Goal: Information Seeking & Learning: Learn about a topic

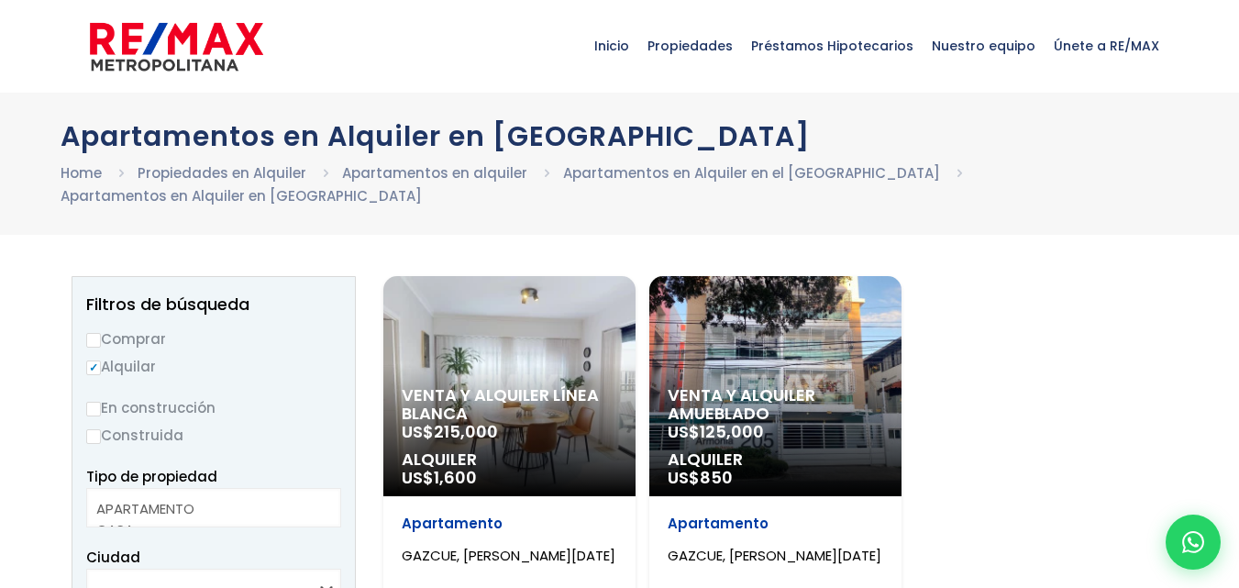
select select
click at [732, 420] on span "125,000" at bounding box center [732, 431] width 64 height 23
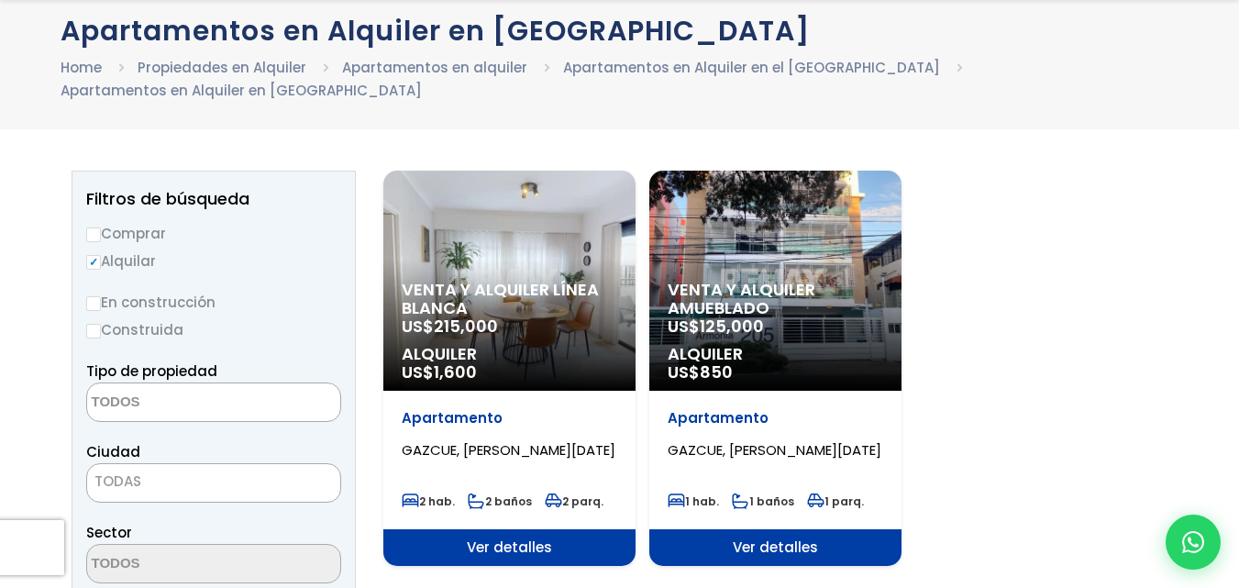
scroll to position [183, 0]
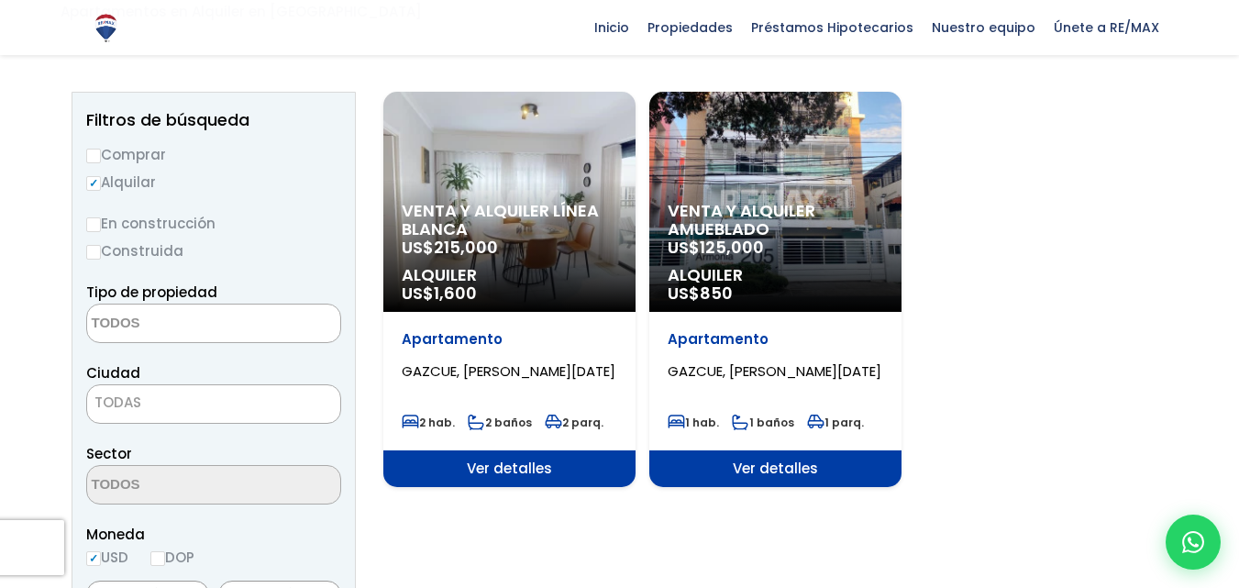
click at [814, 450] on span "Ver detalles" at bounding box center [775, 468] width 252 height 37
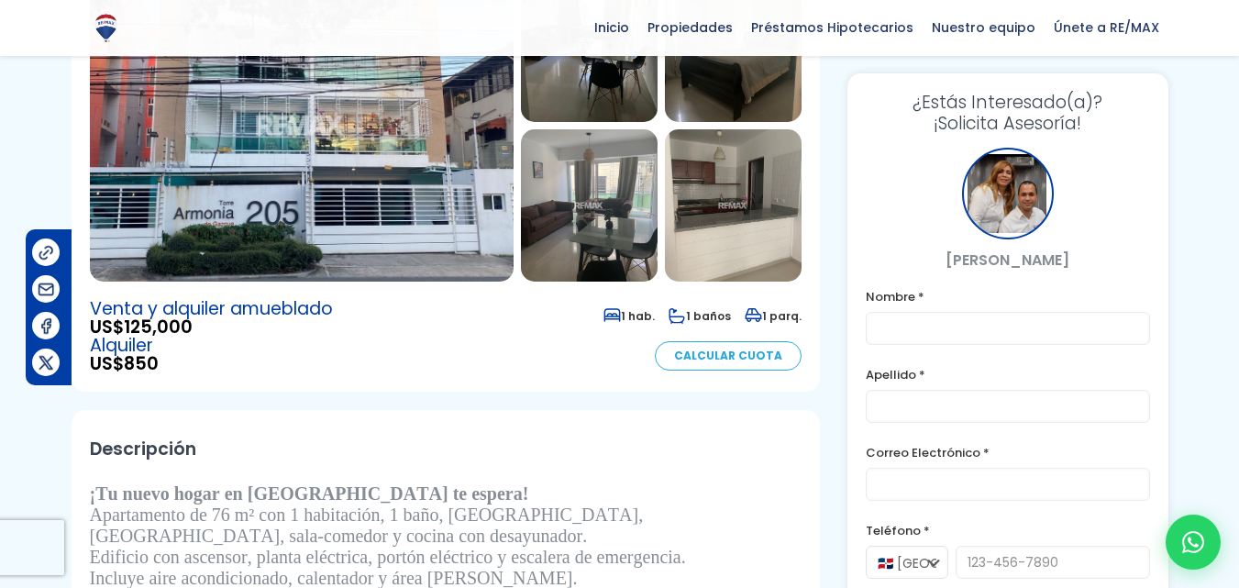
scroll to position [183, 0]
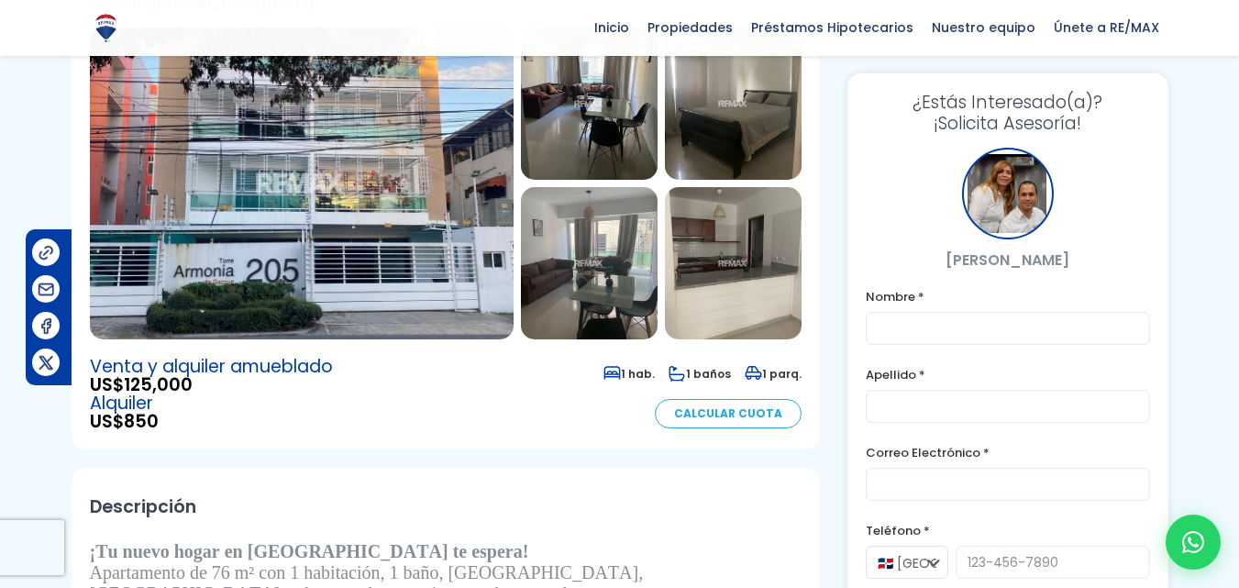
click at [350, 188] on img at bounding box center [302, 184] width 424 height 312
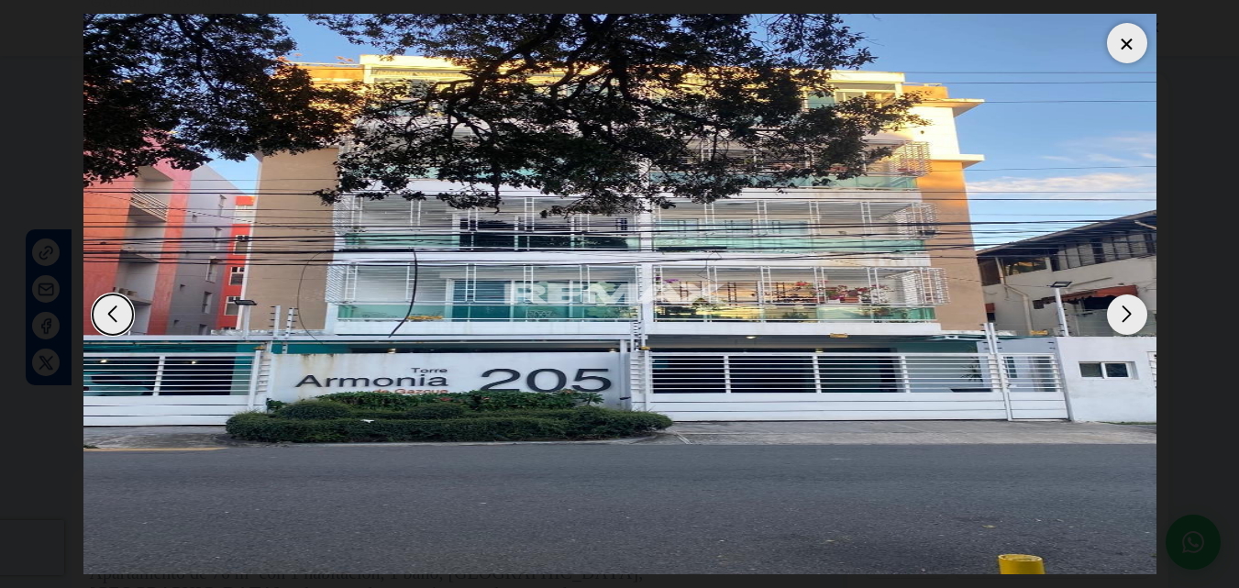
click at [1124, 314] on div "Next slide" at bounding box center [1127, 314] width 40 height 40
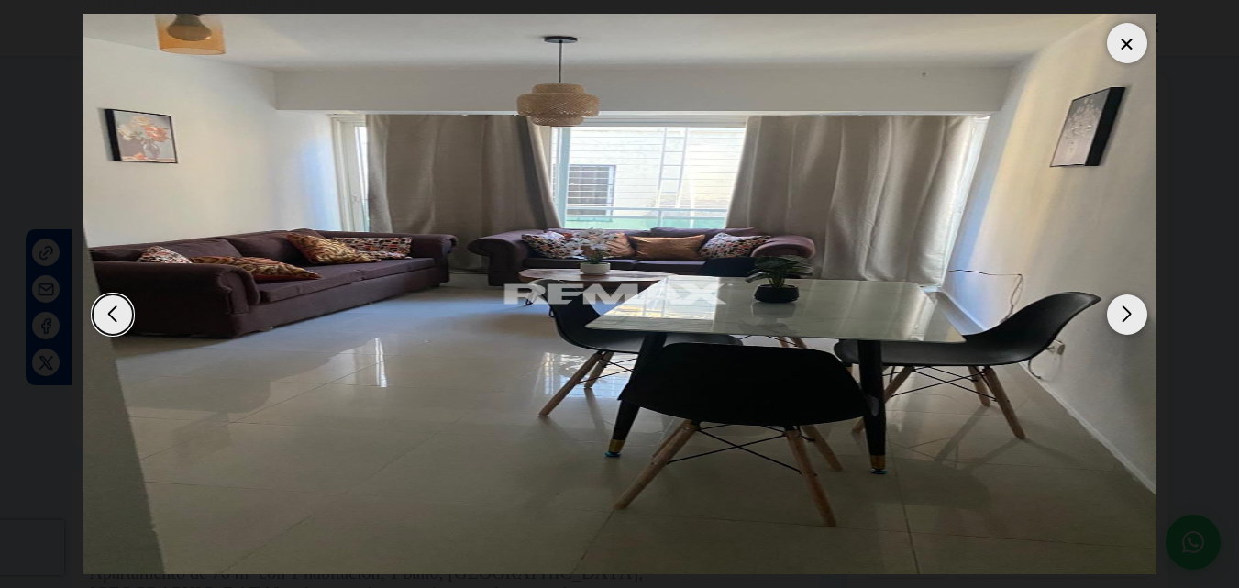
click at [1128, 322] on div "Next slide" at bounding box center [1127, 314] width 40 height 40
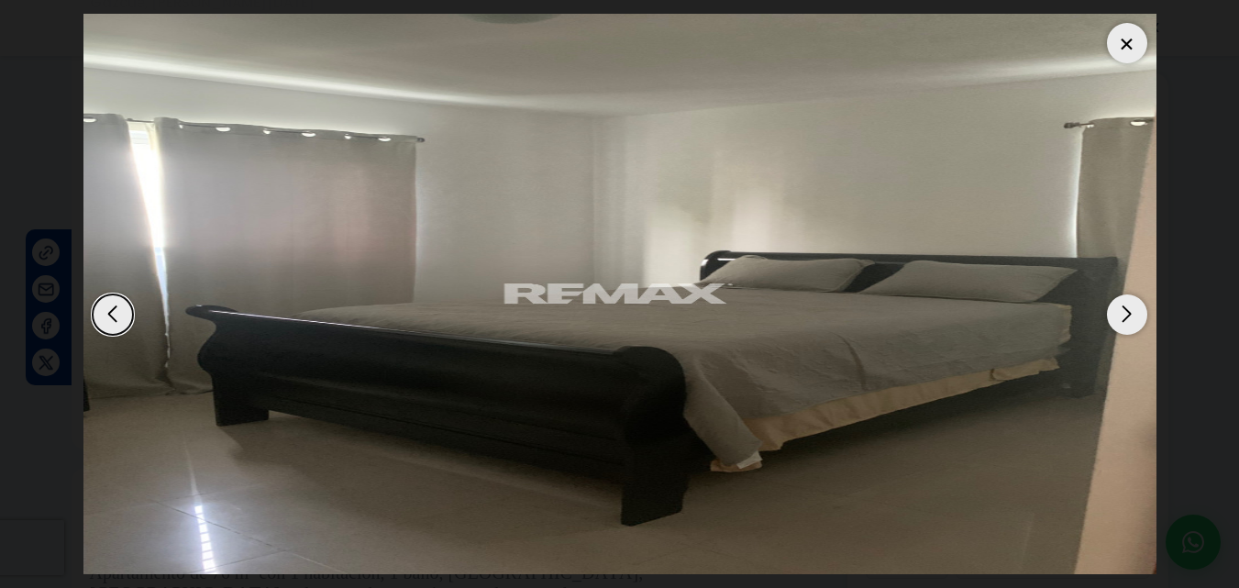
click at [1122, 308] on div "Next slide" at bounding box center [1127, 314] width 40 height 40
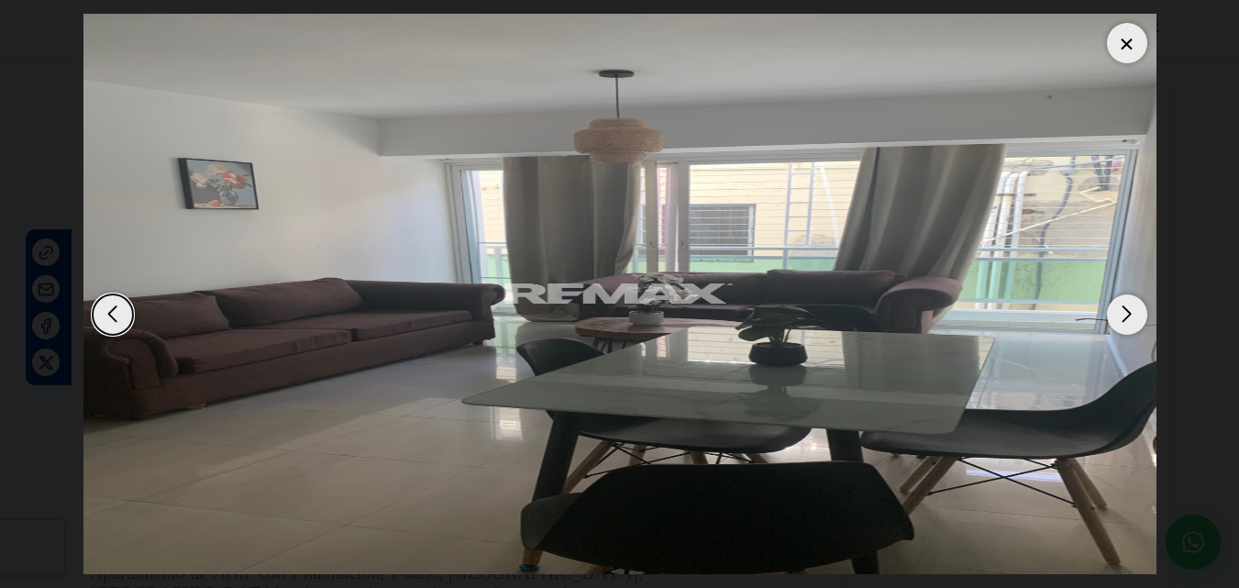
click at [1122, 308] on div "Next slide" at bounding box center [1127, 314] width 40 height 40
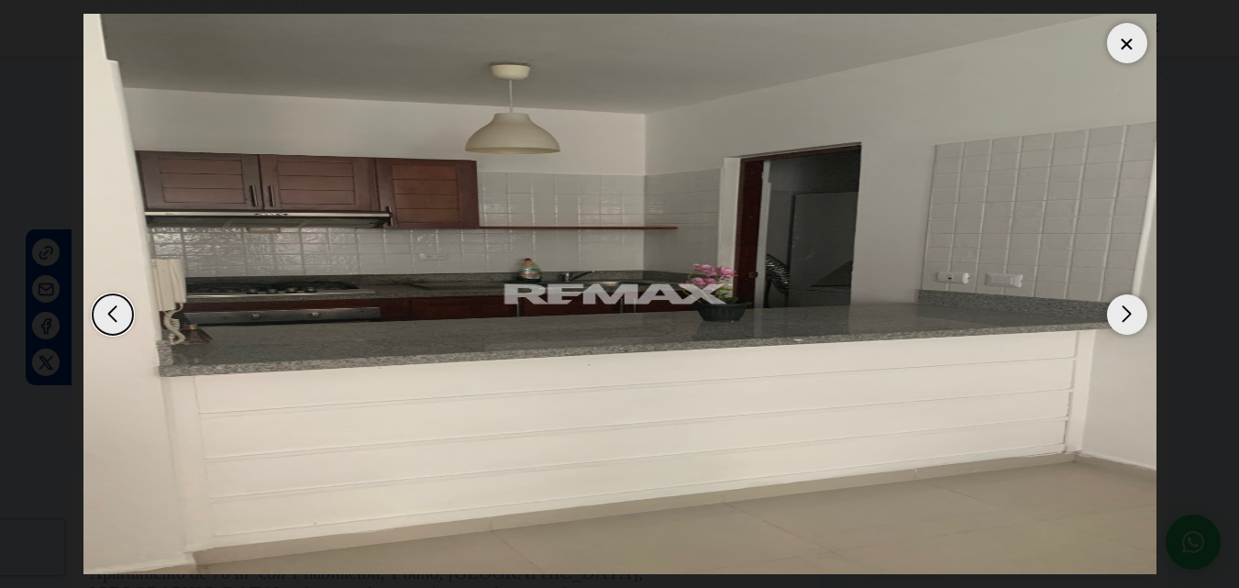
click at [1124, 305] on div "Next slide" at bounding box center [1127, 314] width 40 height 40
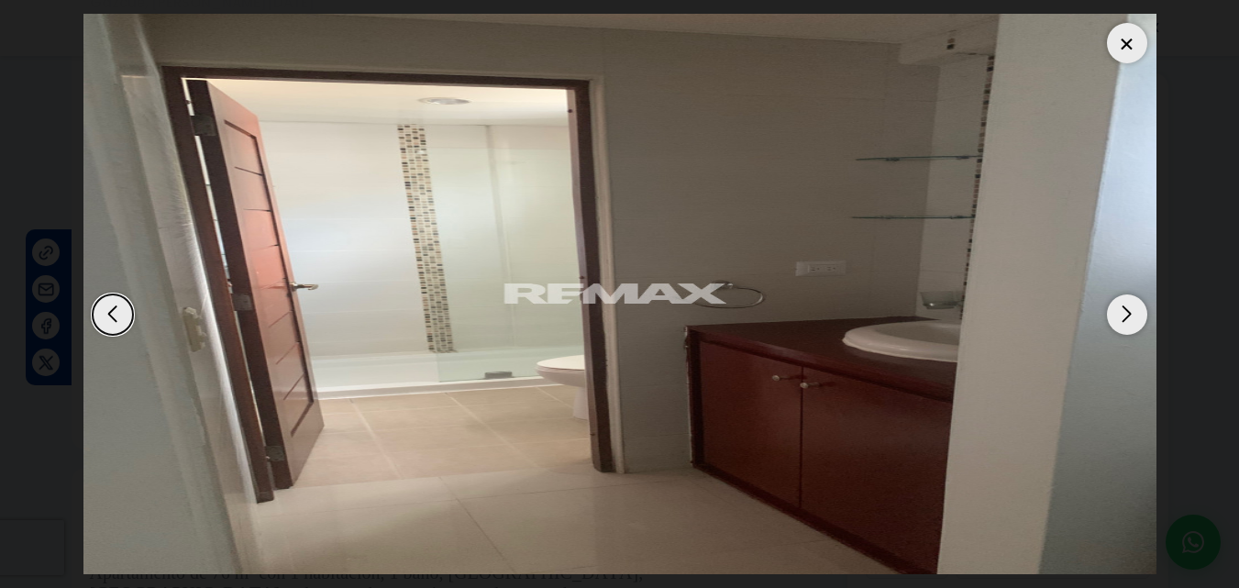
click at [1124, 305] on div "Next slide" at bounding box center [1127, 314] width 40 height 40
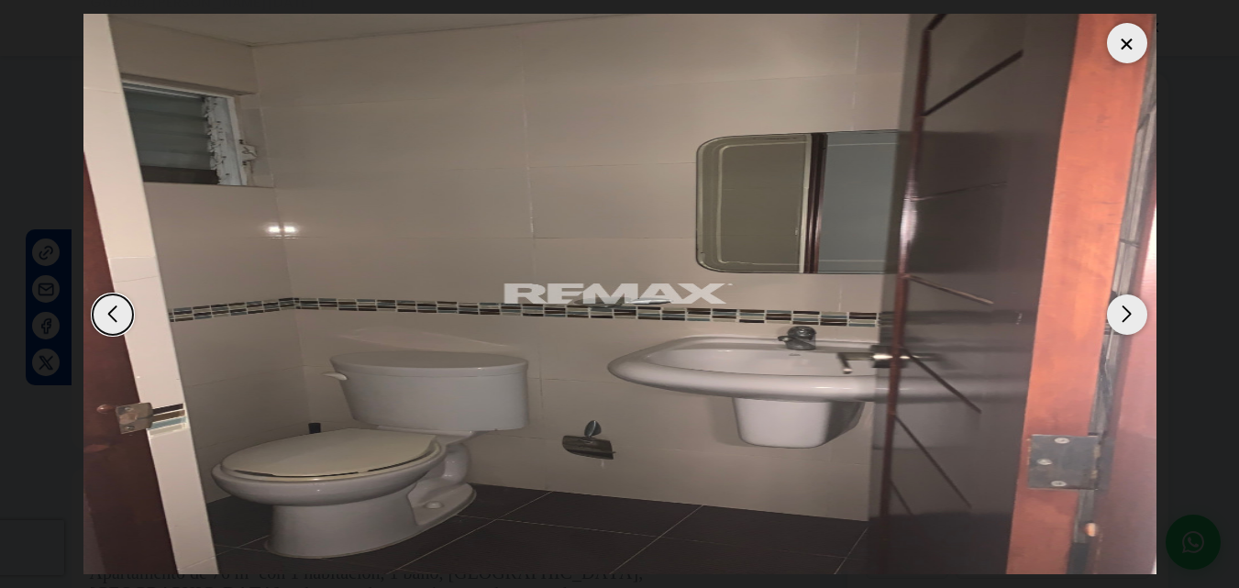
click at [1124, 305] on div "Next slide" at bounding box center [1127, 314] width 40 height 40
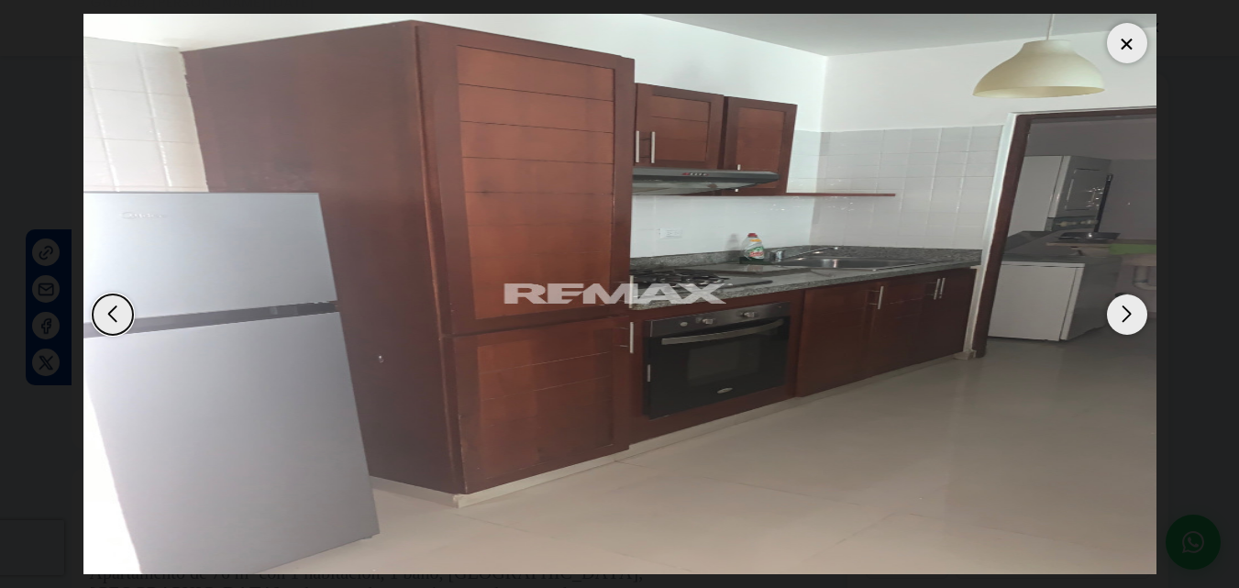
click at [1126, 309] on div "Next slide" at bounding box center [1127, 314] width 40 height 40
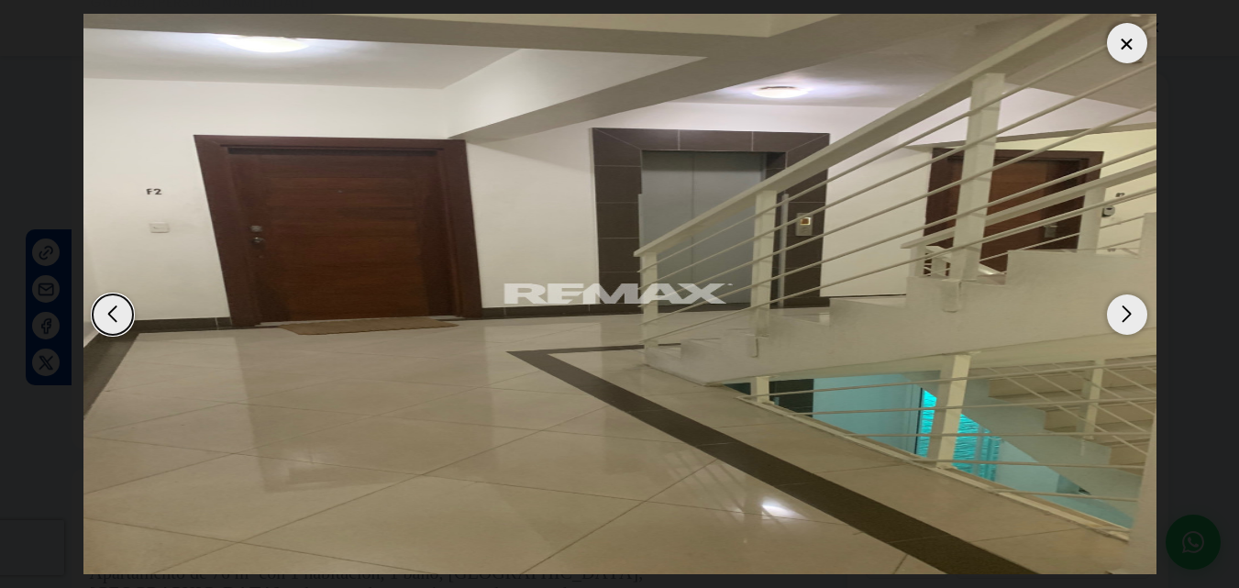
click at [1126, 309] on div "Next slide" at bounding box center [1127, 314] width 40 height 40
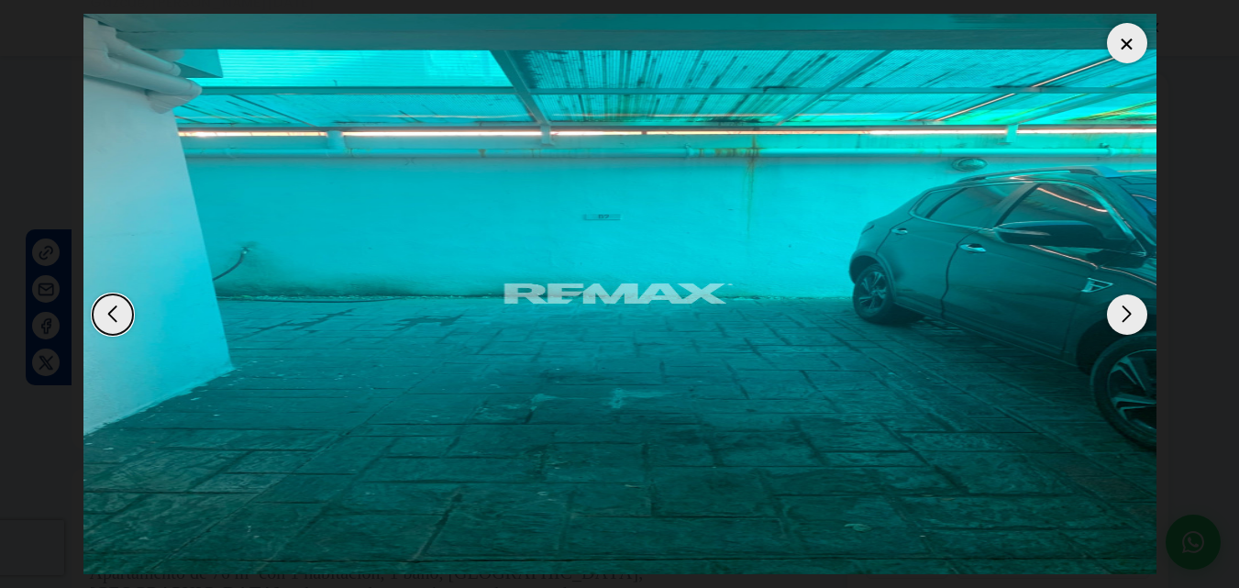
click at [1120, 316] on div "Next slide" at bounding box center [1127, 314] width 40 height 40
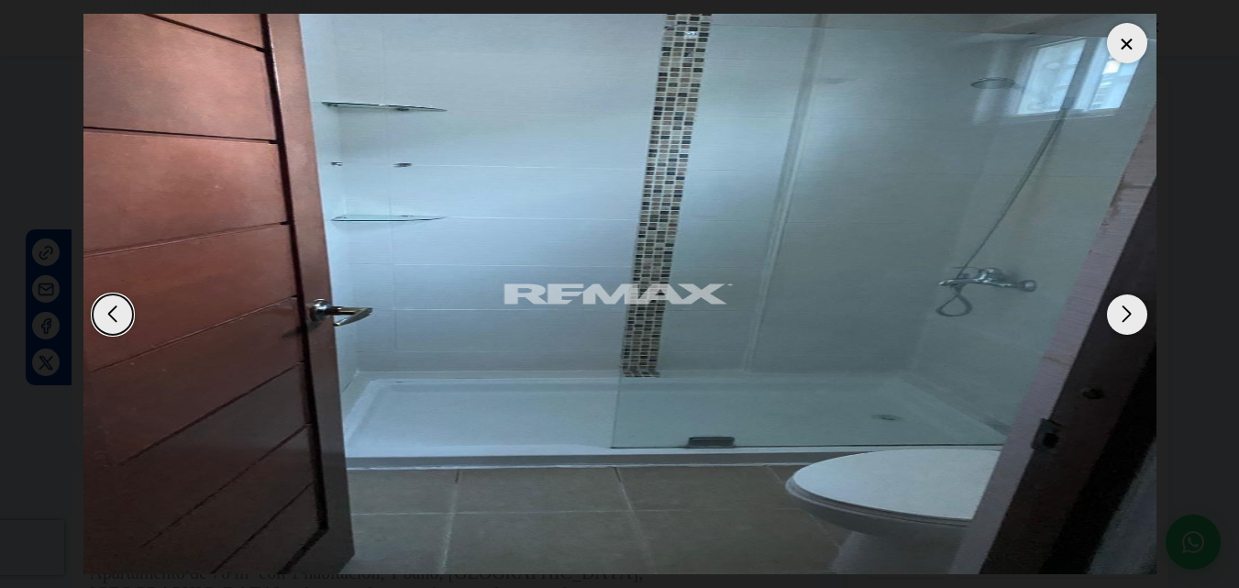
click at [1120, 316] on div "Next slide" at bounding box center [1127, 314] width 40 height 40
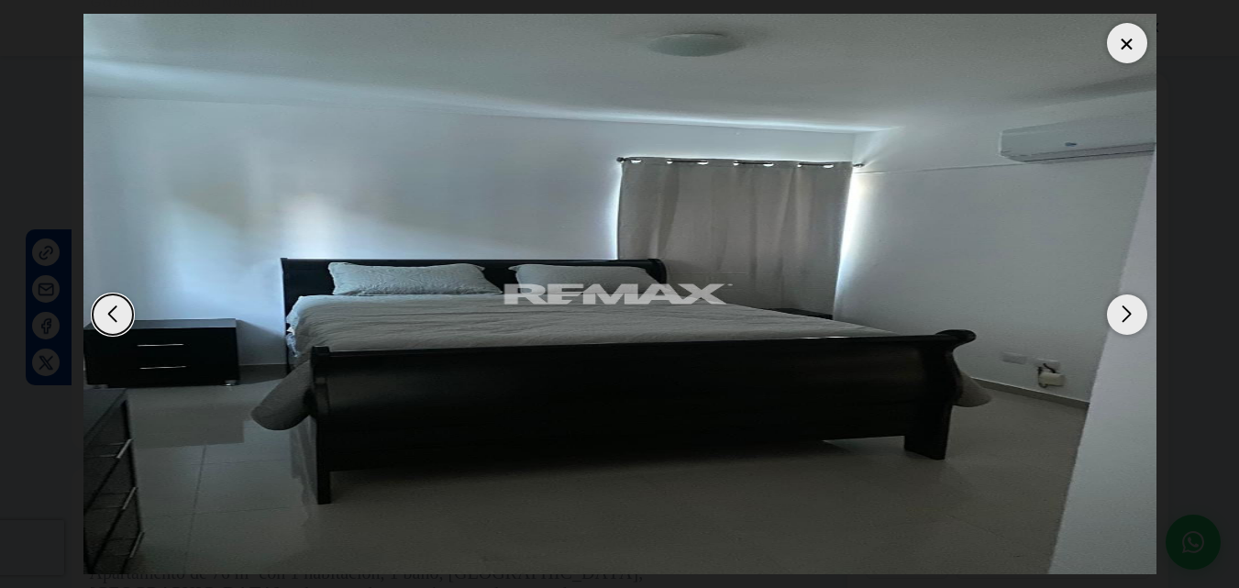
click at [1120, 316] on div "Next slide" at bounding box center [1127, 314] width 40 height 40
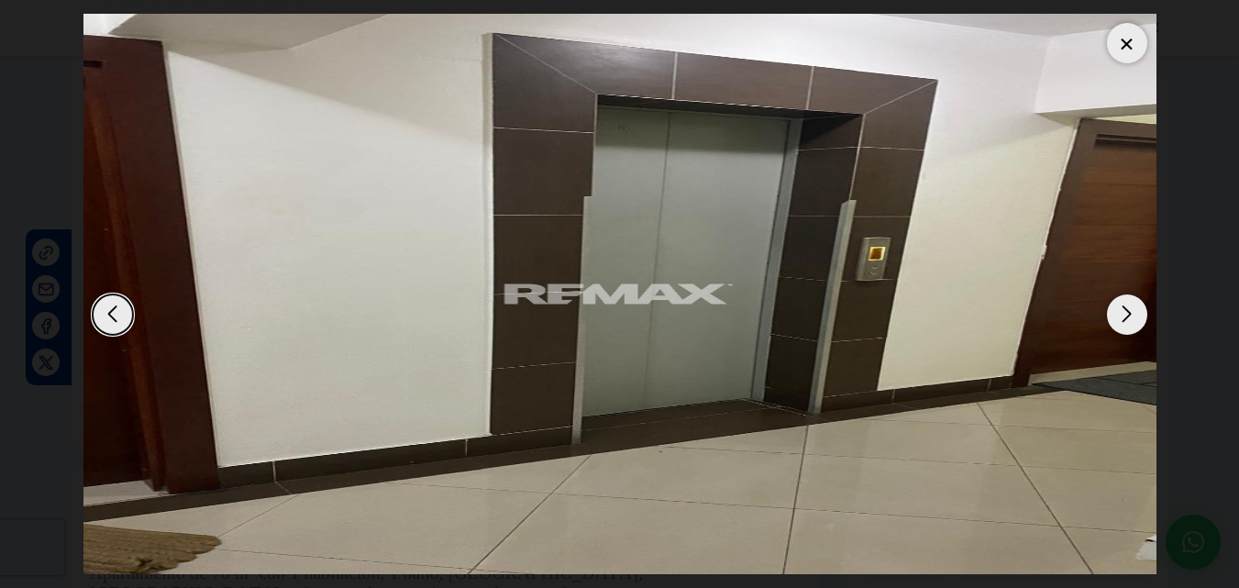
click at [1119, 315] on div "Next slide" at bounding box center [1127, 314] width 40 height 40
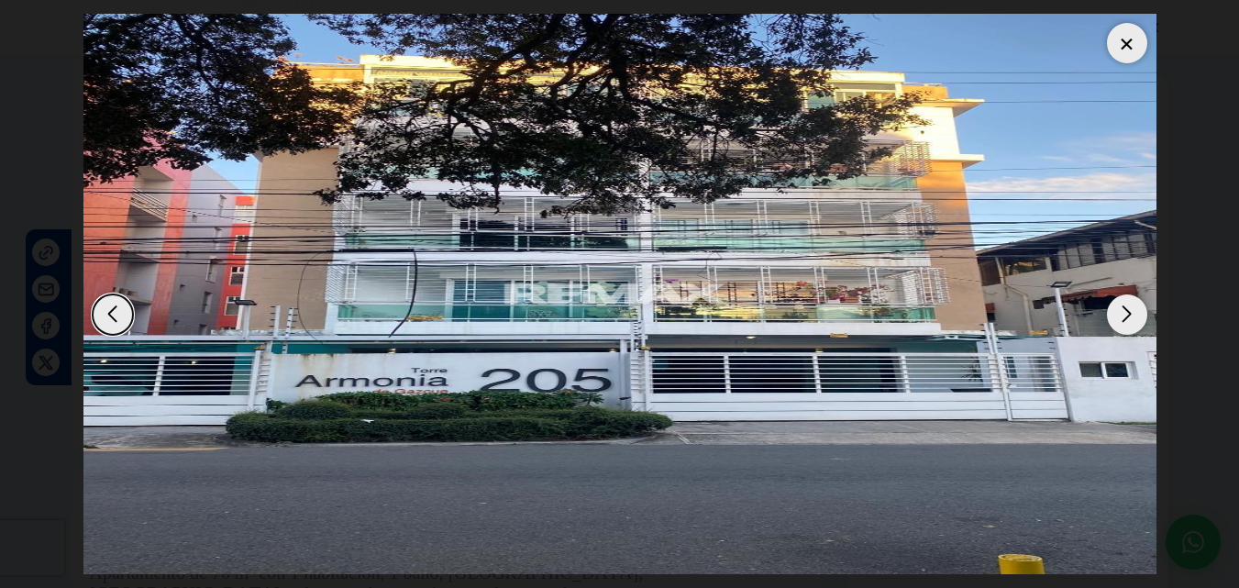
click at [1127, 35] on div at bounding box center [1127, 43] width 40 height 40
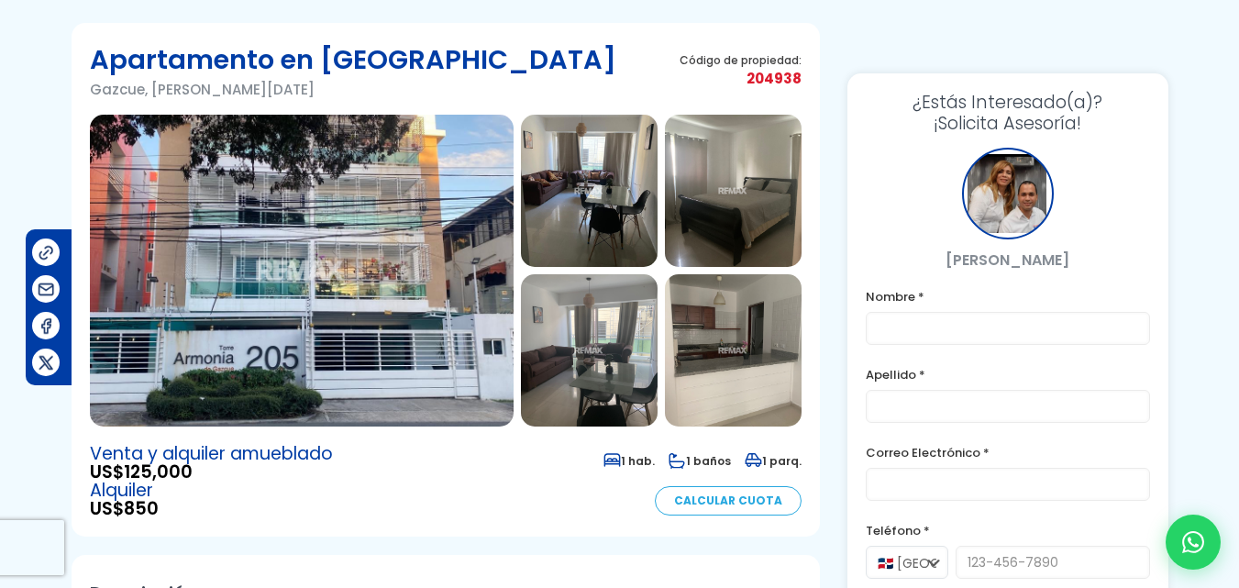
scroll to position [92, 0]
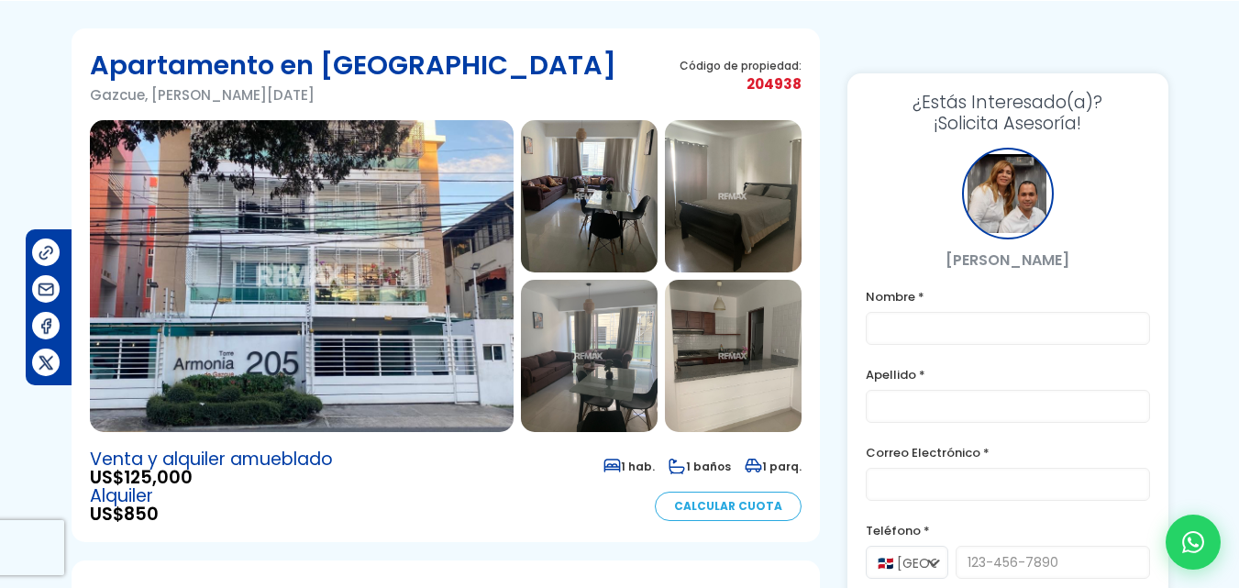
click at [579, 233] on img at bounding box center [589, 196] width 137 height 152
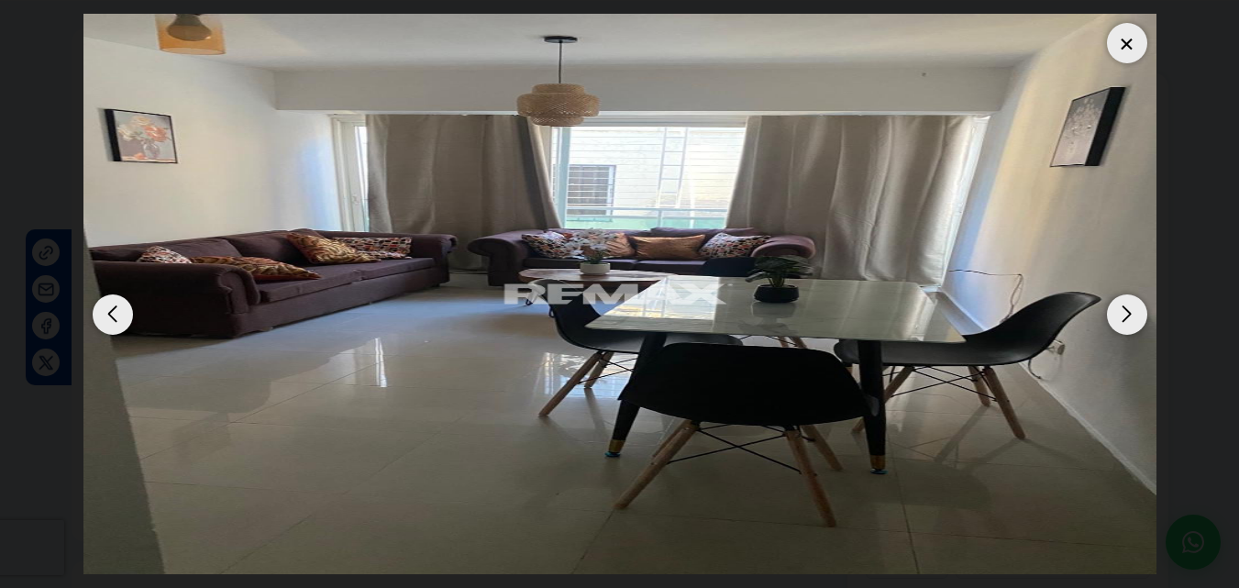
click at [1118, 40] on div at bounding box center [1127, 43] width 40 height 40
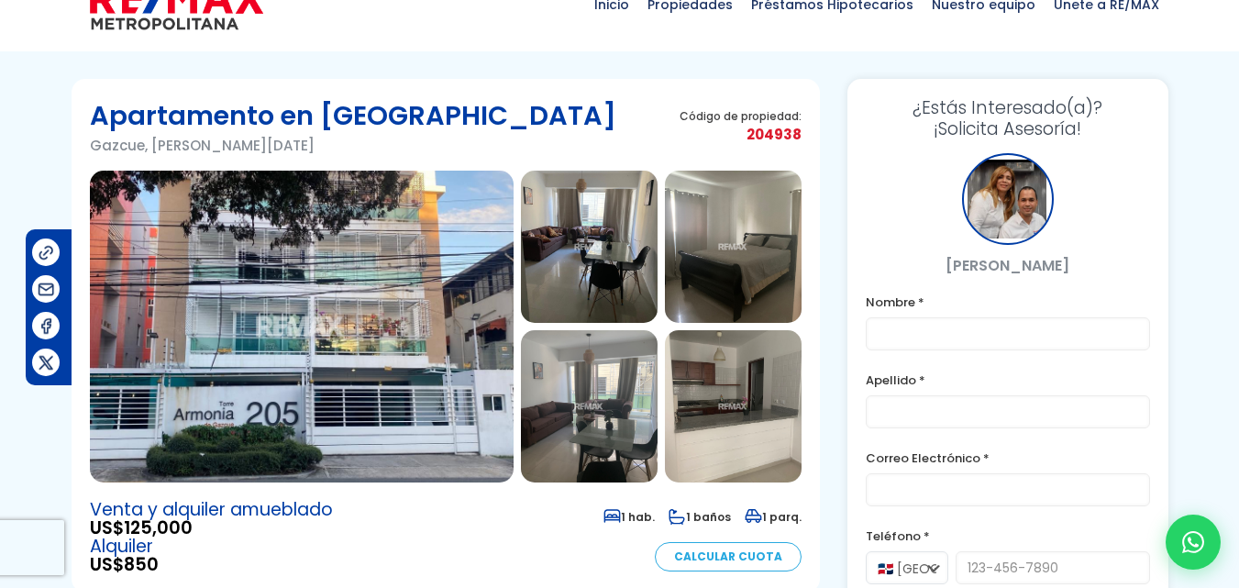
scroll to position [0, 0]
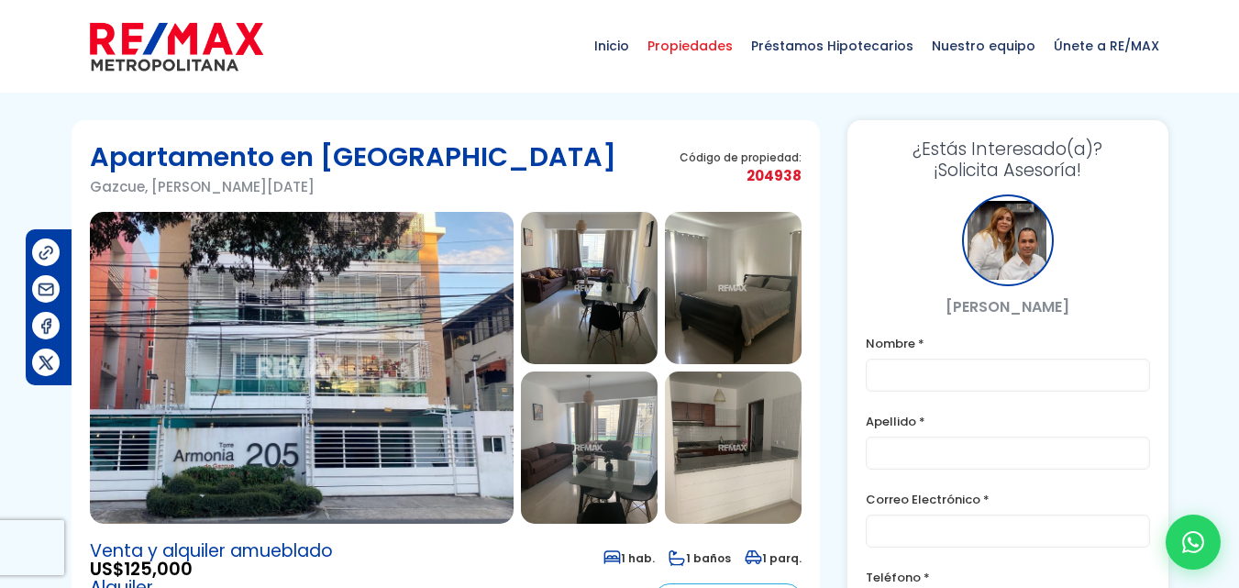
click at [723, 50] on span "Propiedades" at bounding box center [690, 45] width 104 height 55
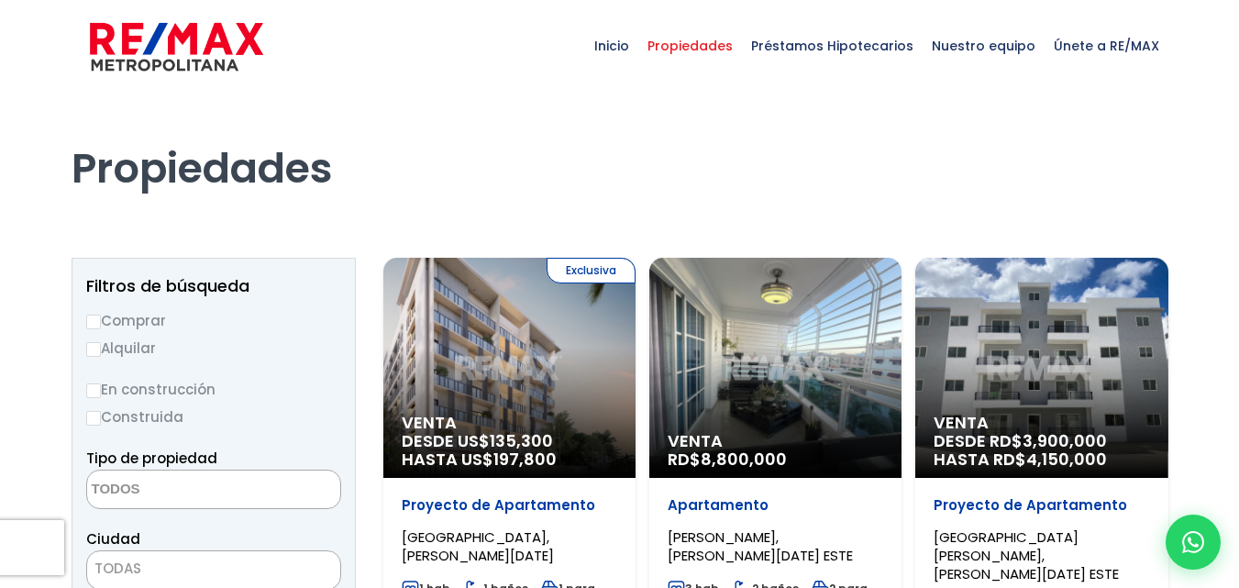
select select
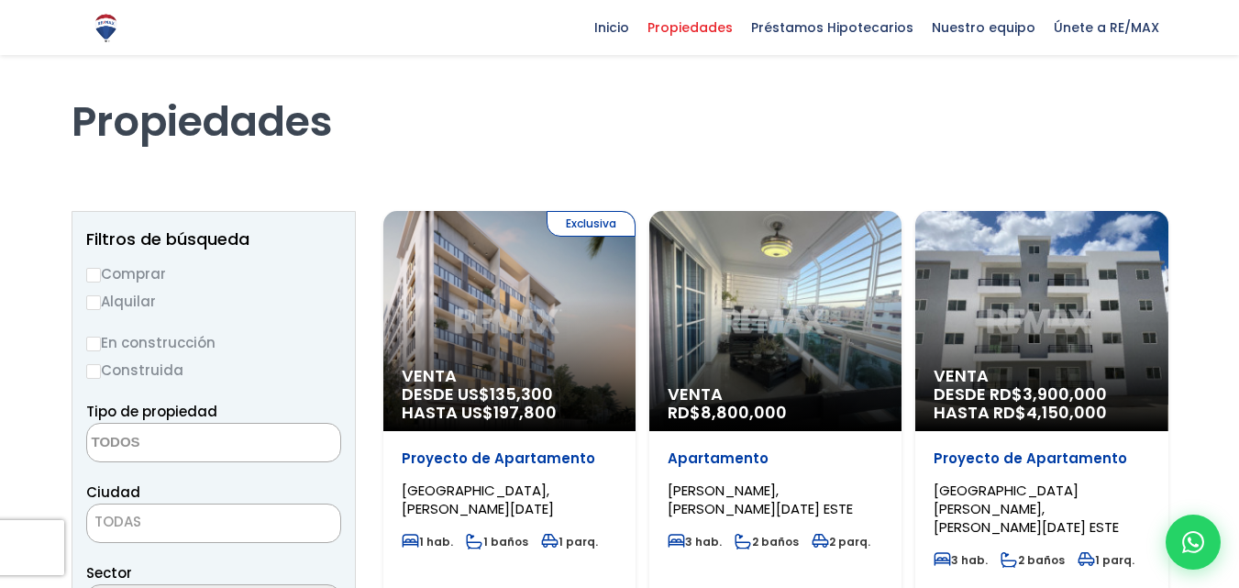
scroll to position [92, 0]
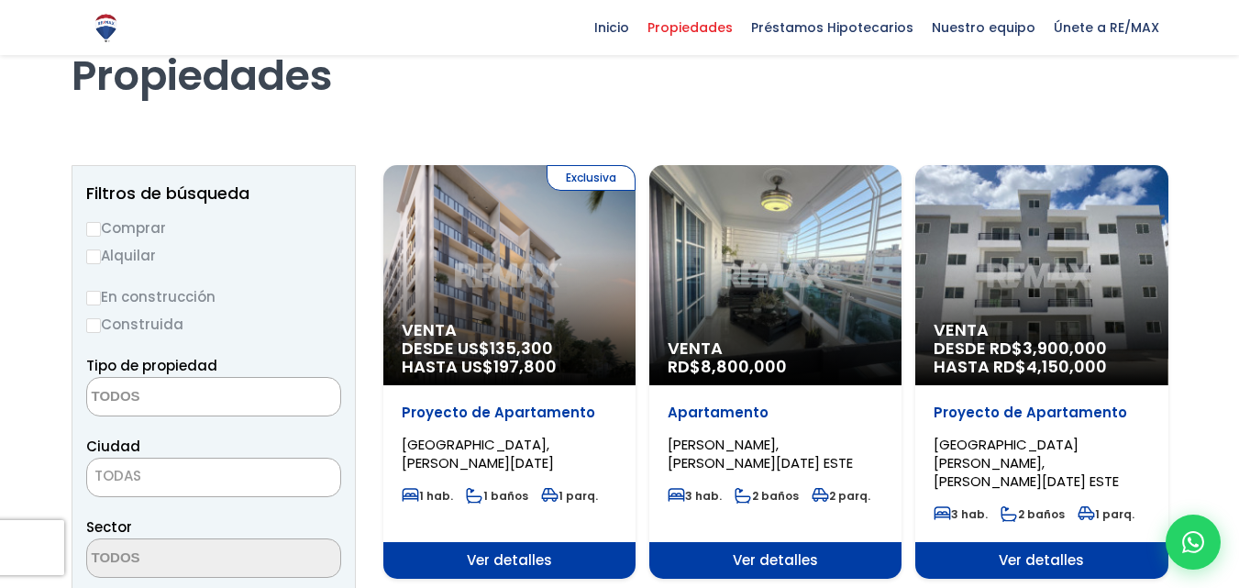
click at [90, 230] on input "Comprar" at bounding box center [93, 229] width 15 height 15
radio input "true"
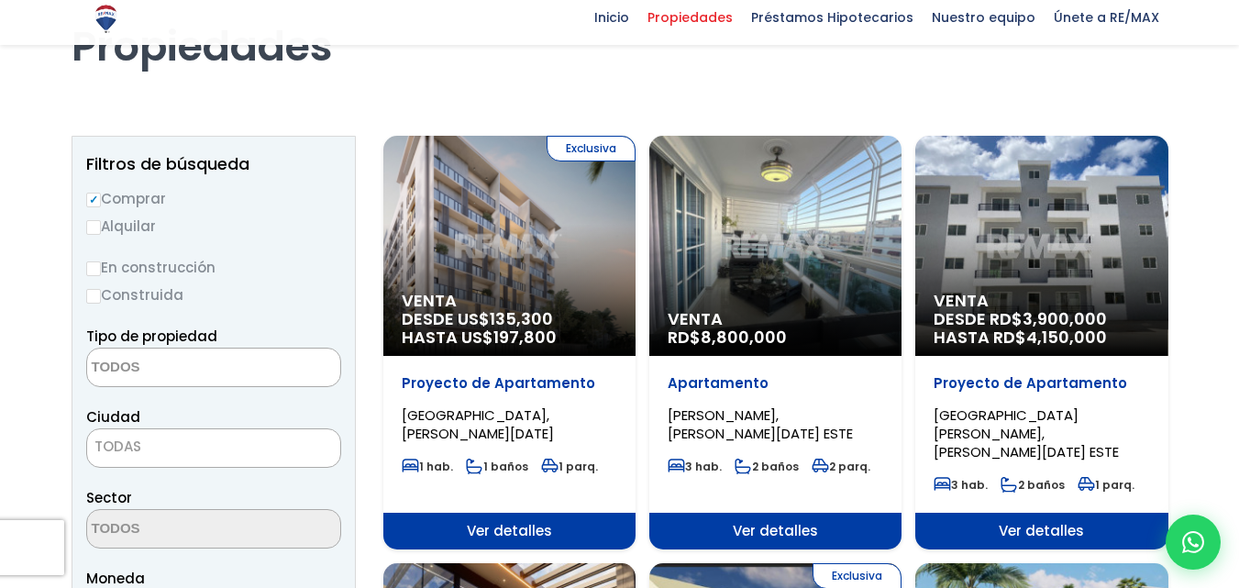
scroll to position [183, 0]
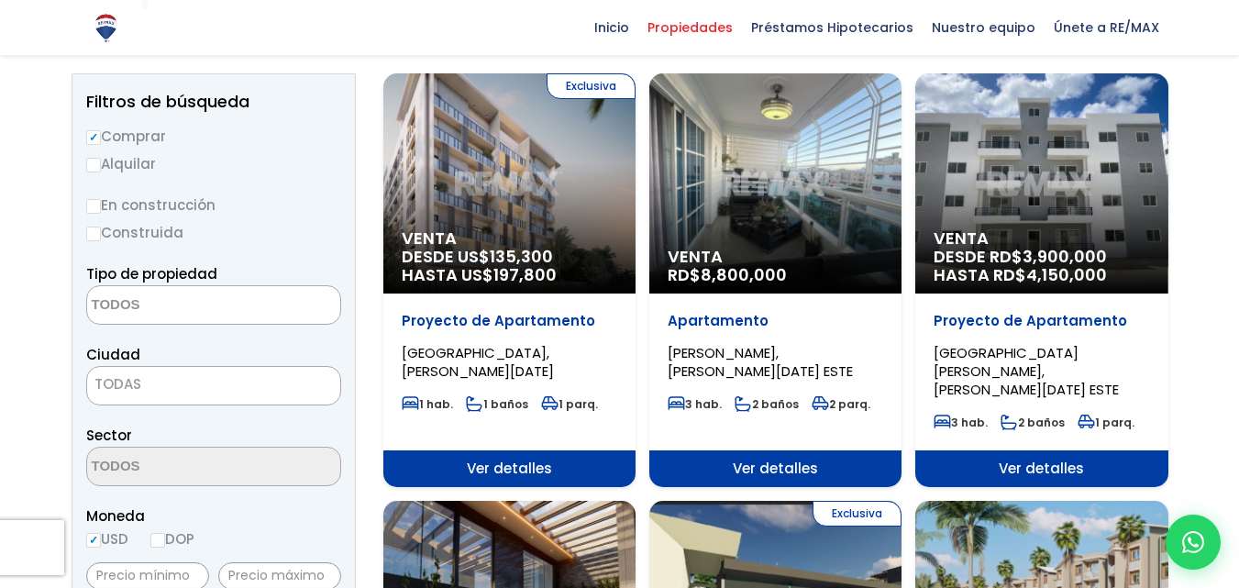
click at [188, 389] on span "TODAS" at bounding box center [213, 384] width 253 height 26
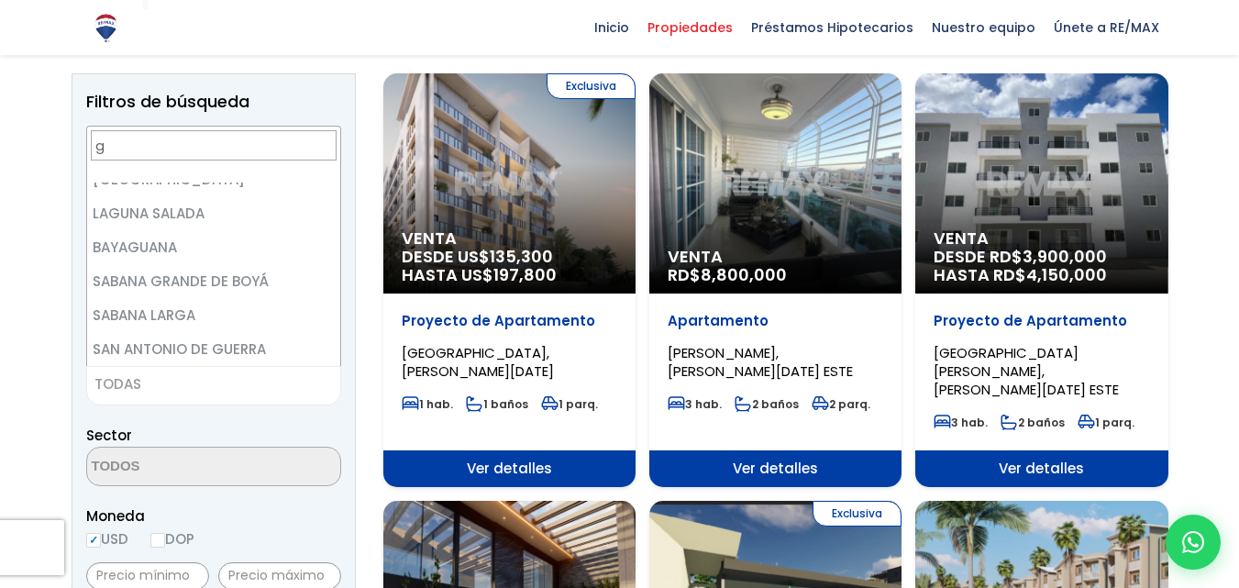
scroll to position [0, 0]
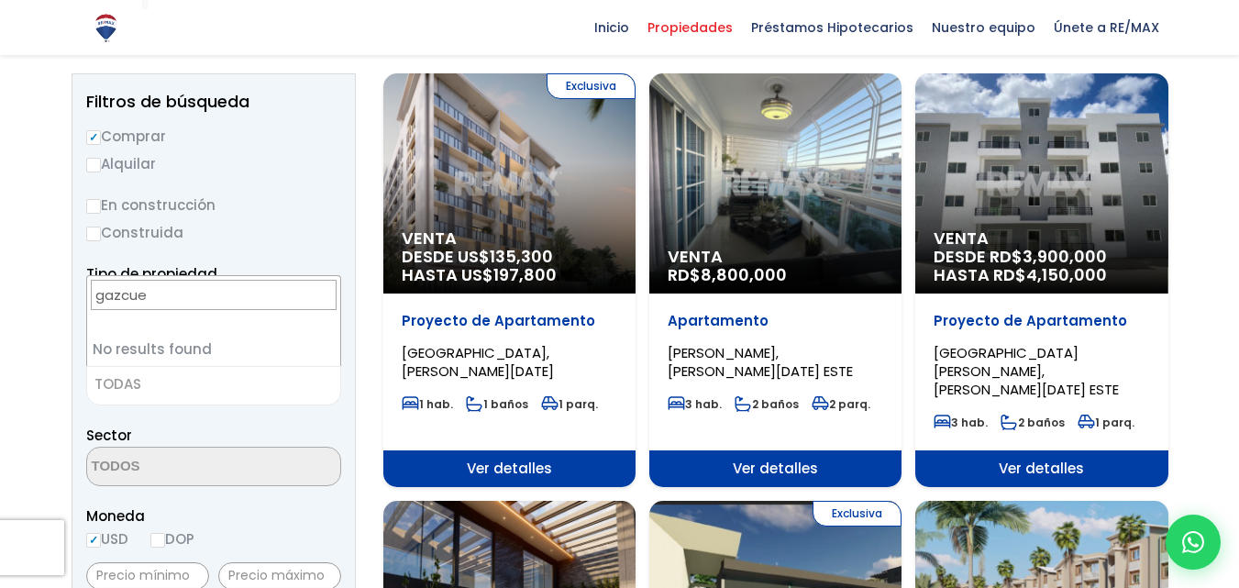
type input "gazcue"
click at [196, 388] on span "TODAS" at bounding box center [213, 384] width 253 height 26
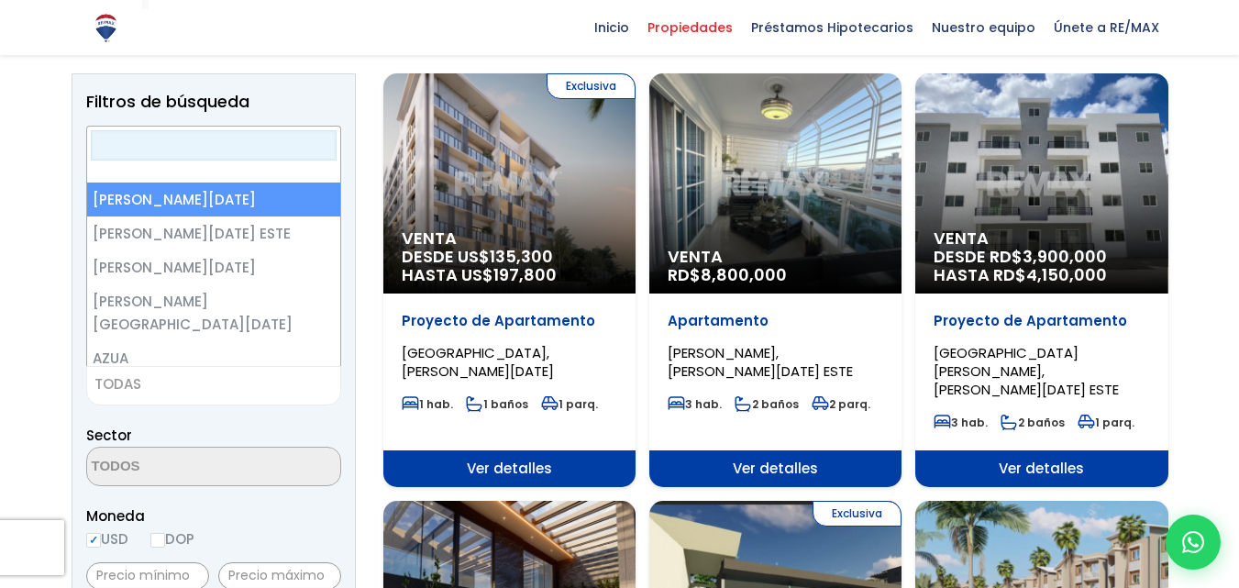
click at [156, 391] on span "TODAS" at bounding box center [213, 384] width 253 height 26
select select "1"
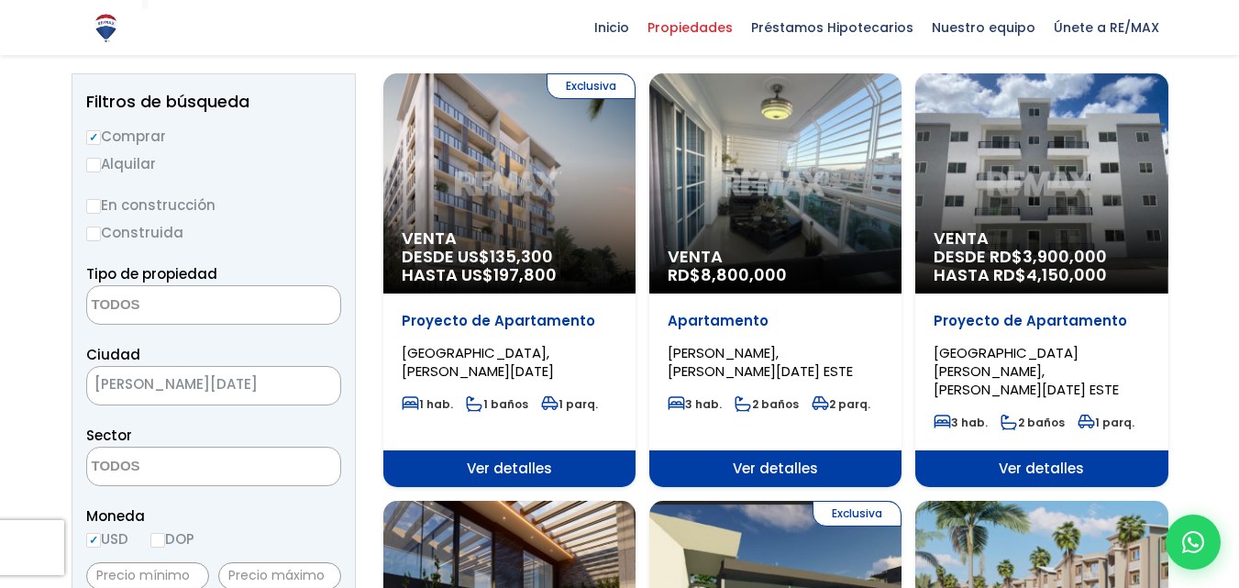
click at [215, 466] on textarea "Search" at bounding box center [176, 467] width 178 height 39
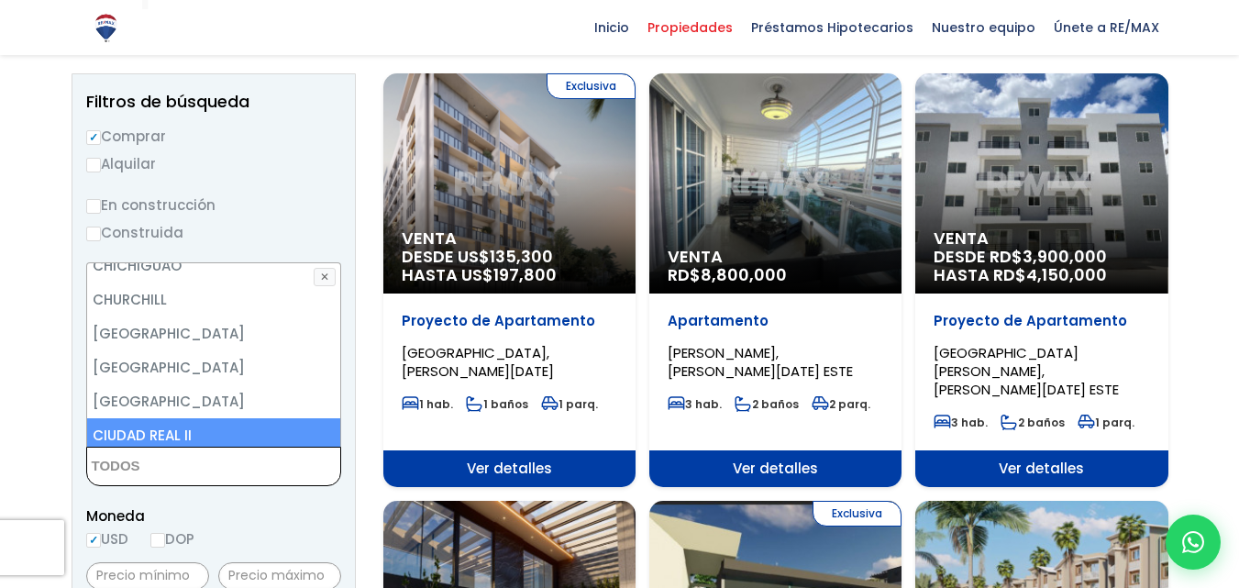
scroll to position [1009, 0]
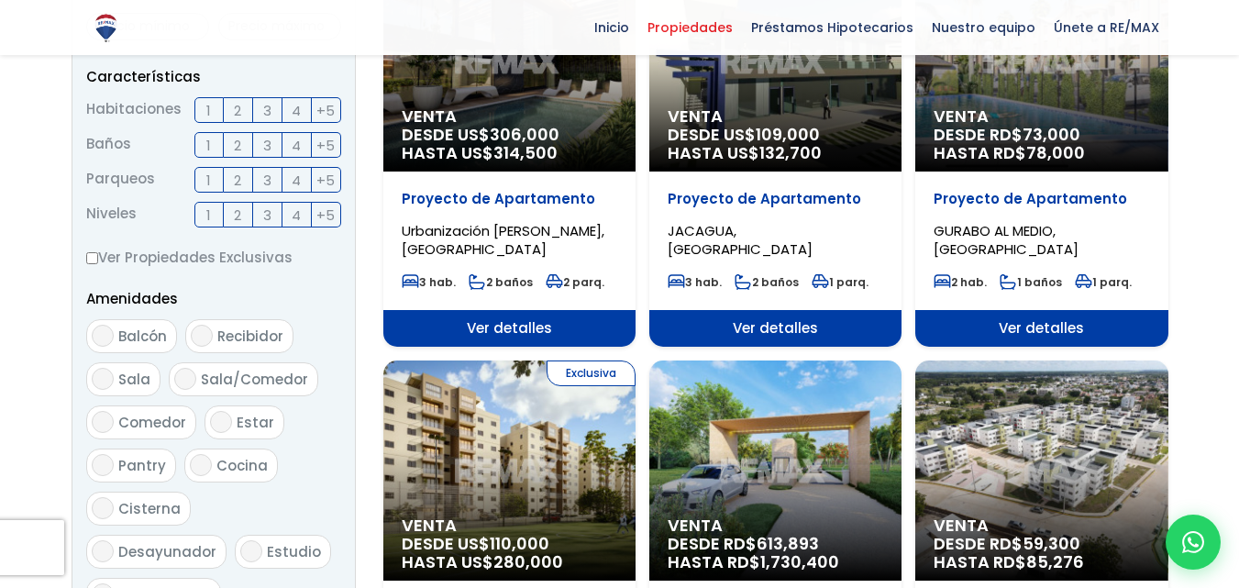
scroll to position [734, 0]
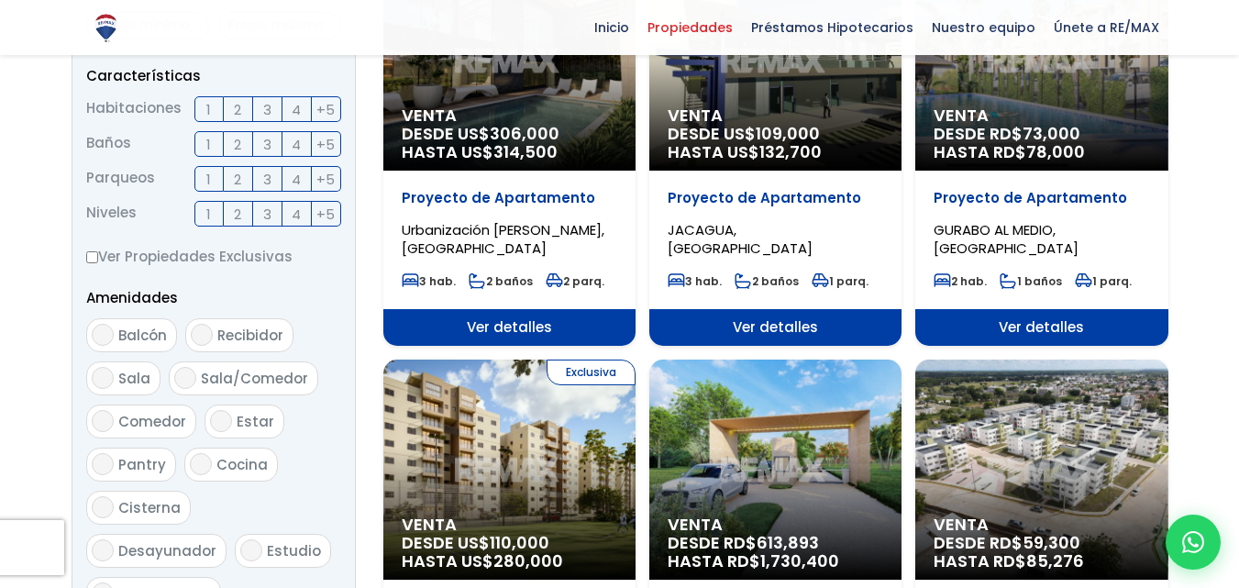
click at [238, 112] on span "2" at bounding box center [237, 109] width 7 height 23
click at [0, 0] on input "2" at bounding box center [0, 0] width 0 height 0
click at [238, 141] on span "2" at bounding box center [237, 144] width 7 height 23
click at [237, 137] on span "2" at bounding box center [237, 144] width 7 height 23
click at [0, 0] on input "2" at bounding box center [0, 0] width 0 height 0
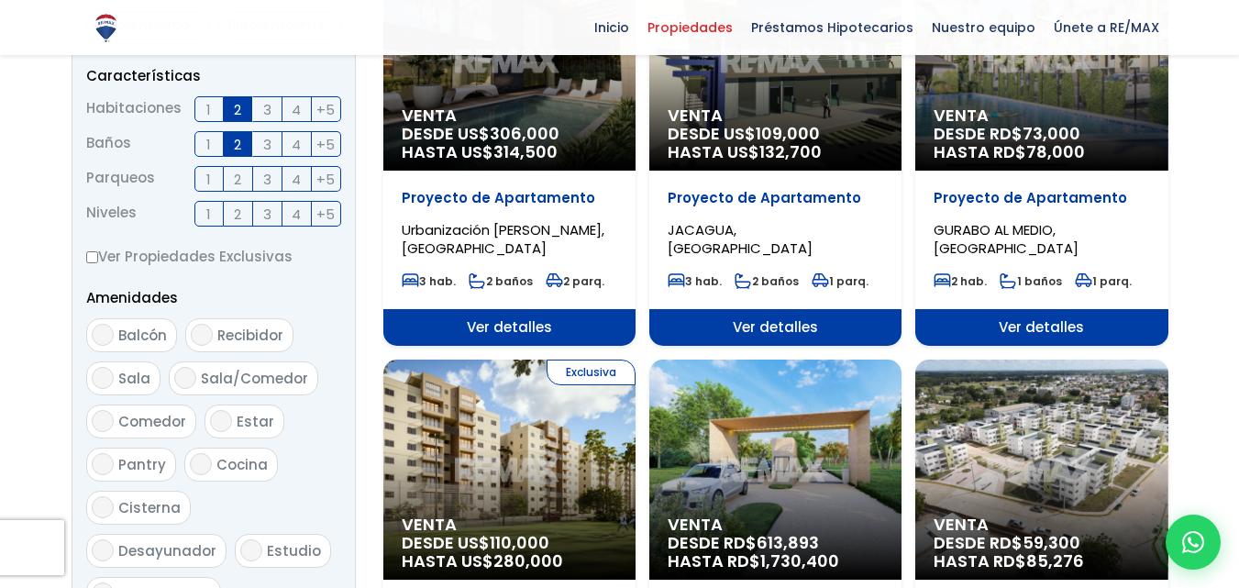
click at [236, 180] on span "2" at bounding box center [237, 179] width 7 height 23
click at [0, 0] on input "2" at bounding box center [0, 0] width 0 height 0
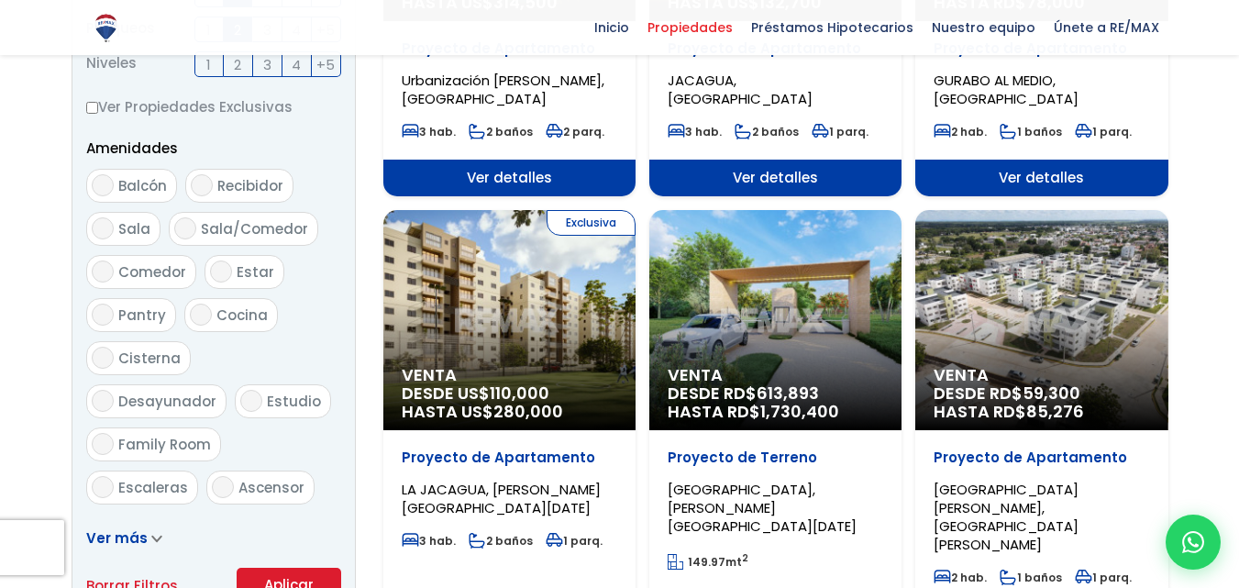
scroll to position [917, 0]
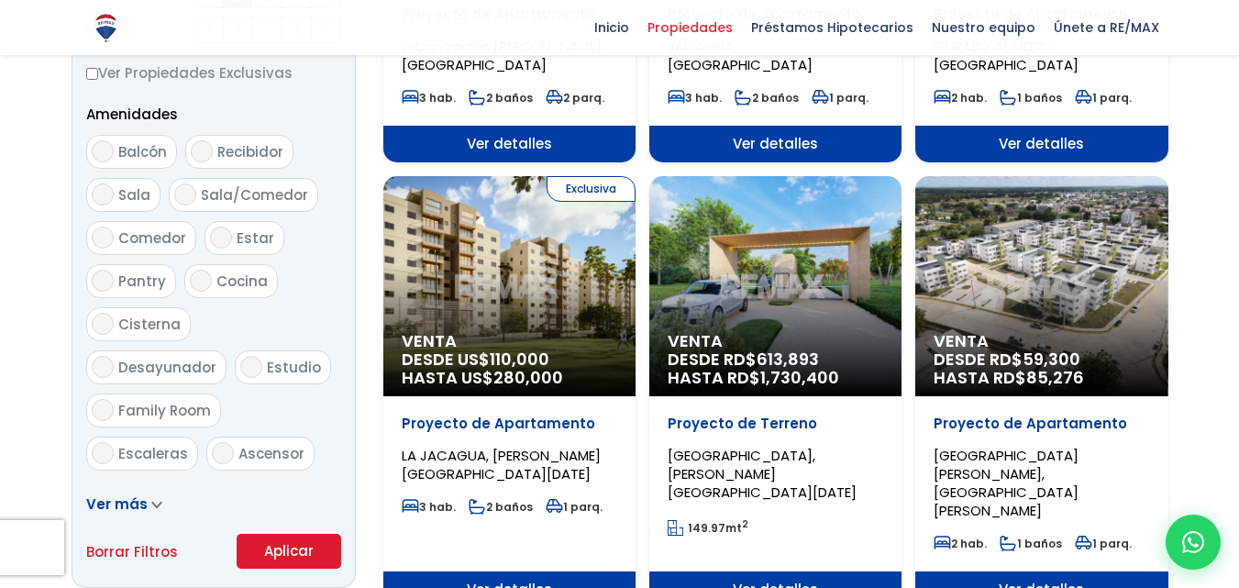
click at [299, 546] on button "Aplicar" at bounding box center [289, 551] width 105 height 35
click at [282, 547] on button "Aplicar" at bounding box center [289, 551] width 105 height 35
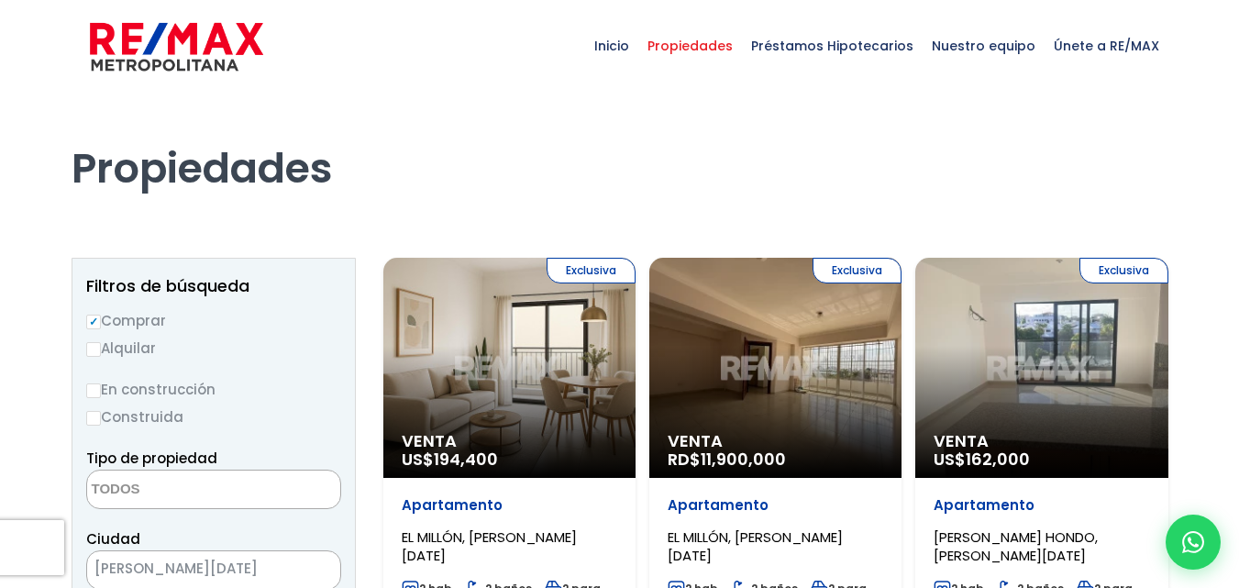
select select
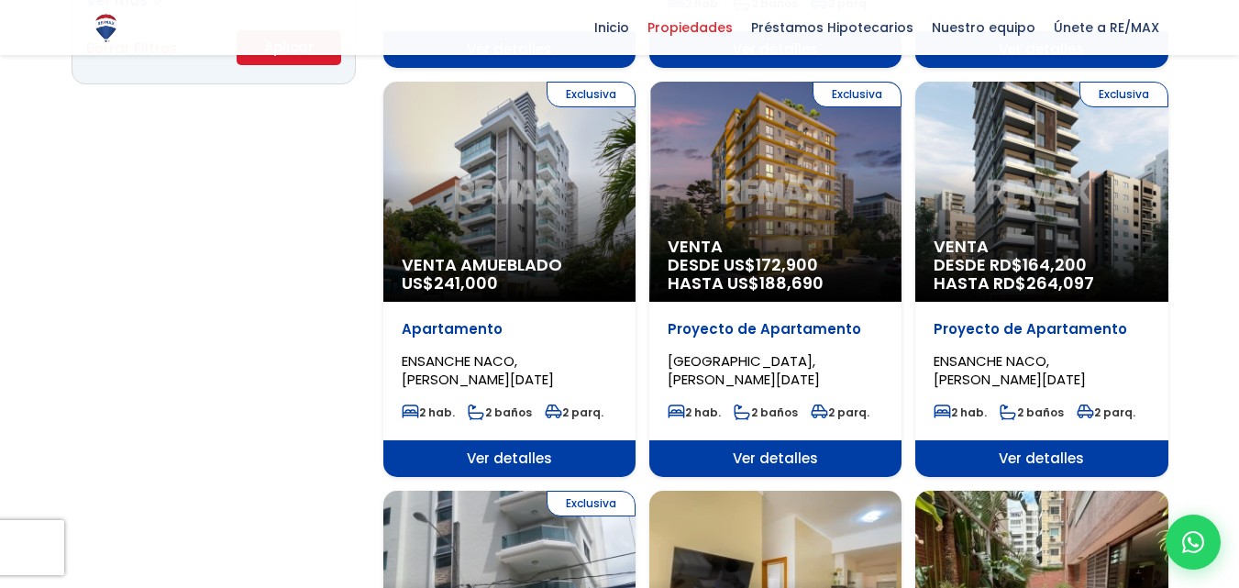
scroll to position [1376, 0]
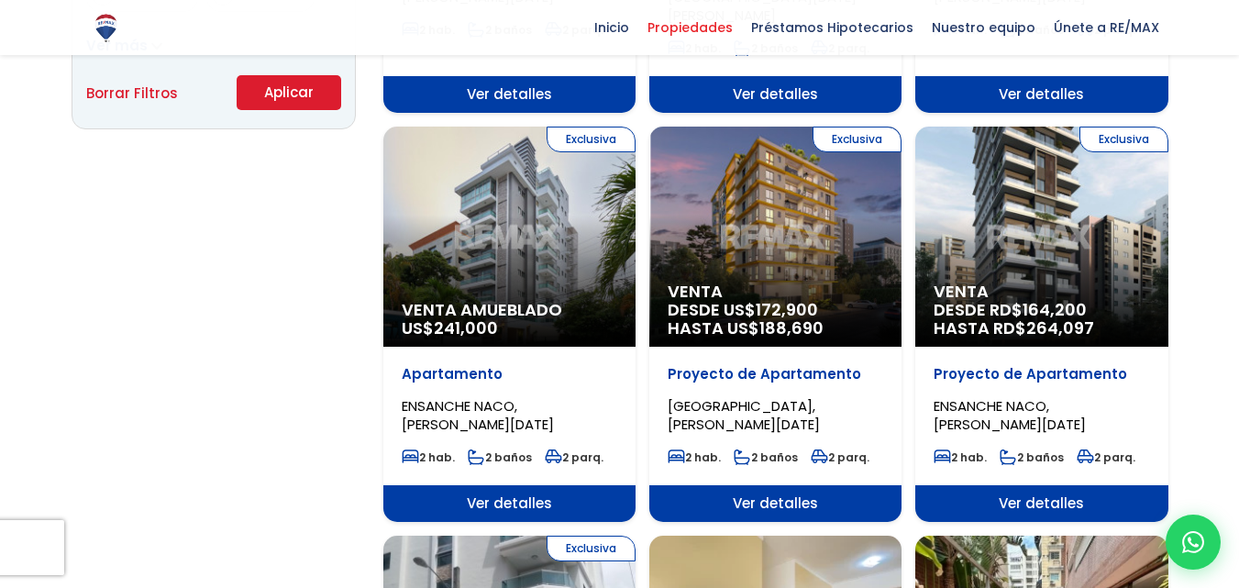
click at [783, 485] on span "Ver detalles" at bounding box center [775, 503] width 252 height 37
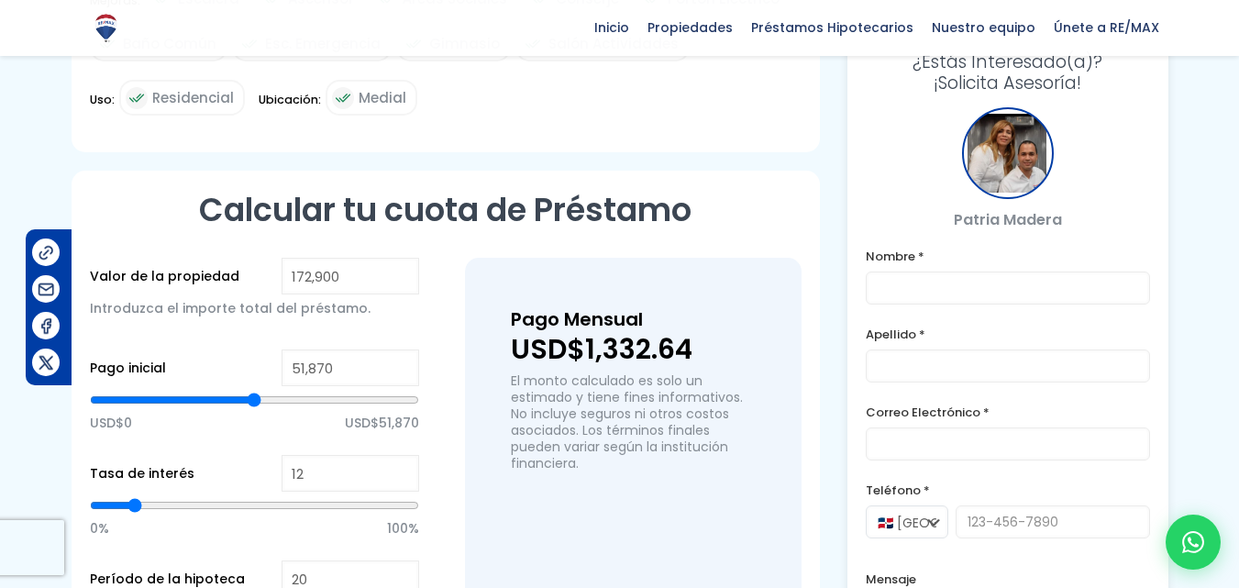
scroll to position [1101, 0]
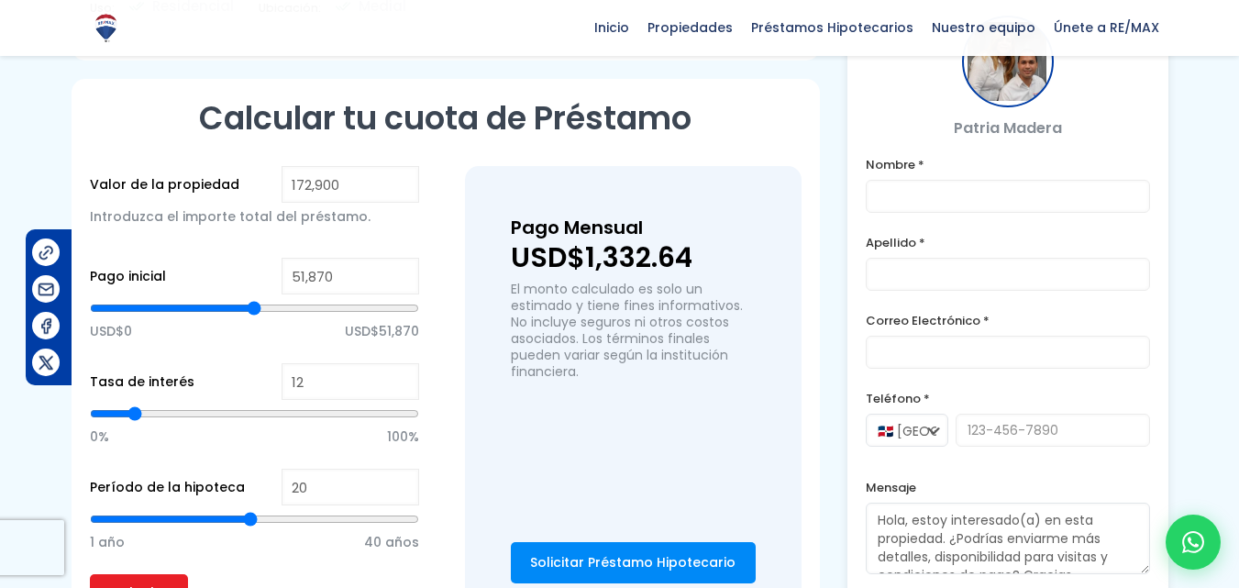
type input "21"
type input "22"
type input "23"
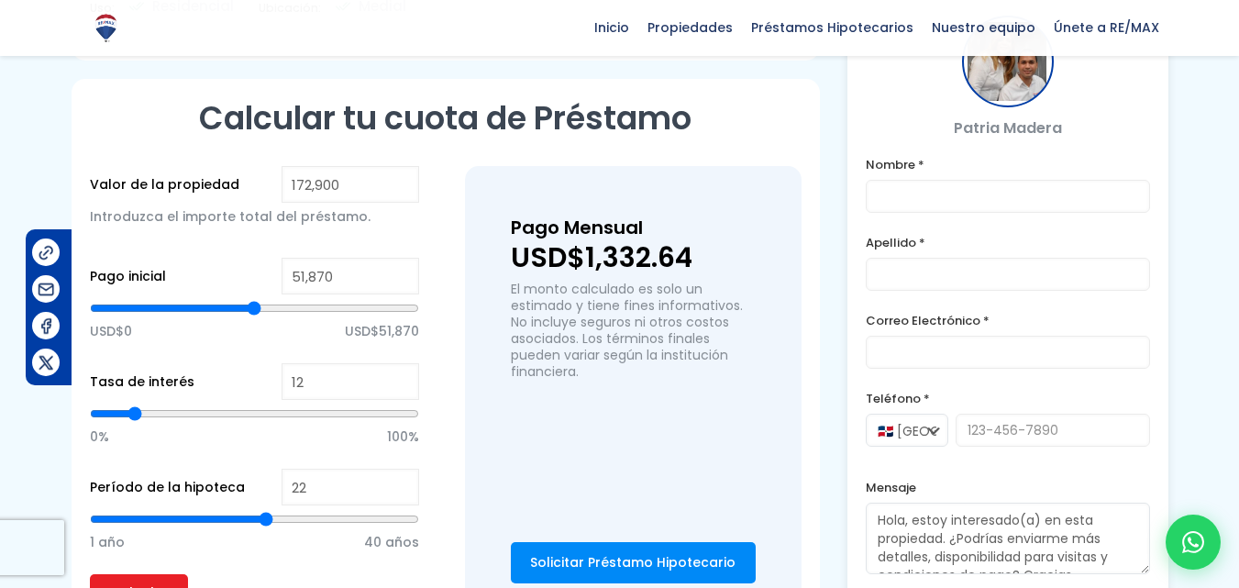
type input "23"
type input "24"
type input "25"
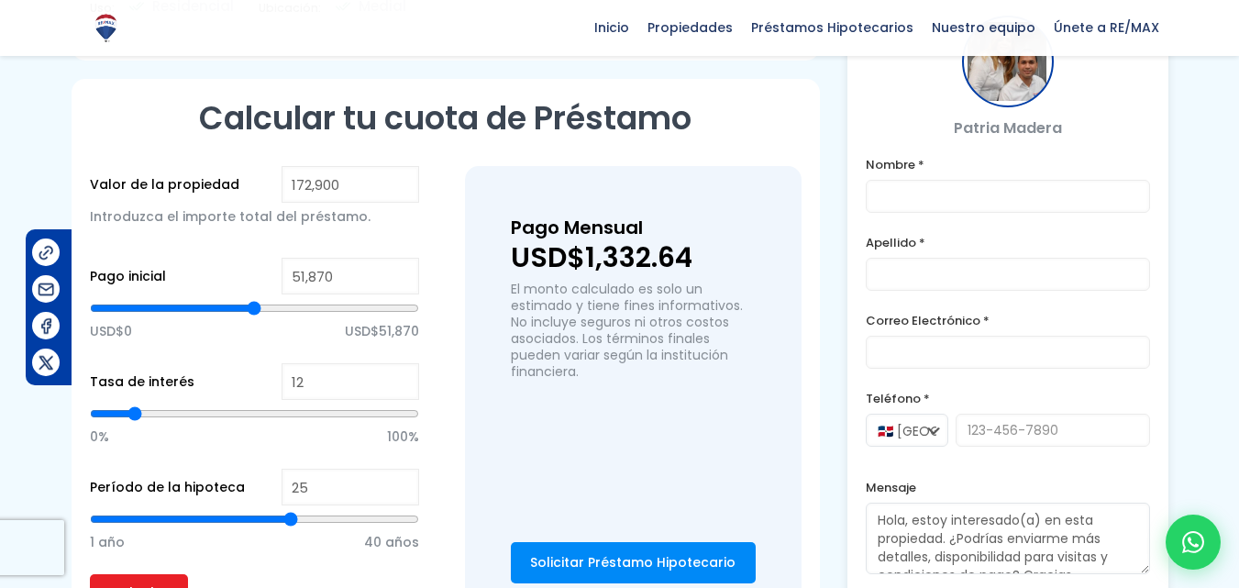
type input "26"
type input "27"
type input "28"
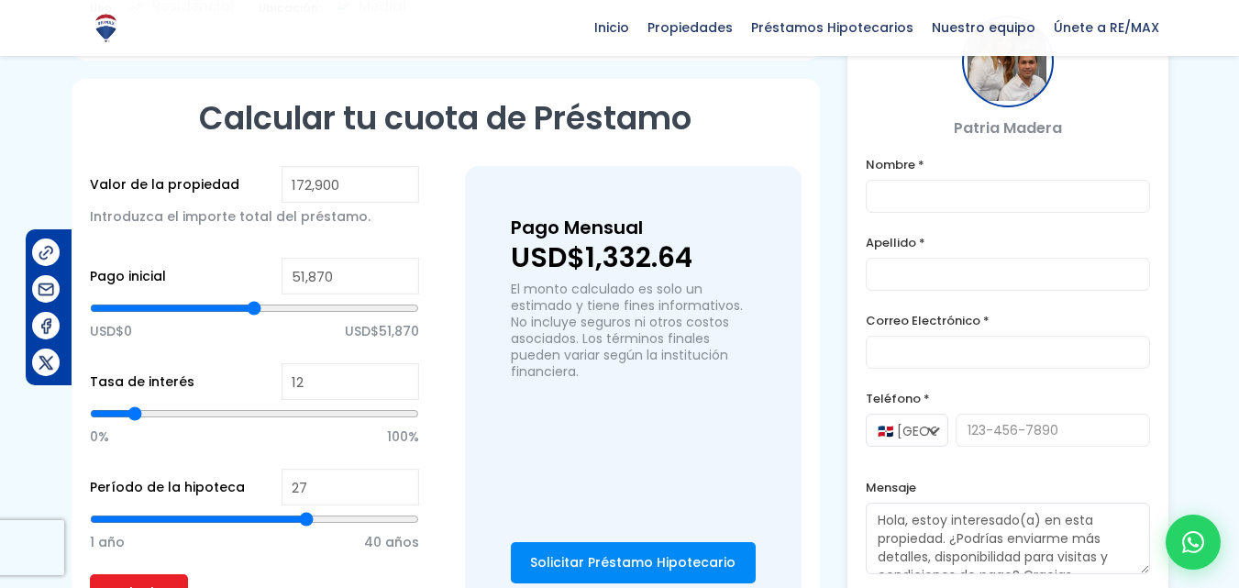
type input "28"
type input "29"
type input "30"
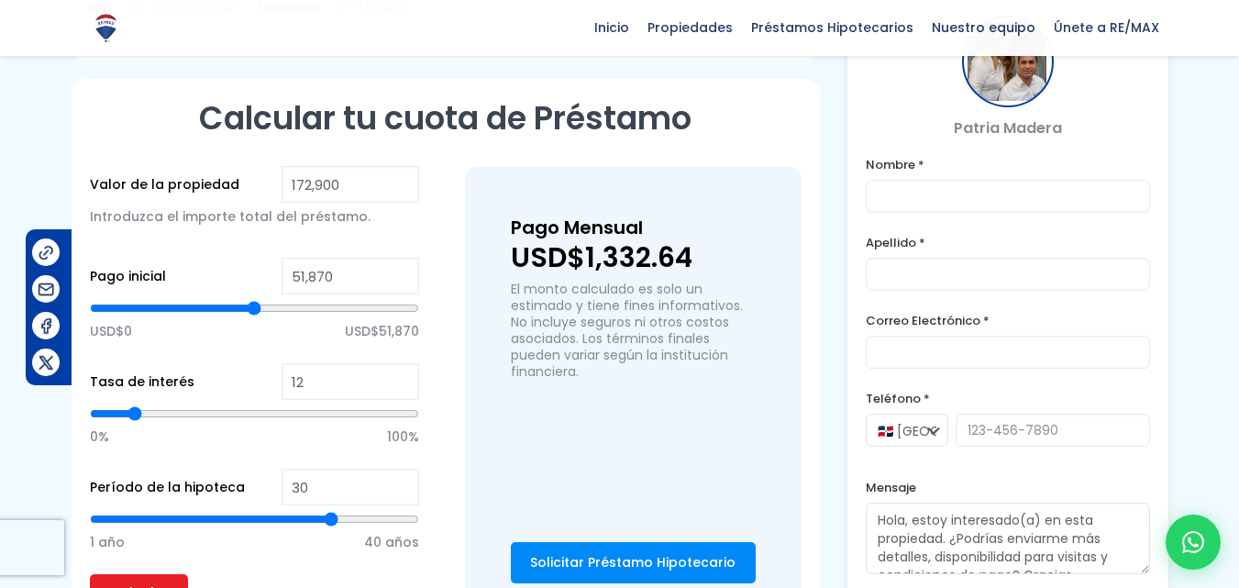
type input "31"
type input "32"
type input "31"
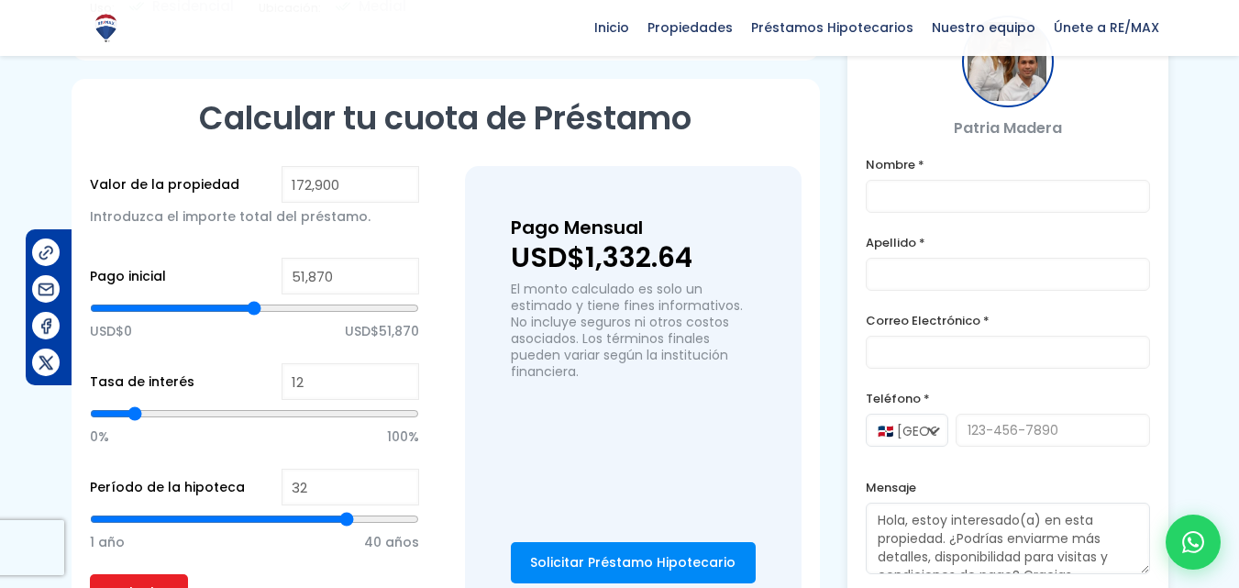
type input "31"
type input "30"
drag, startPoint x: 248, startPoint y: 498, endPoint x: 331, endPoint y: 493, distance: 83.6
type input "30"
click at [331, 510] on input "range" at bounding box center [254, 519] width 329 height 18
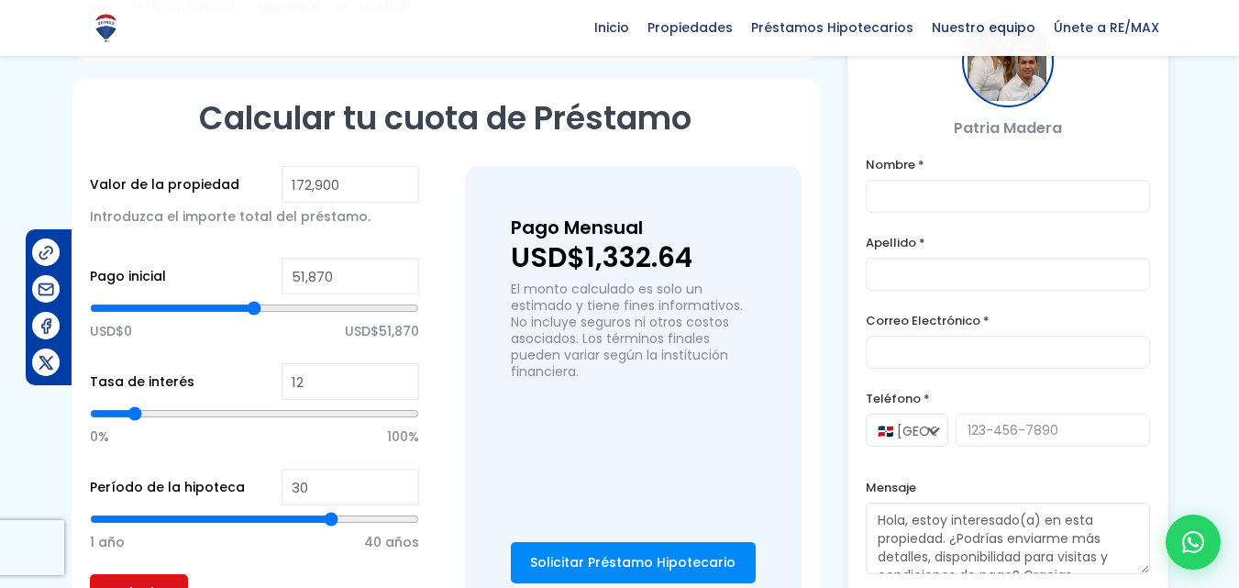
click at [117, 574] on input "Calcular" at bounding box center [139, 592] width 98 height 37
type input "29"
type input "28"
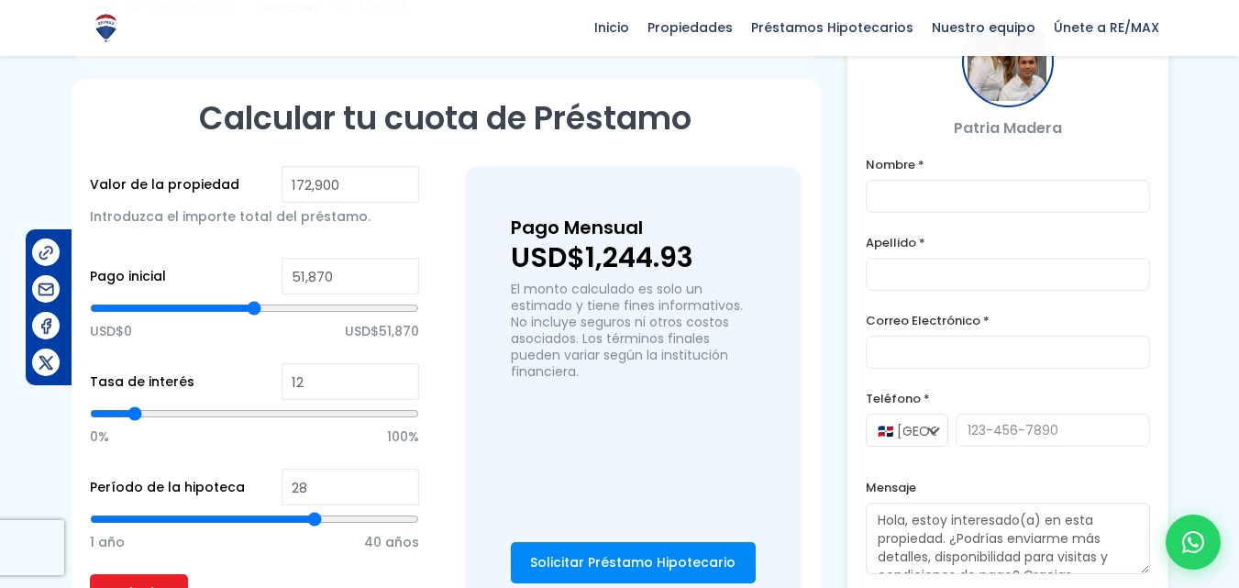
type input "27"
type input "26"
type input "25"
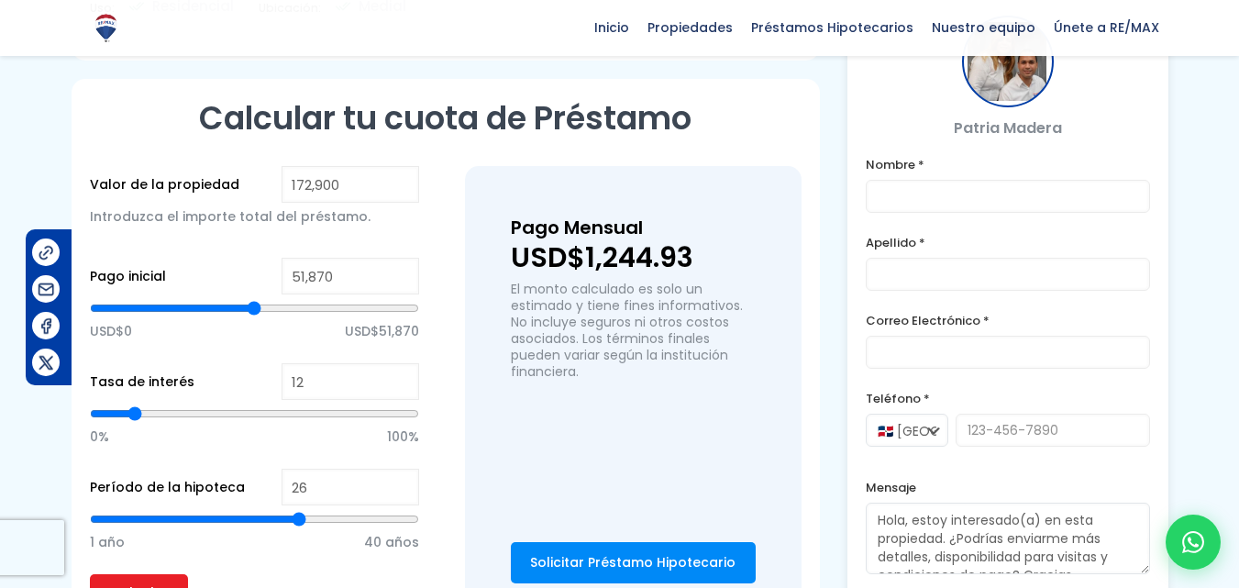
type input "25"
type input "24"
type input "23"
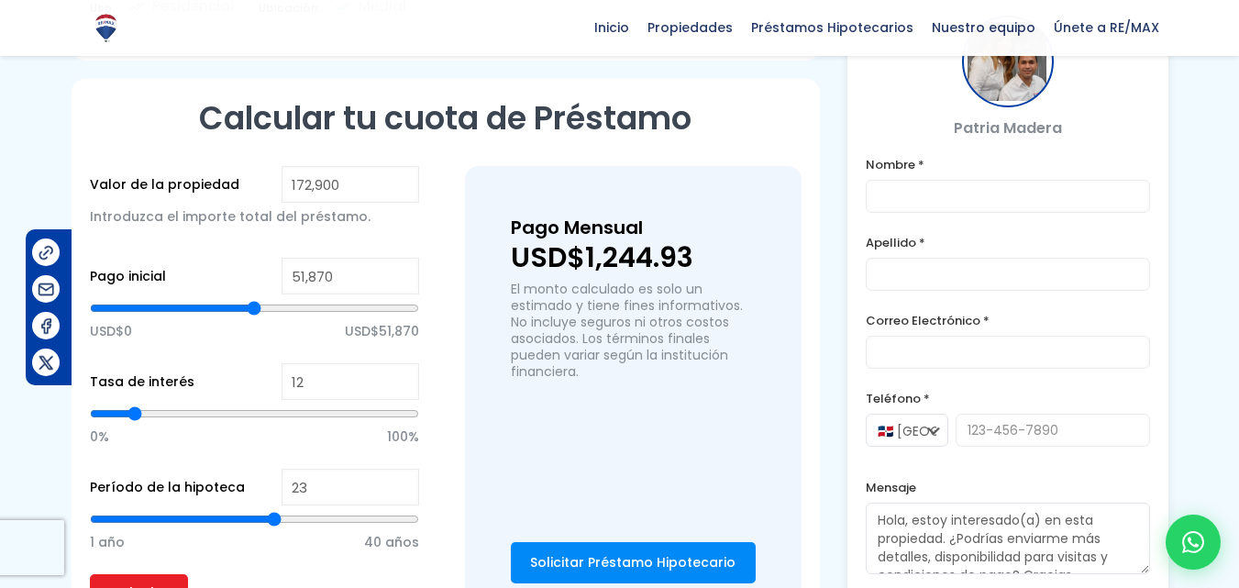
type input "22"
type input "21"
type input "20"
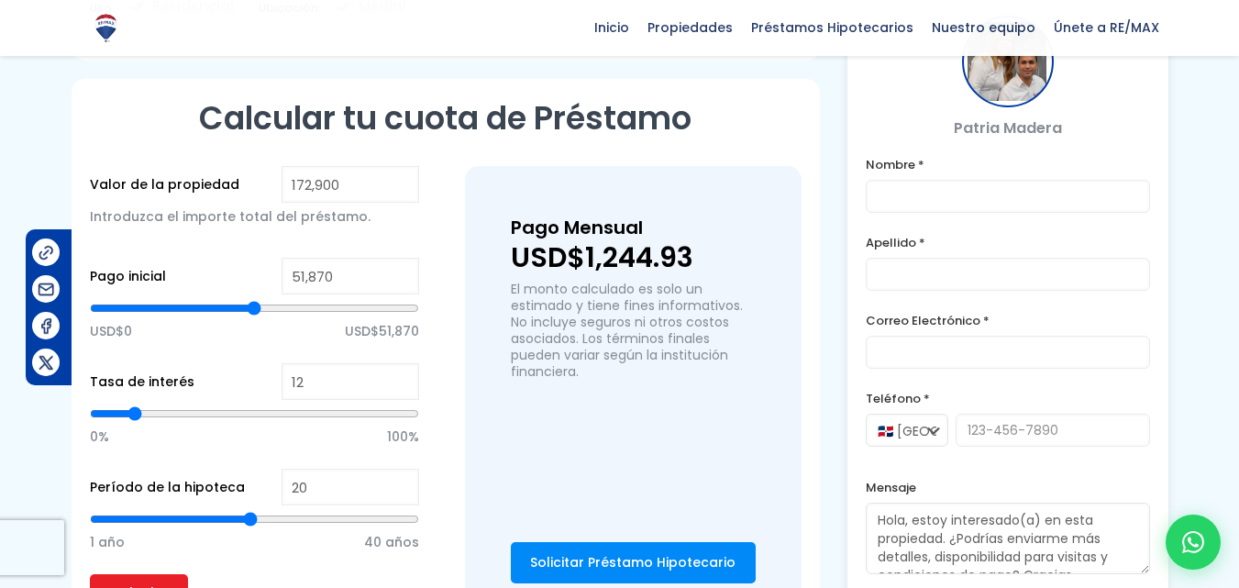
drag, startPoint x: 332, startPoint y: 489, endPoint x: 247, endPoint y: 489, distance: 85.3
type input "20"
click at [248, 510] on input "range" at bounding box center [254, 519] width 329 height 18
click at [135, 574] on input "Calcular" at bounding box center [139, 592] width 98 height 37
type input "19"
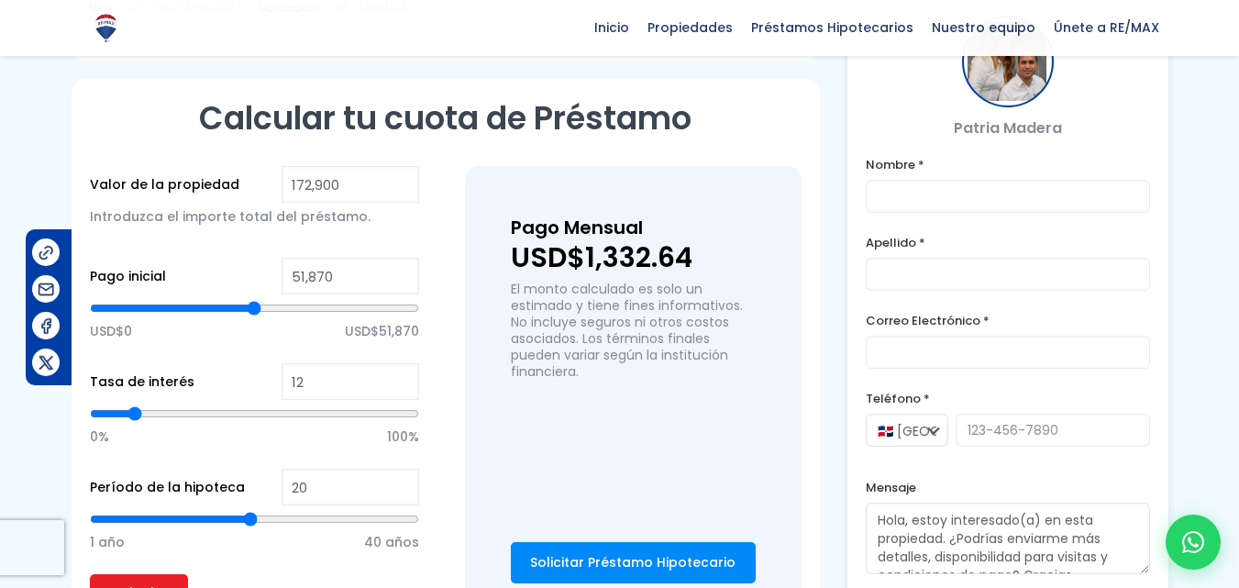
type input "19"
type input "18"
type input "17"
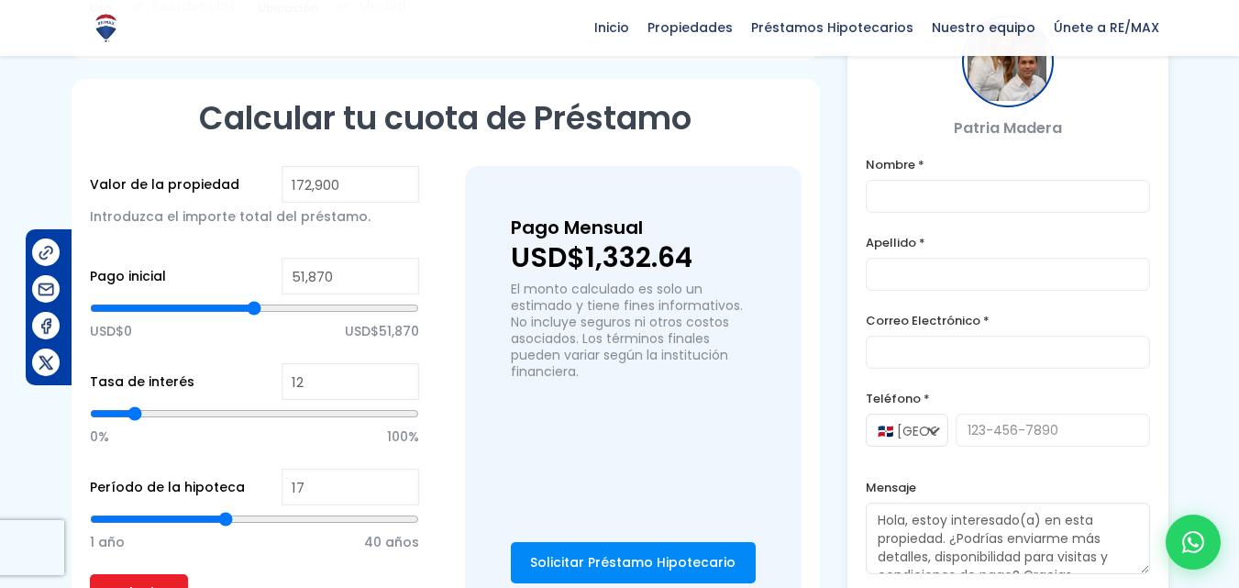
type input "16"
type input "15"
drag, startPoint x: 249, startPoint y: 498, endPoint x: 210, endPoint y: 497, distance: 38.5
type input "15"
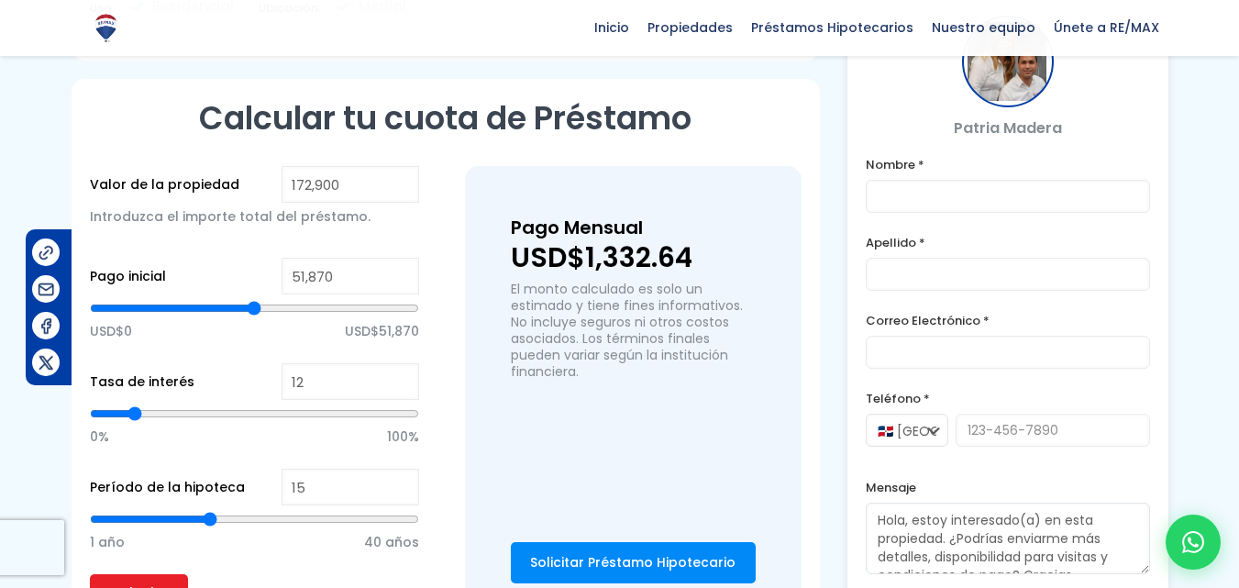
click at [210, 510] on input "range" at bounding box center [254, 519] width 329 height 18
click at [146, 574] on input "Calcular" at bounding box center [139, 592] width 98 height 37
type input "14"
type input "13"
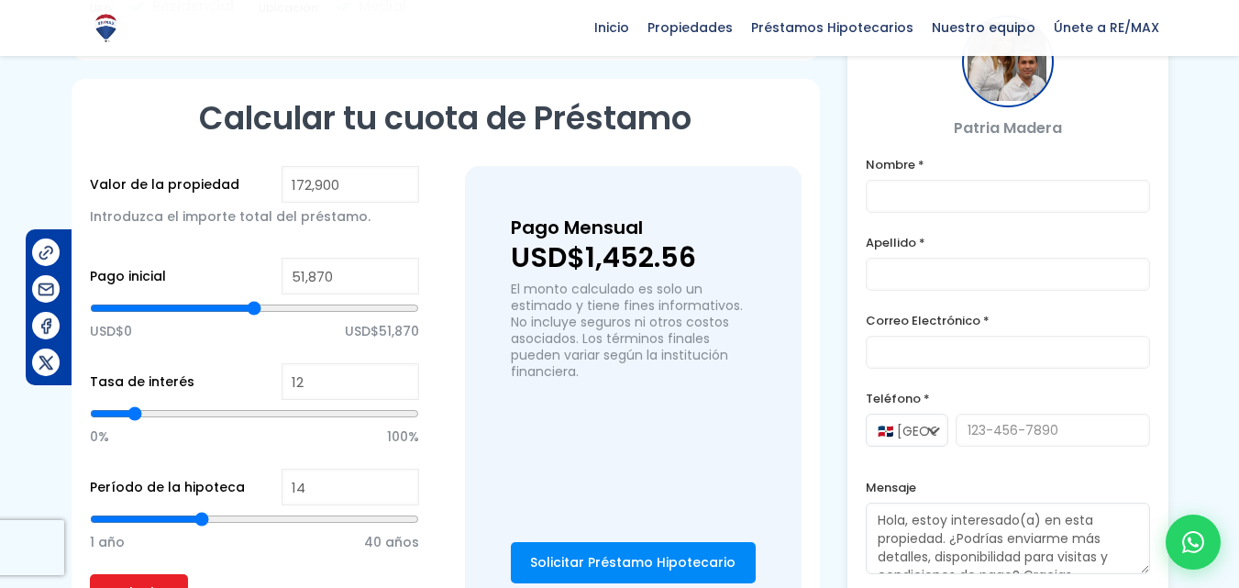
type input "13"
type input "12"
type input "11"
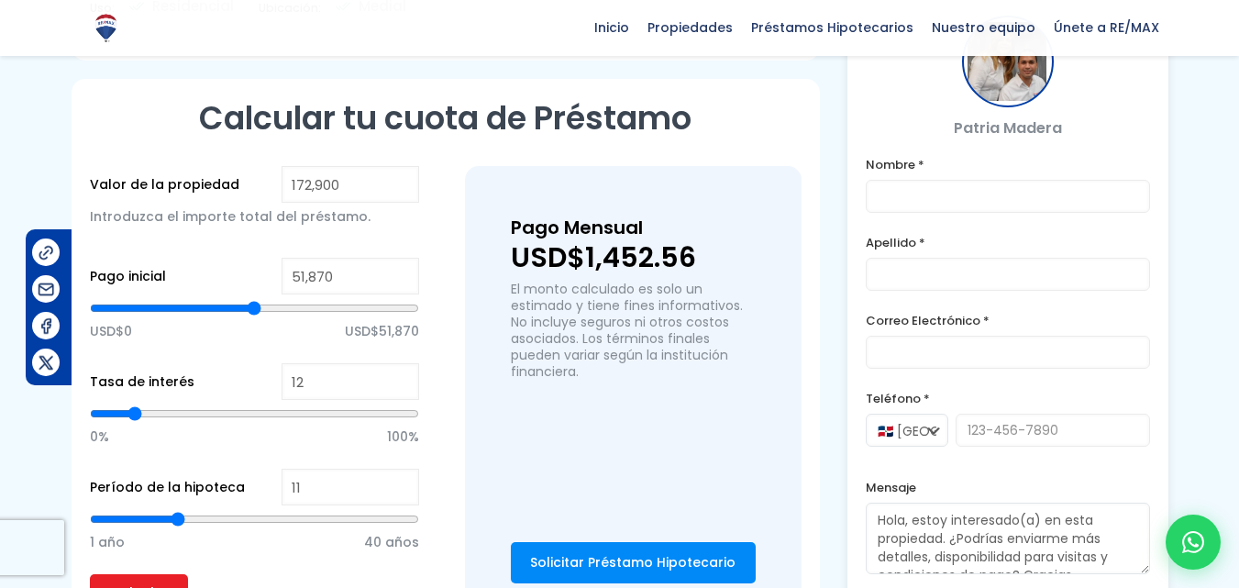
type input "10"
type input "9"
type input "8"
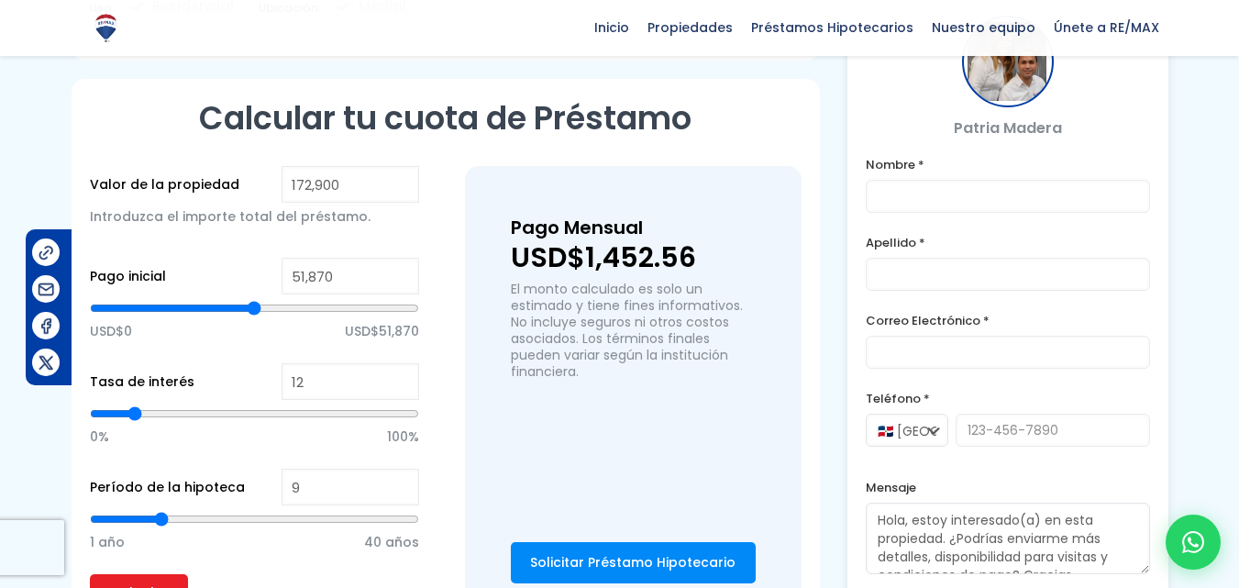
type input "8"
type input "7"
type input "6"
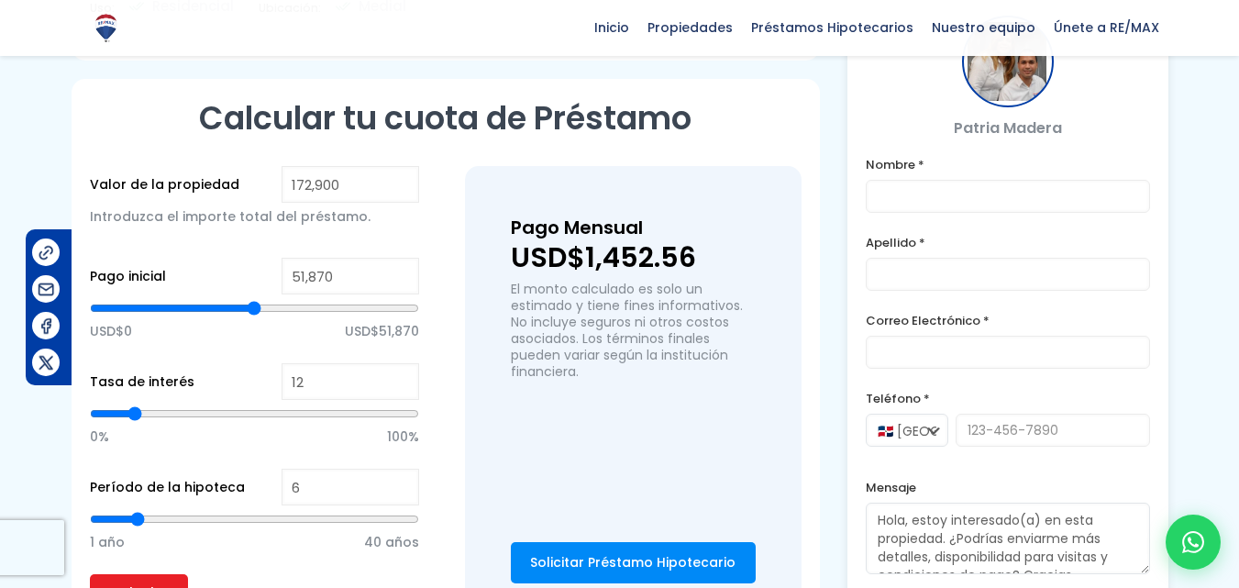
type input "7"
type input "8"
type input "7"
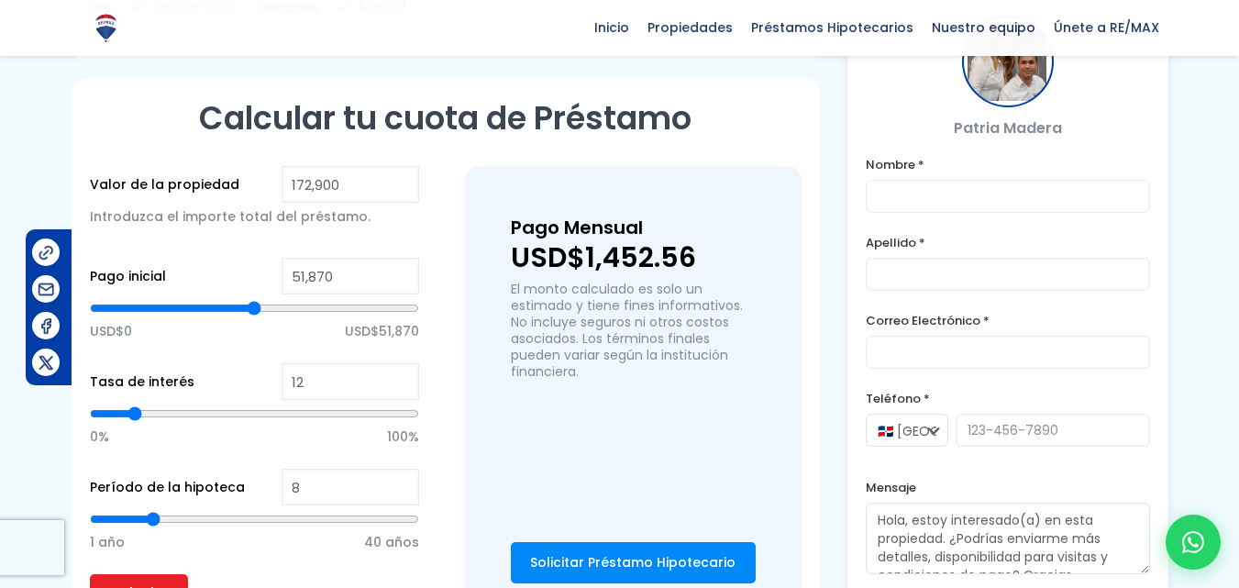
type input "7"
type input "6"
type input "5"
drag, startPoint x: 209, startPoint y: 497, endPoint x: 131, endPoint y: 496, distance: 78.0
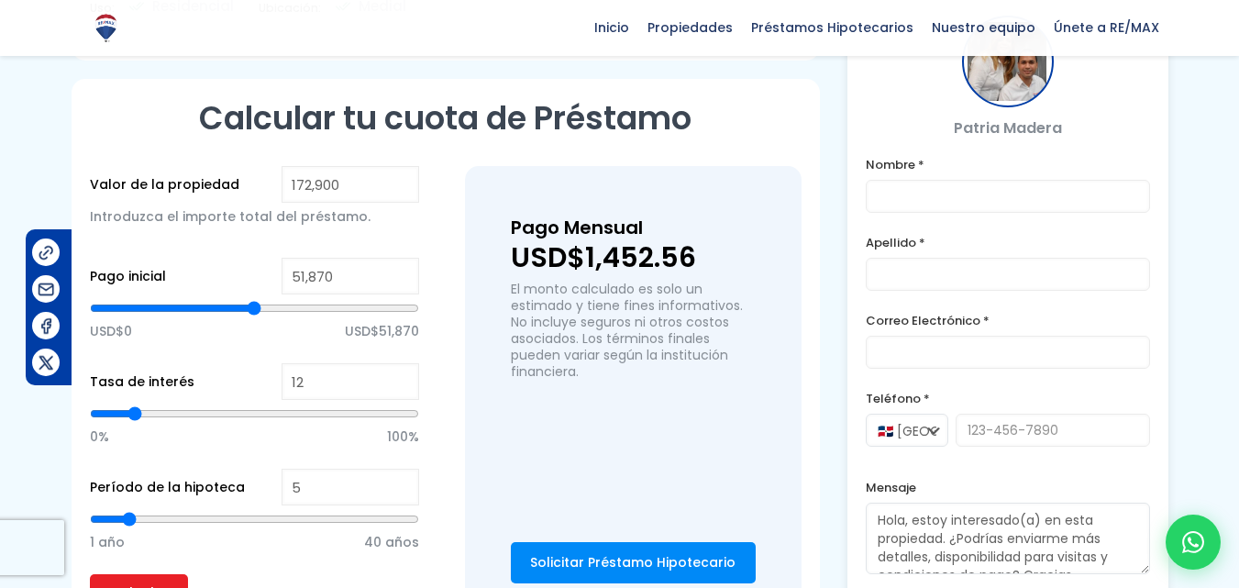
type input "5"
click at [131, 510] on input "range" at bounding box center [254, 519] width 329 height 18
click at [136, 574] on input "Calcular" at bounding box center [139, 592] width 98 height 37
type input "6"
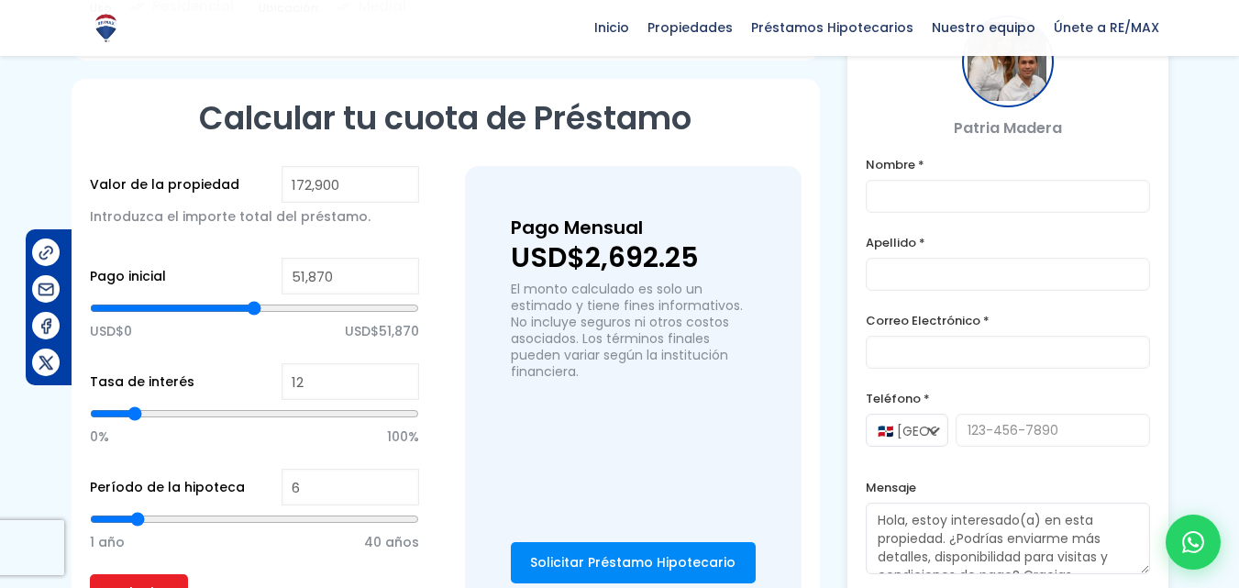
type input "7"
type input "8"
type input "9"
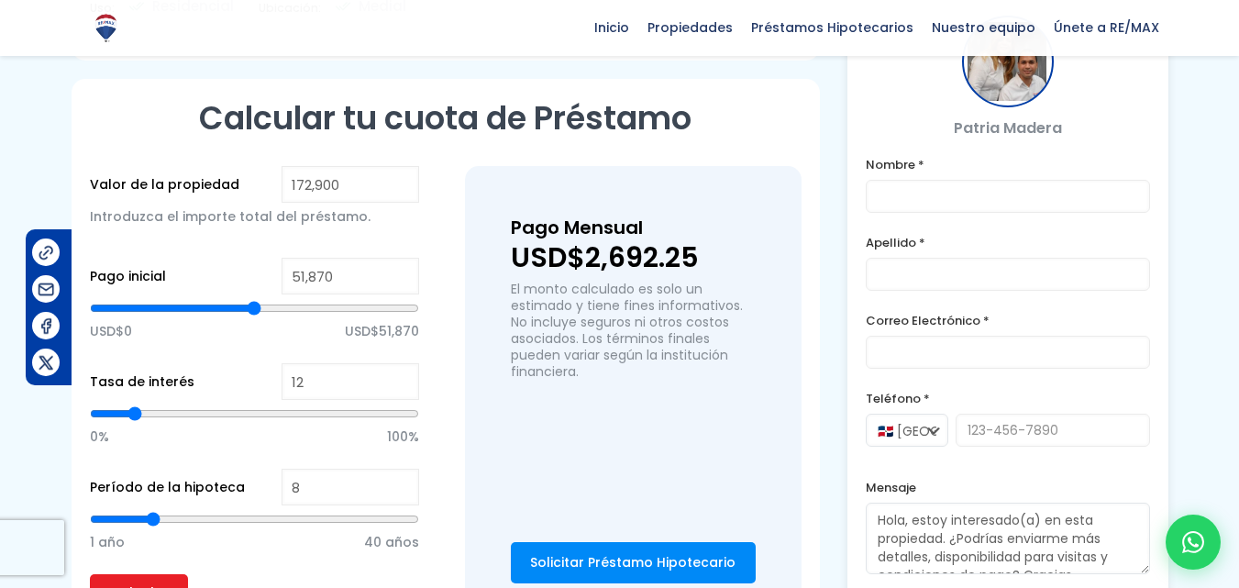
type input "9"
type input "10"
drag, startPoint x: 127, startPoint y: 493, endPoint x: 170, endPoint y: 499, distance: 43.5
type input "10"
click at [170, 510] on input "range" at bounding box center [254, 519] width 329 height 18
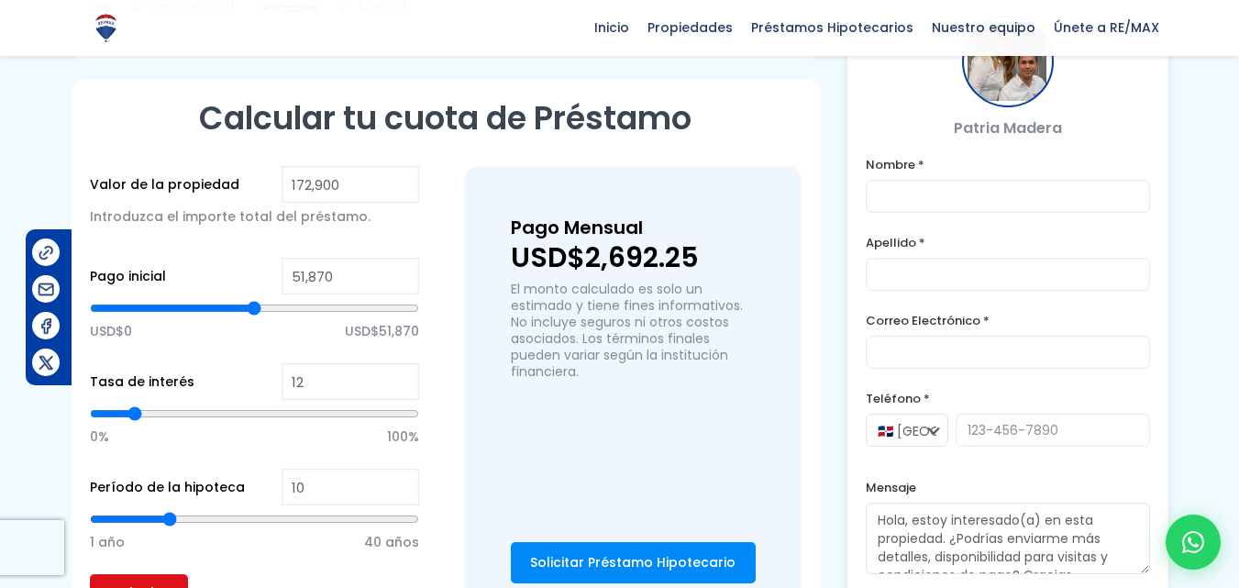
click at [155, 574] on input "Calcular" at bounding box center [139, 592] width 98 height 37
drag, startPoint x: 339, startPoint y: 257, endPoint x: 210, endPoint y: 261, distance: 129.4
click at [210, 261] on div "Pago inicial 51,870 USD$0 USD$51,870" at bounding box center [254, 310] width 329 height 105
type input "6"
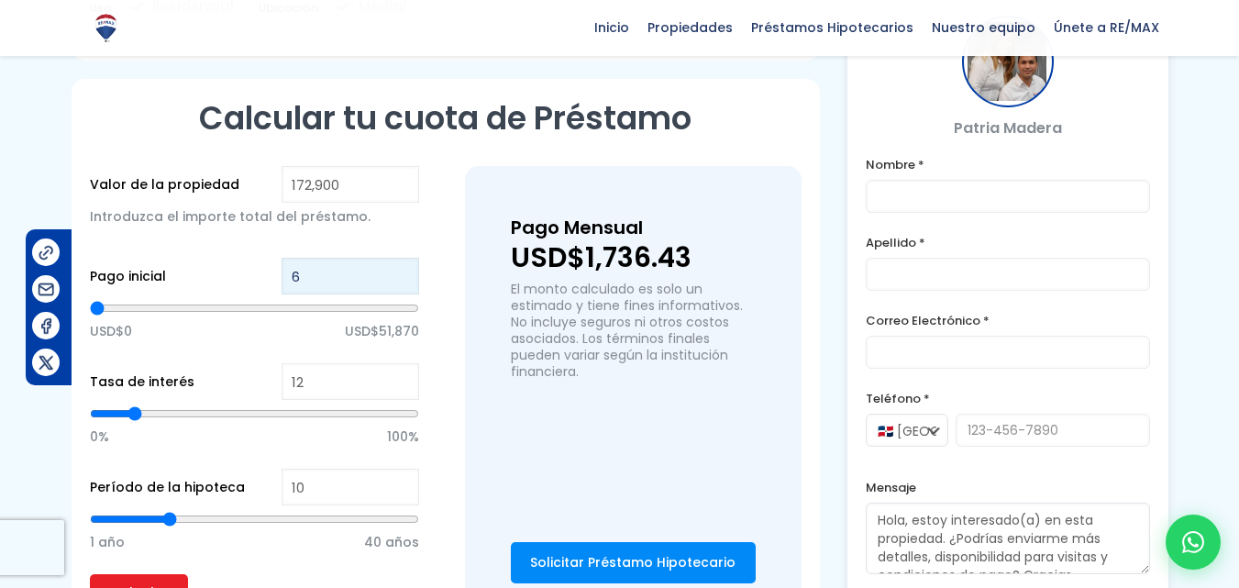
type input "60"
type input "600"
type input "6,000"
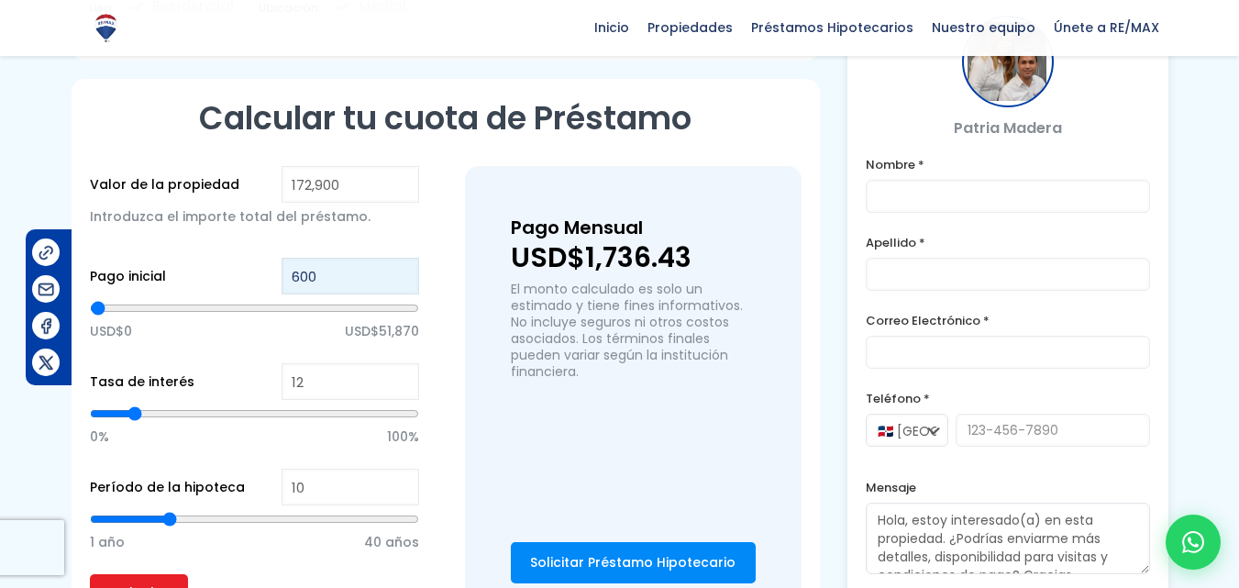
type input "6000"
type input "60,000"
type input "60000"
click at [184, 258] on div "Pago inicial 60,000 USD$0 USD$51,870" at bounding box center [254, 310] width 329 height 105
click at [151, 574] on input "Calcular" at bounding box center [139, 592] width 98 height 37
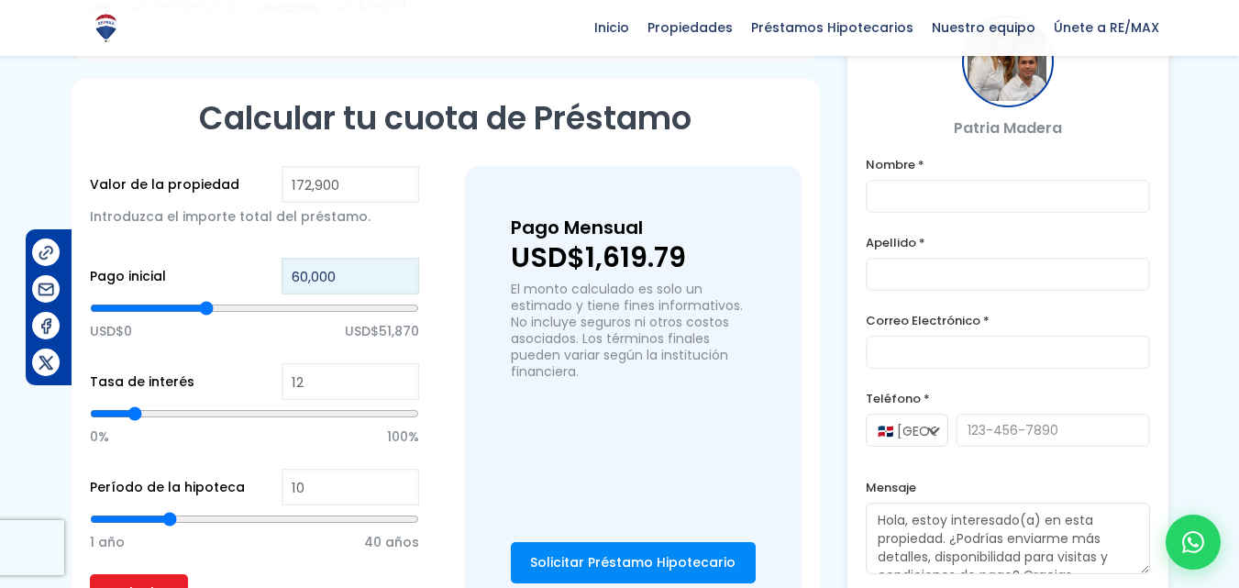
drag, startPoint x: 351, startPoint y: 251, endPoint x: 227, endPoint y: 249, distance: 124.7
click at [227, 258] on div "Pago inicial 60,000 USD$0 USD$51,870" at bounding box center [254, 310] width 329 height 105
type input "7"
type input "70"
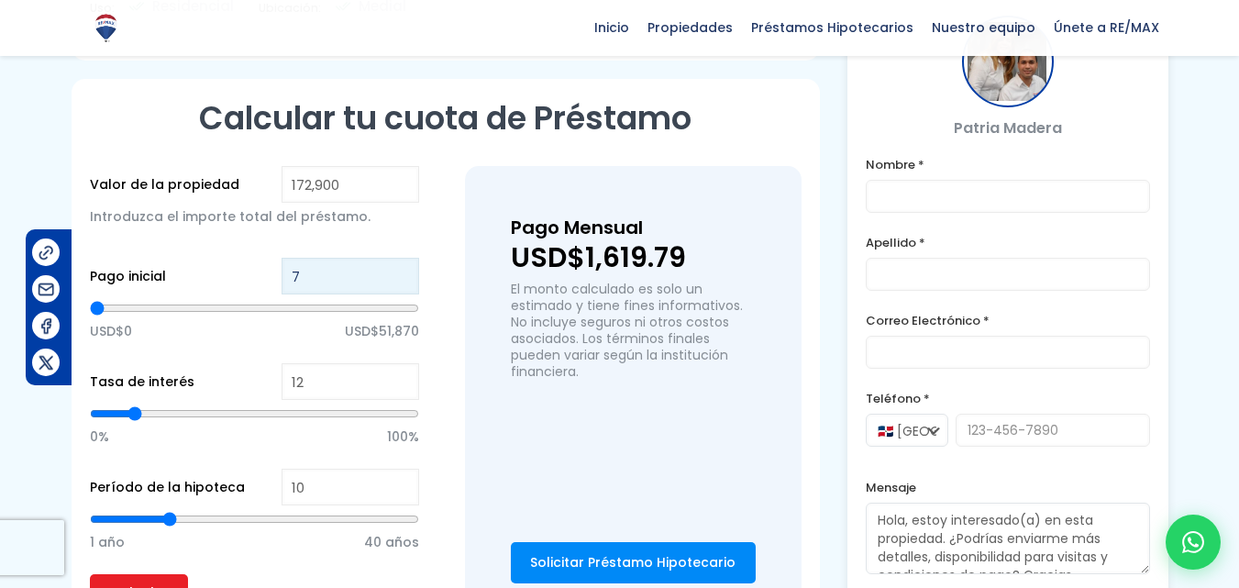
type input "70"
type input "700"
type input "7,000"
type input "7000"
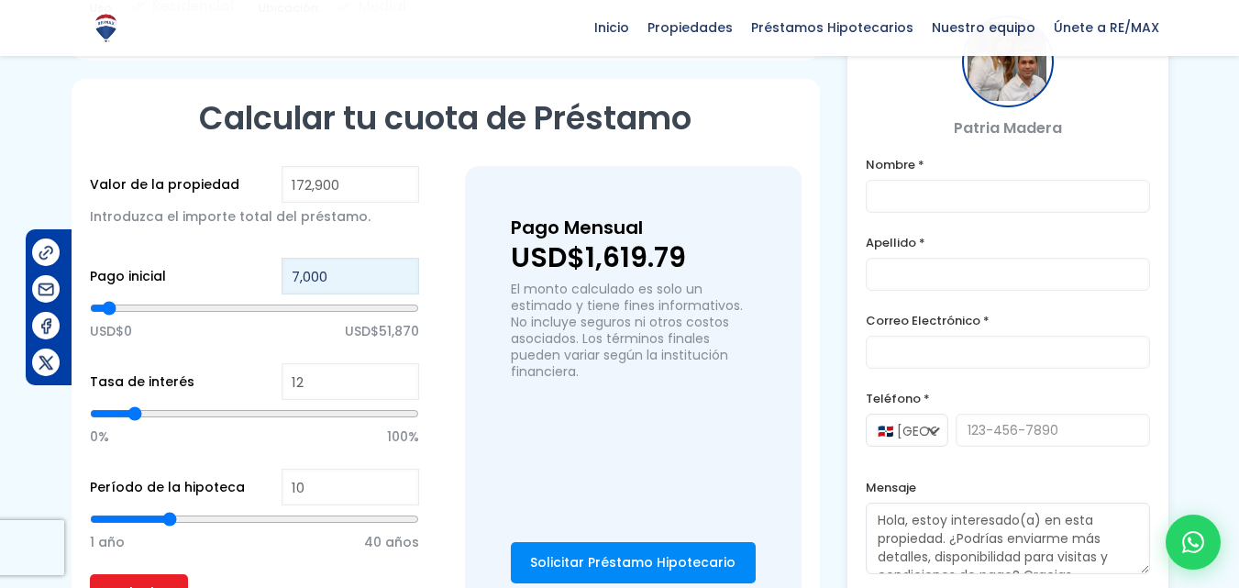
type input "70,000"
type input "70000"
type input "70,000"
click at [336, 317] on p "USD$0 USD$51,870" at bounding box center [254, 331] width 329 height 28
click at [129, 574] on input "Calcular" at bounding box center [139, 592] width 98 height 37
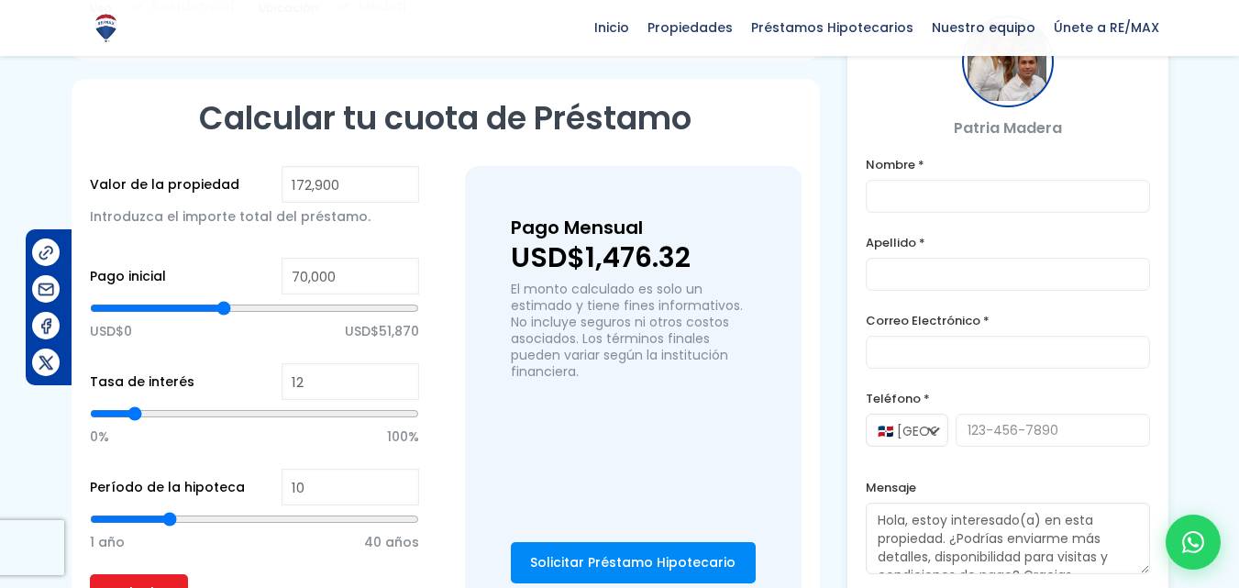
type input "13"
click at [191, 510] on input "range" at bounding box center [254, 519] width 329 height 18
type input "15"
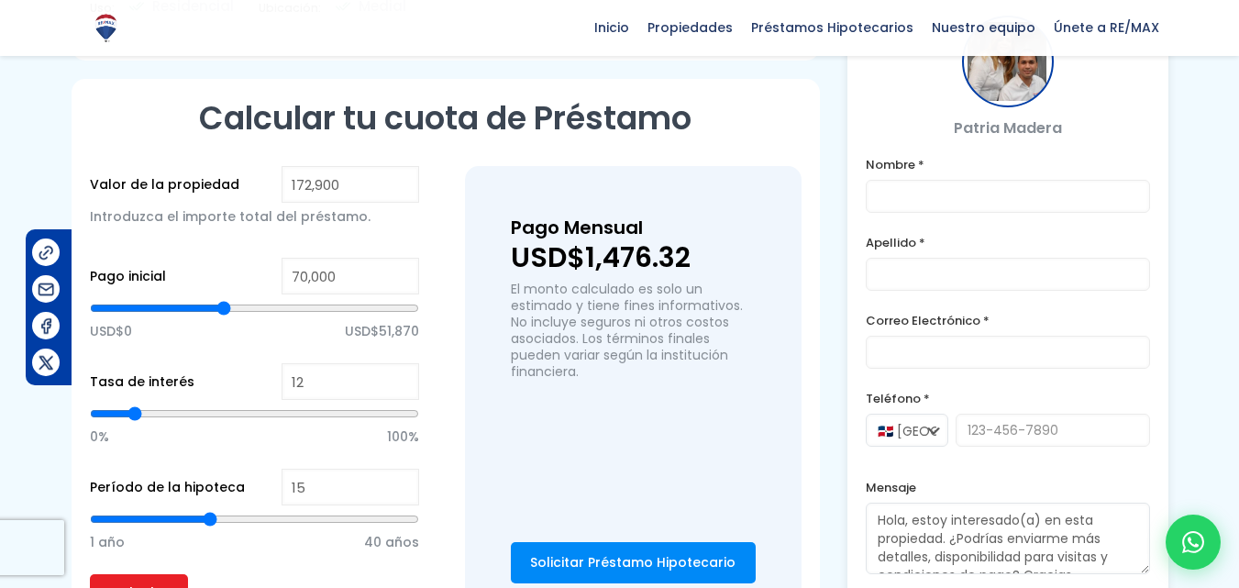
click at [209, 510] on input "range" at bounding box center [254, 519] width 329 height 18
click at [151, 574] on input "Calcular" at bounding box center [139, 592] width 98 height 37
click at [307, 469] on input "15" at bounding box center [351, 487] width 138 height 37
click at [148, 578] on input "Calcular" at bounding box center [139, 592] width 98 height 37
click at [142, 574] on input "Calcular" at bounding box center [139, 592] width 98 height 37
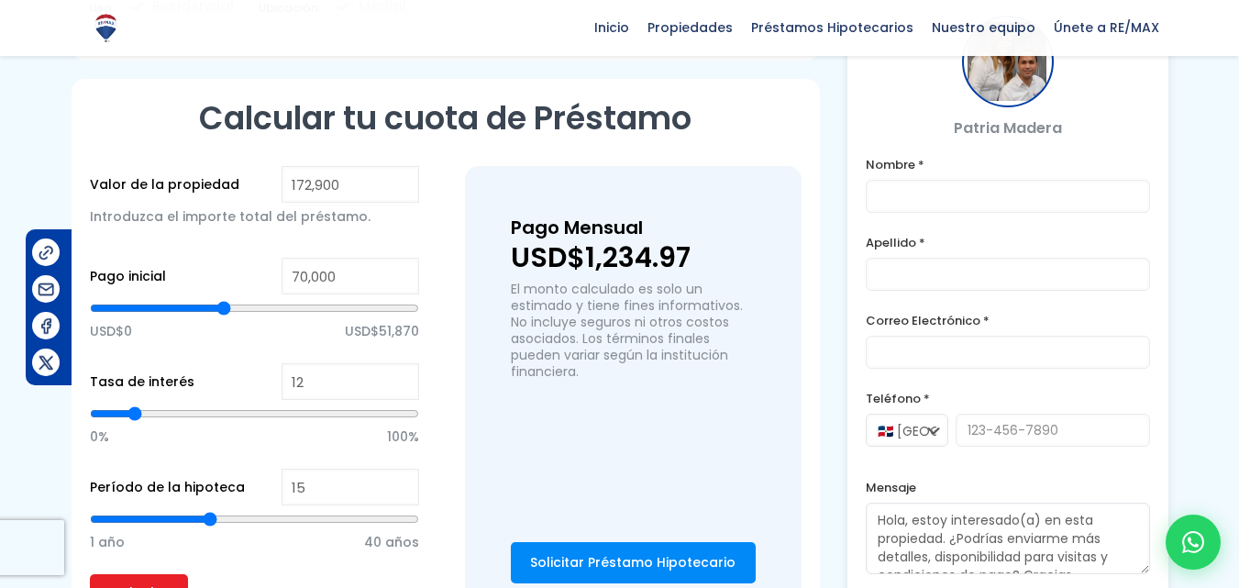
type input "20"
type input "21"
type input "22"
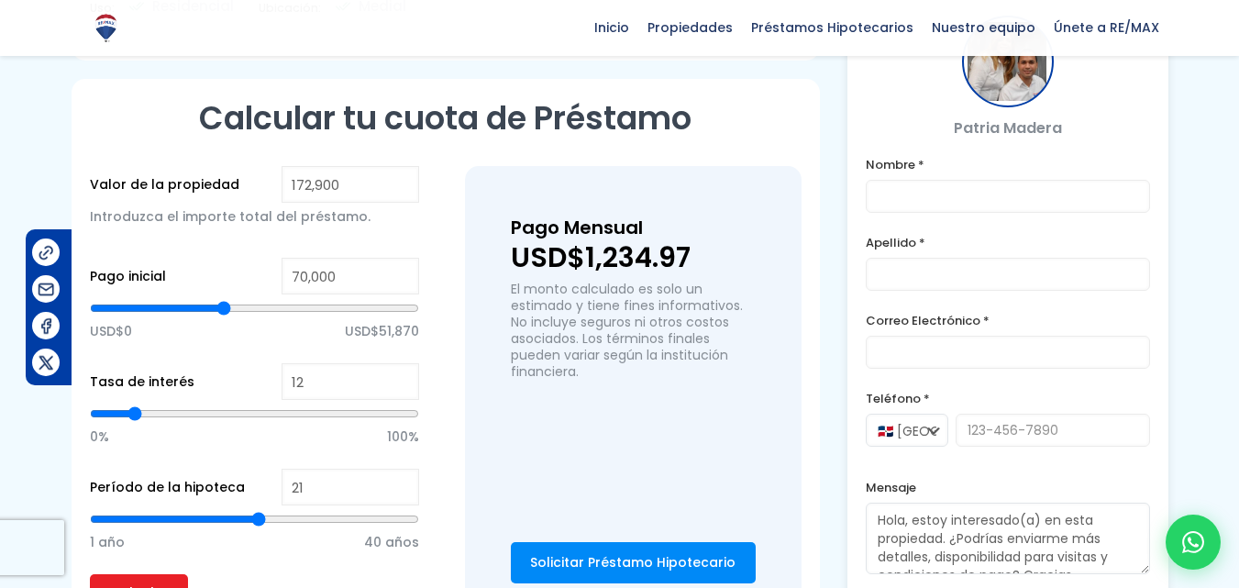
type input "22"
type input "21"
type input "20"
drag, startPoint x: 213, startPoint y: 495, endPoint x: 249, endPoint y: 493, distance: 36.7
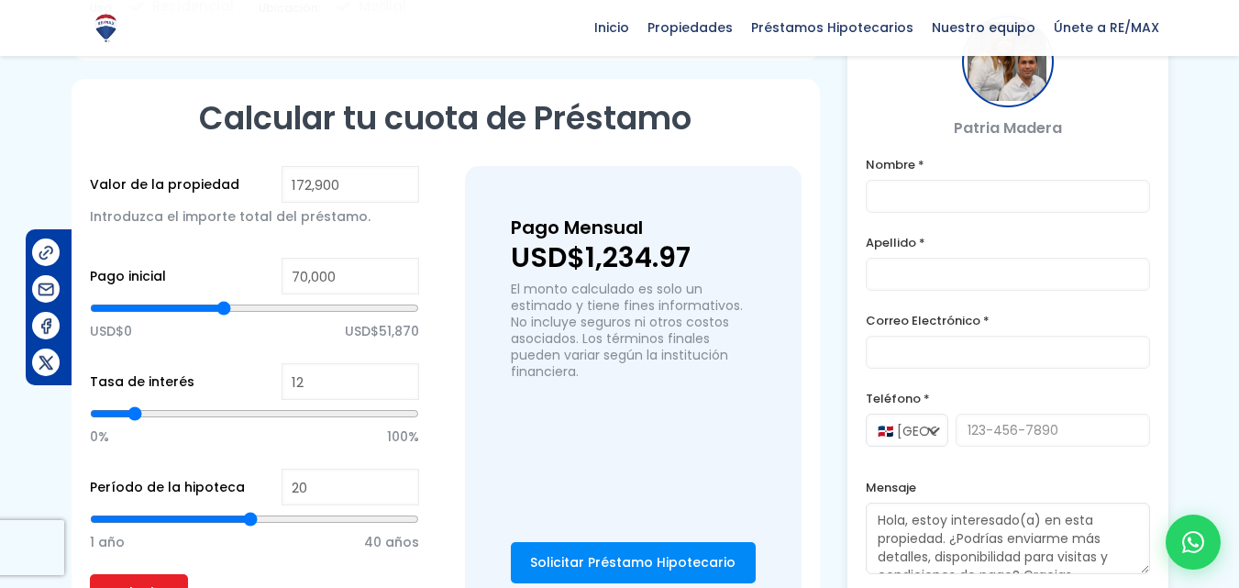
type input "20"
click at [252, 510] on input "range" at bounding box center [254, 519] width 329 height 18
click at [161, 574] on input "Calcular" at bounding box center [139, 592] width 98 height 37
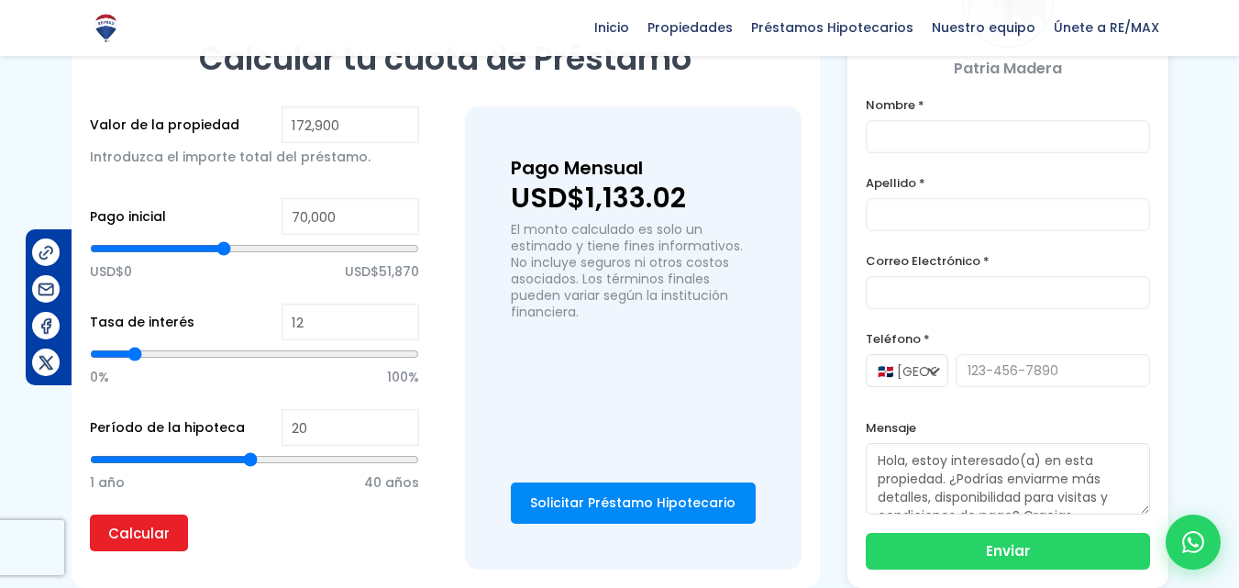
scroll to position [1192, 0]
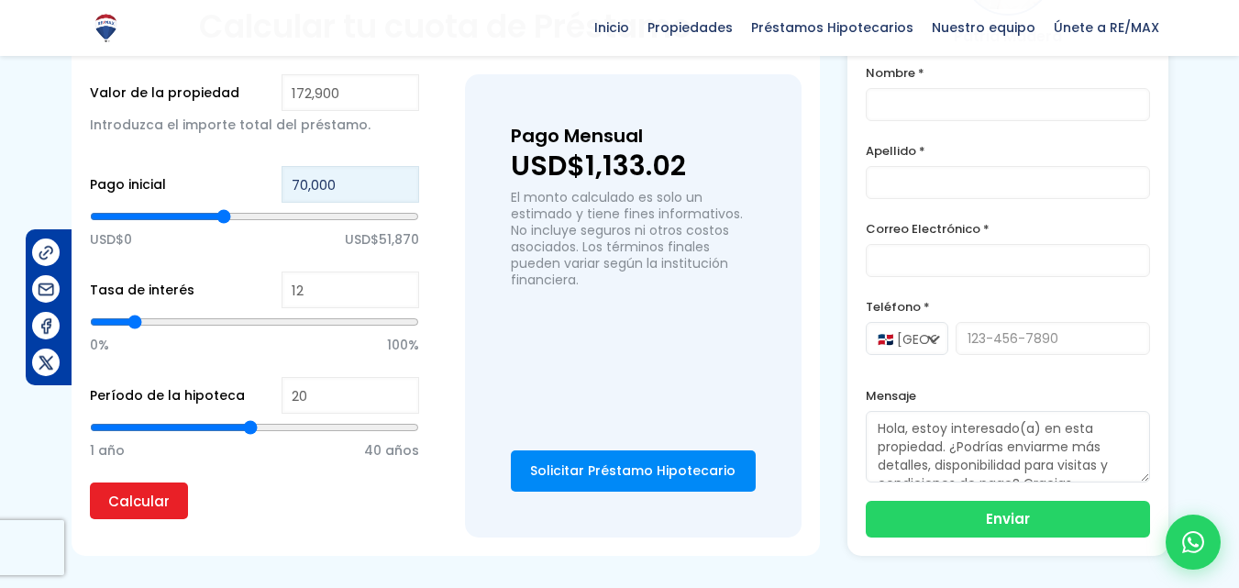
drag, startPoint x: 344, startPoint y: 165, endPoint x: 248, endPoint y: 161, distance: 96.4
click at [248, 166] on div "Pago inicial 70,000 USD$0 USD$51,870" at bounding box center [254, 218] width 329 height 105
type input "7"
type input "75"
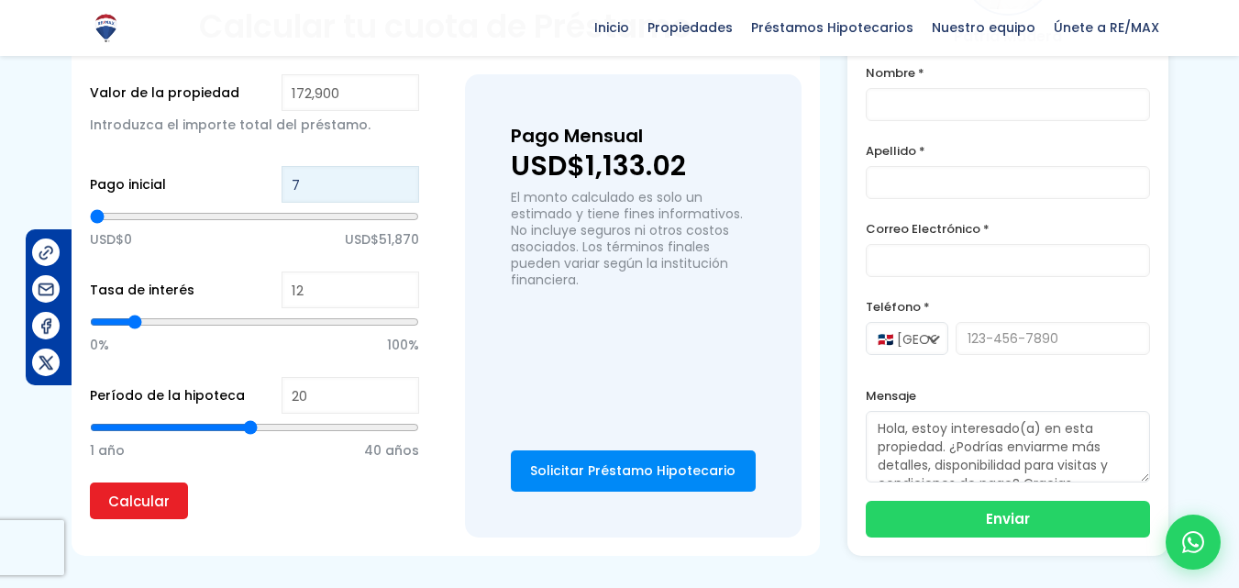
type input "75"
type input "750"
type input "7,500"
type input "7500"
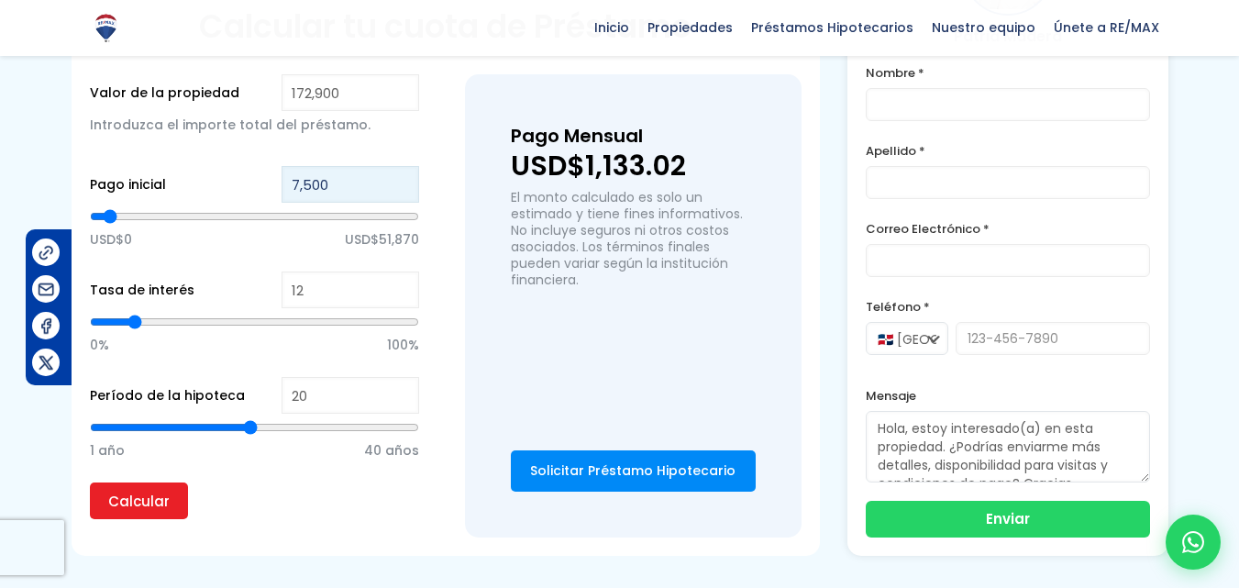
type input "75,000"
type input "75000"
type input "75,000"
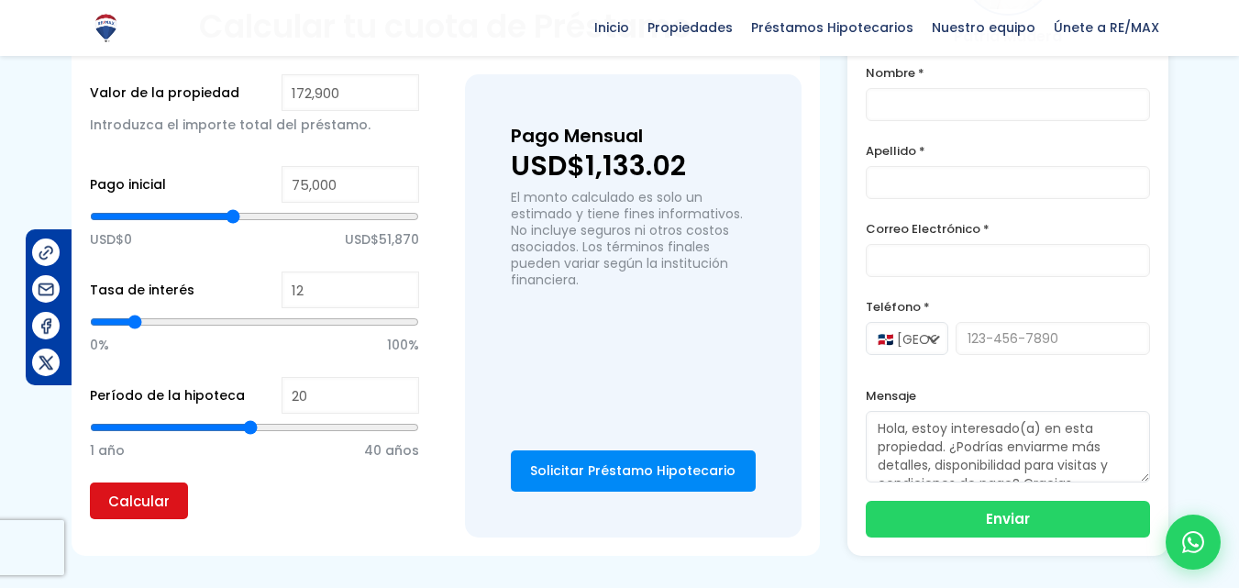
click at [123, 485] on input "Calcular" at bounding box center [139, 500] width 98 height 37
type input "19"
type input "18"
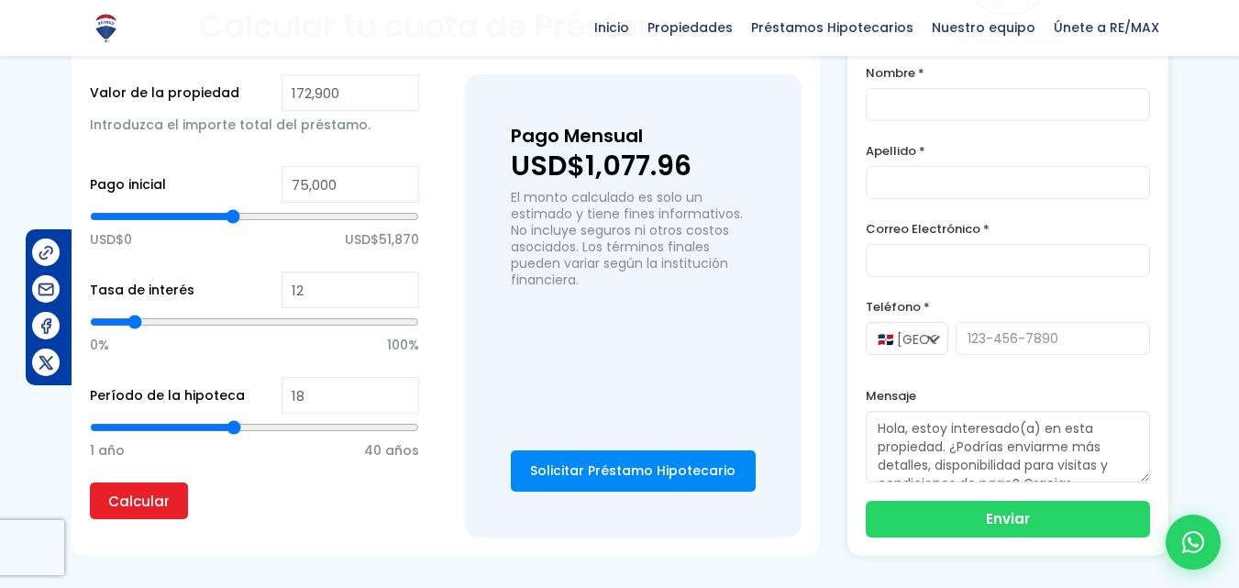
type input "17"
type input "16"
type input "15"
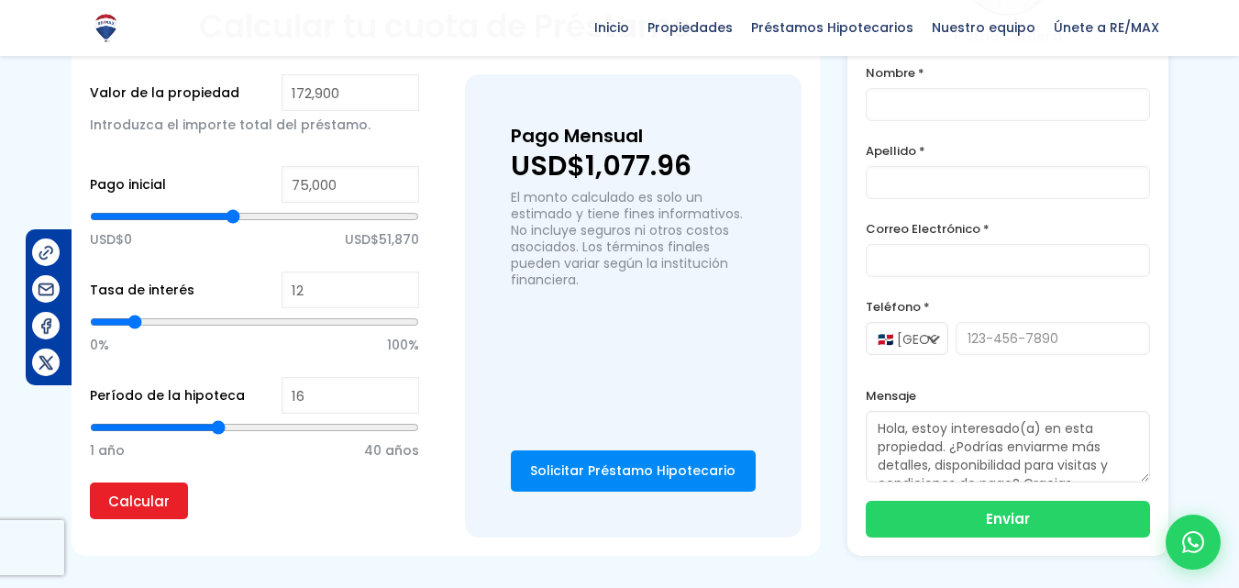
type input "15"
type input "14"
type input "13"
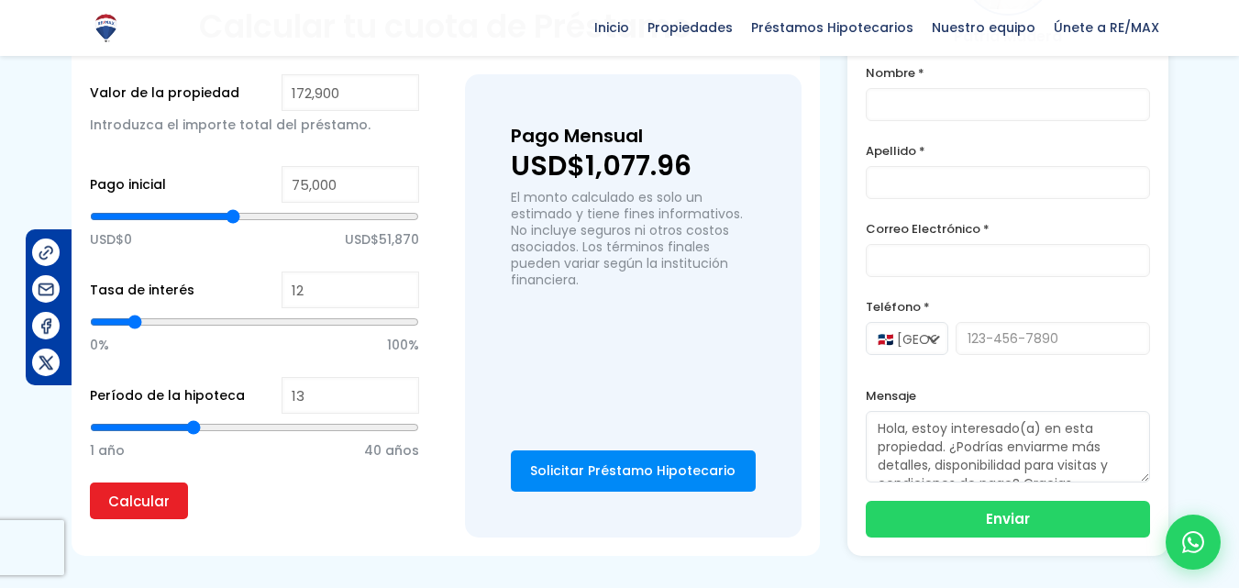
type input "12"
type input "11"
type input "10"
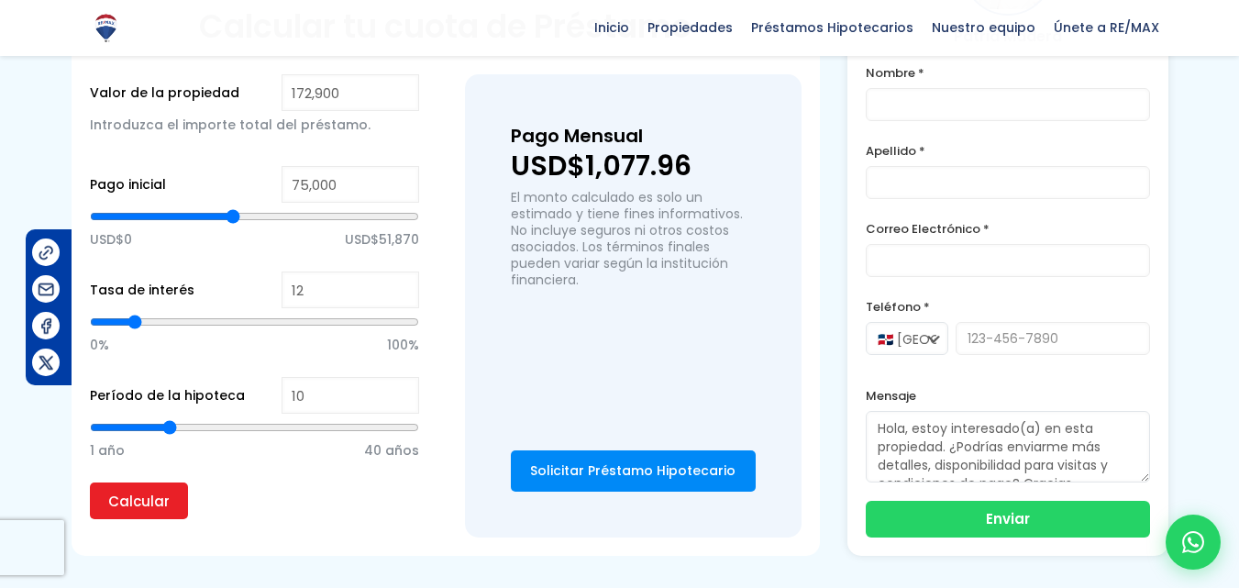
drag, startPoint x: 246, startPoint y: 401, endPoint x: 172, endPoint y: 392, distance: 73.9
type input "10"
click at [172, 418] on input "range" at bounding box center [254, 427] width 329 height 18
click at [154, 482] on input "Calcular" at bounding box center [139, 500] width 98 height 37
type input "9"
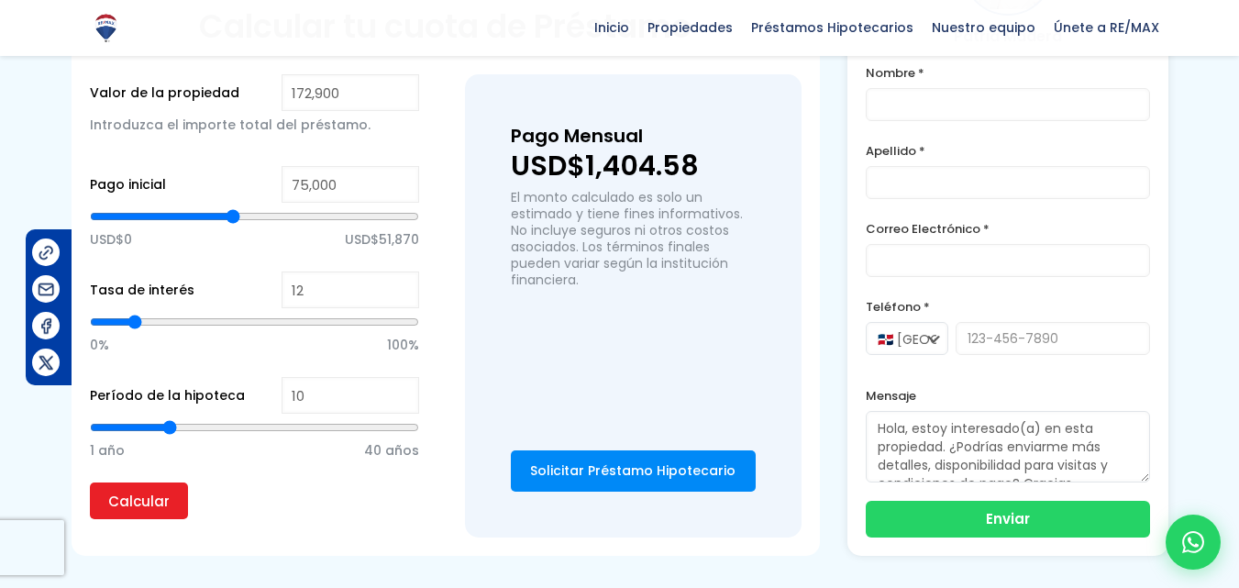
type input "9"
type input "8"
type input "7"
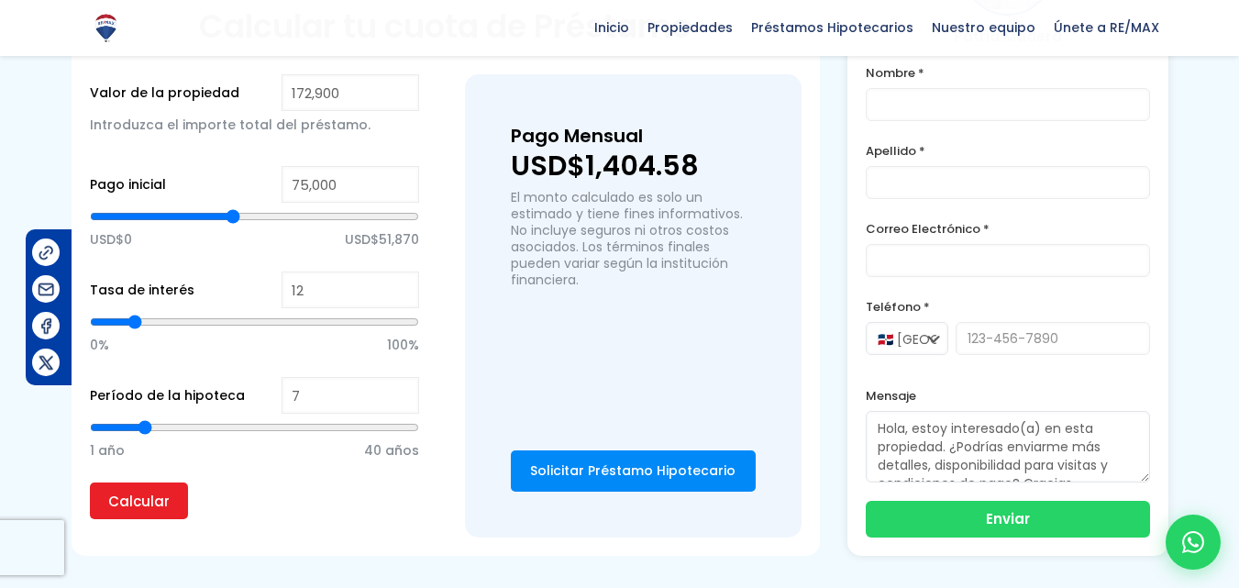
type input "6"
type input "5"
type input "4"
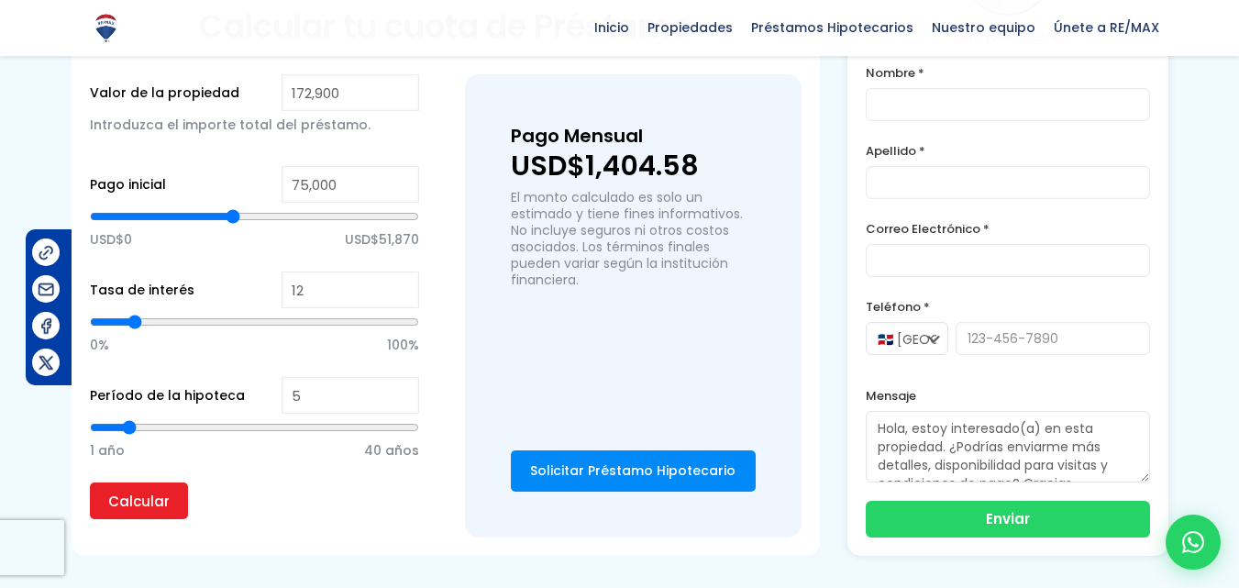
type input "4"
type input "3"
type input "2"
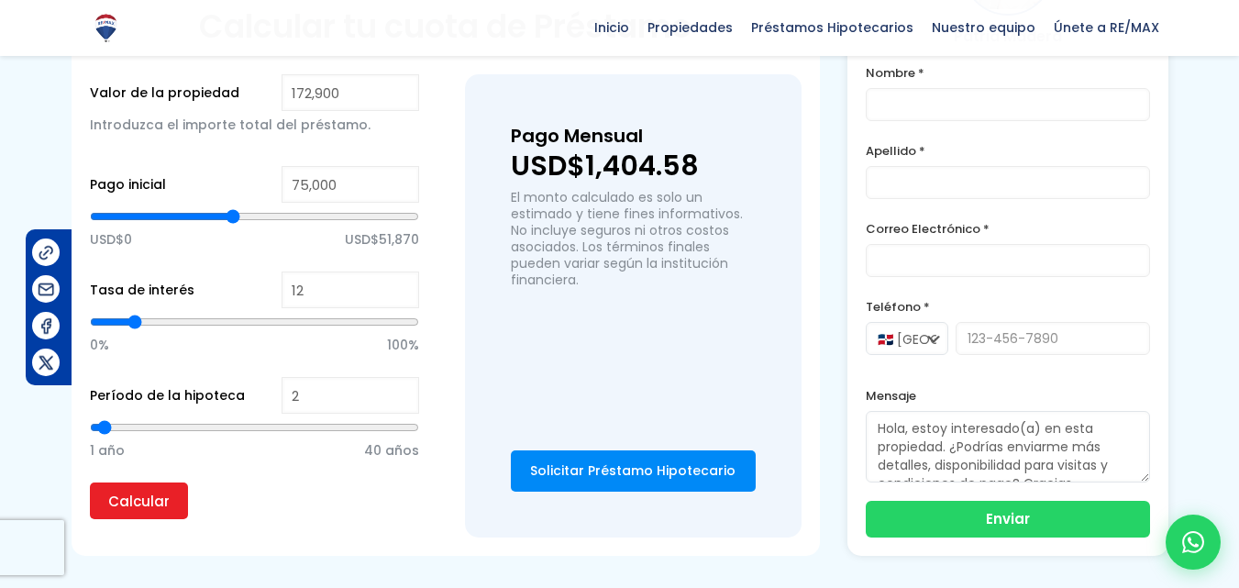
type input "3"
type input "4"
type input "5"
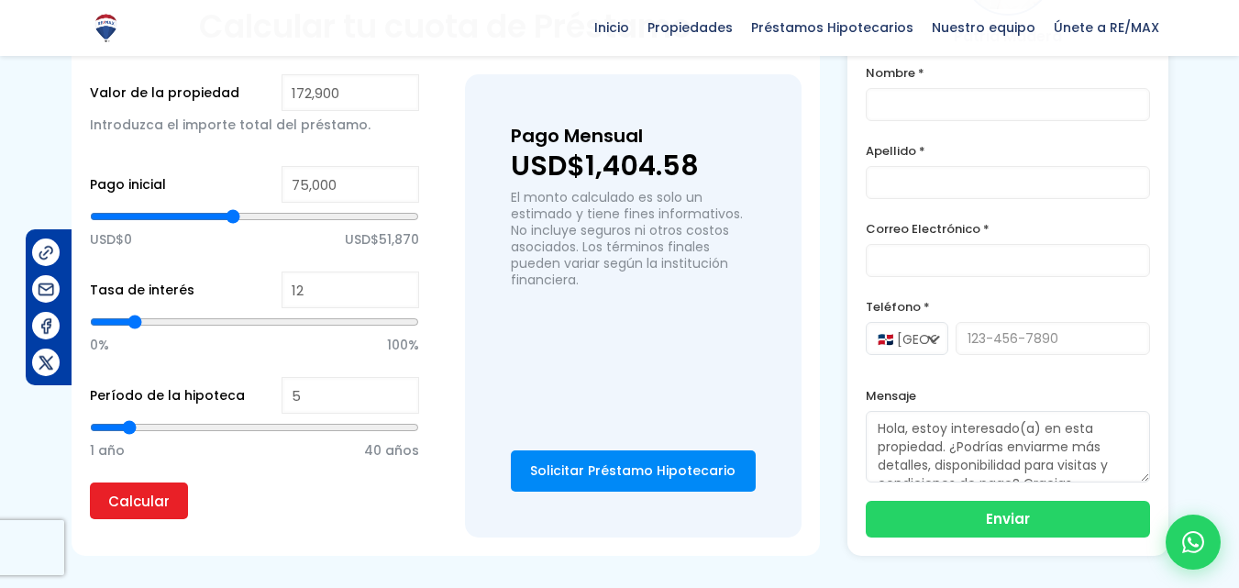
drag, startPoint x: 167, startPoint y: 401, endPoint x: 131, endPoint y: 398, distance: 35.9
type input "5"
click at [131, 418] on input "range" at bounding box center [254, 427] width 329 height 18
click at [129, 482] on input "Calcular" at bounding box center [139, 500] width 98 height 37
drag, startPoint x: 307, startPoint y: 375, endPoint x: 266, endPoint y: 371, distance: 41.4
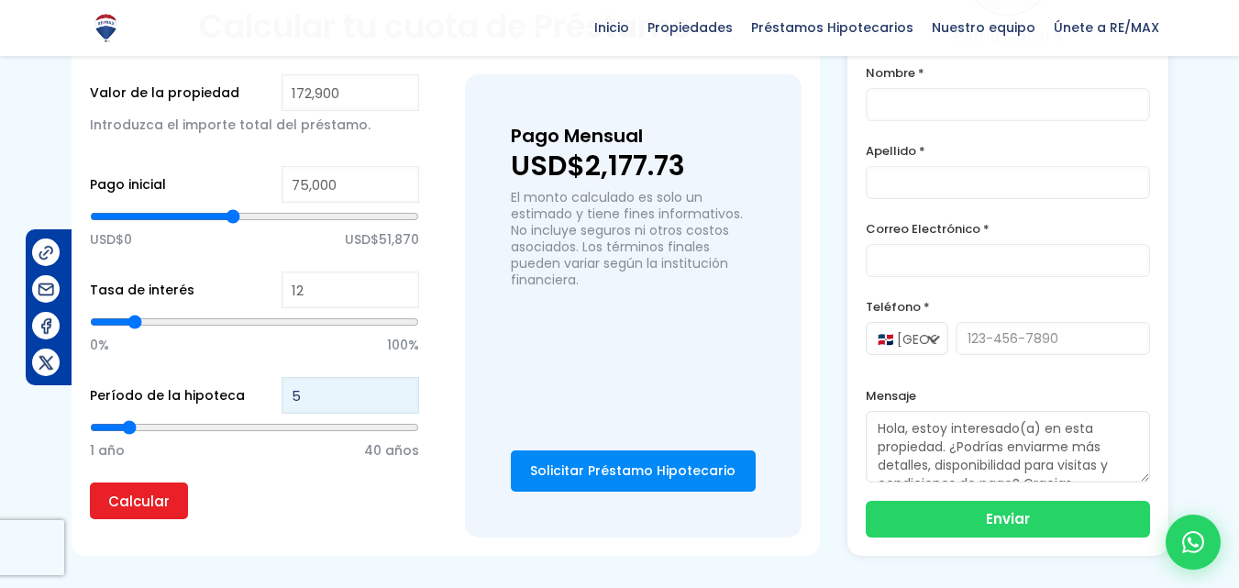
click at [266, 377] on div "Período de la hipoteca 5 1 año 40 años" at bounding box center [254, 429] width 329 height 105
type input "2"
type input "20"
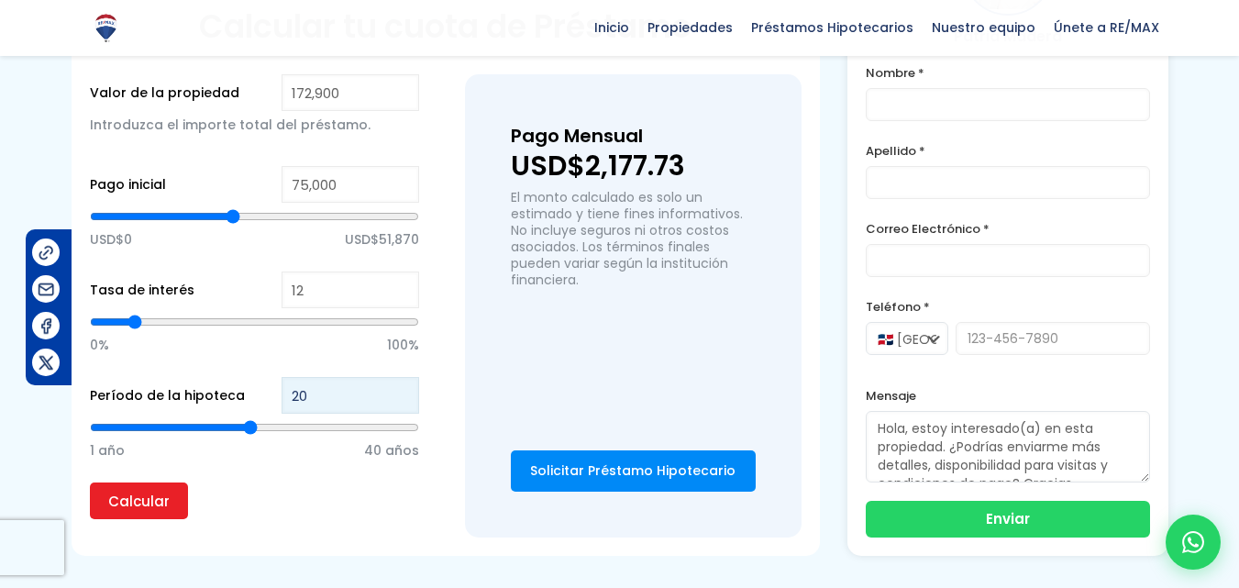
type input "20"
click at [336, 493] on p "Calcular" at bounding box center [254, 500] width 329 height 37
click at [116, 482] on input "Calcular" at bounding box center [139, 500] width 98 height 37
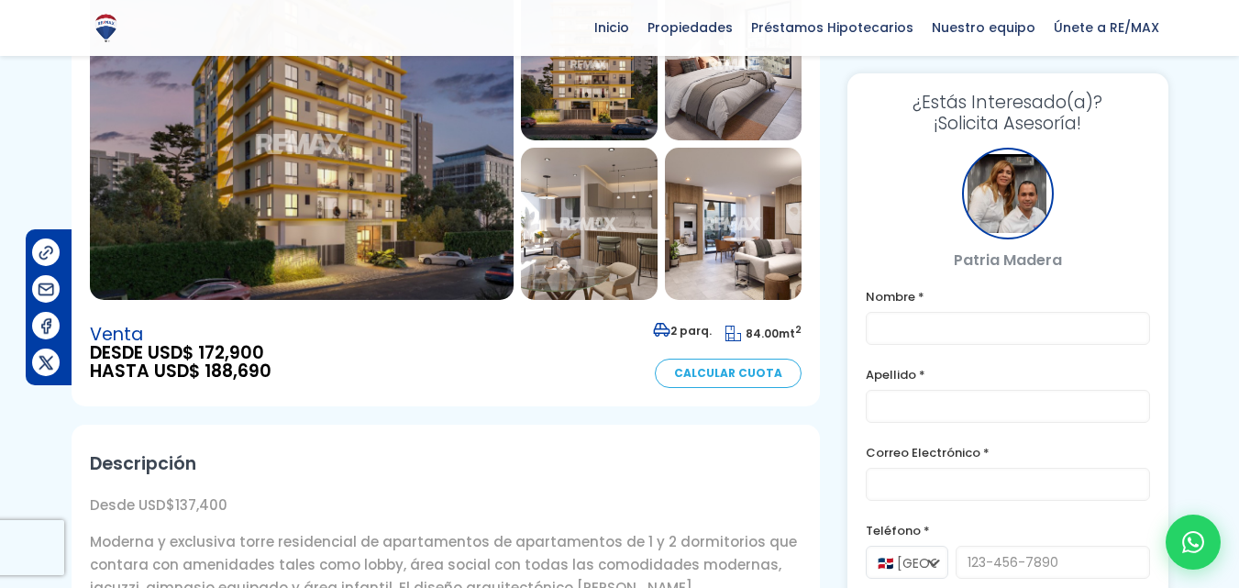
scroll to position [0, 0]
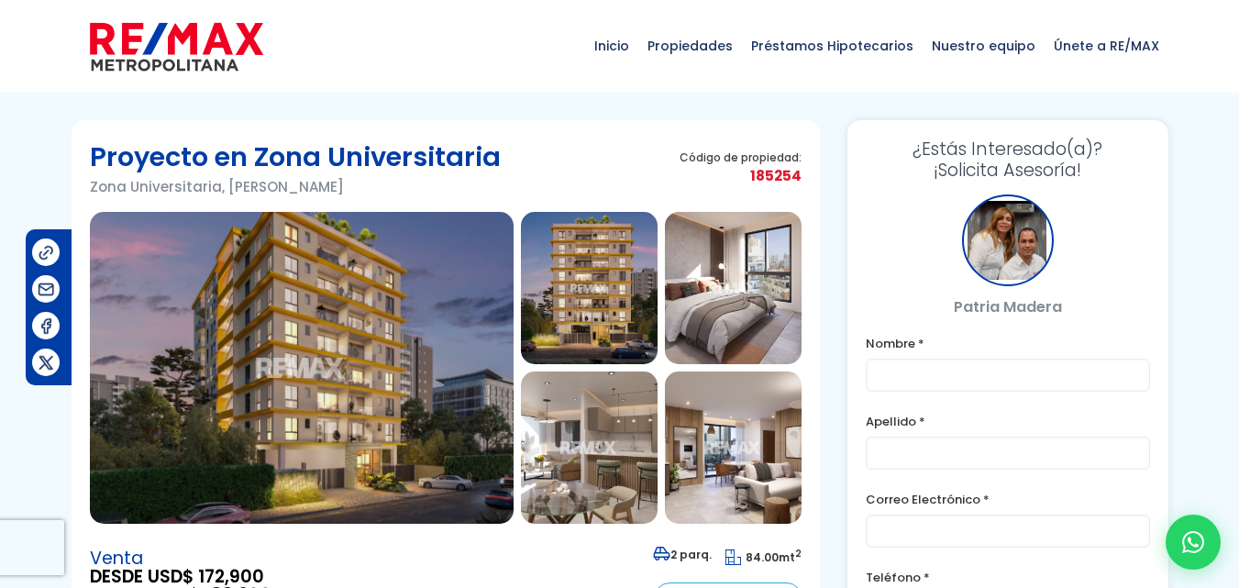
click at [351, 348] on img at bounding box center [302, 368] width 424 height 312
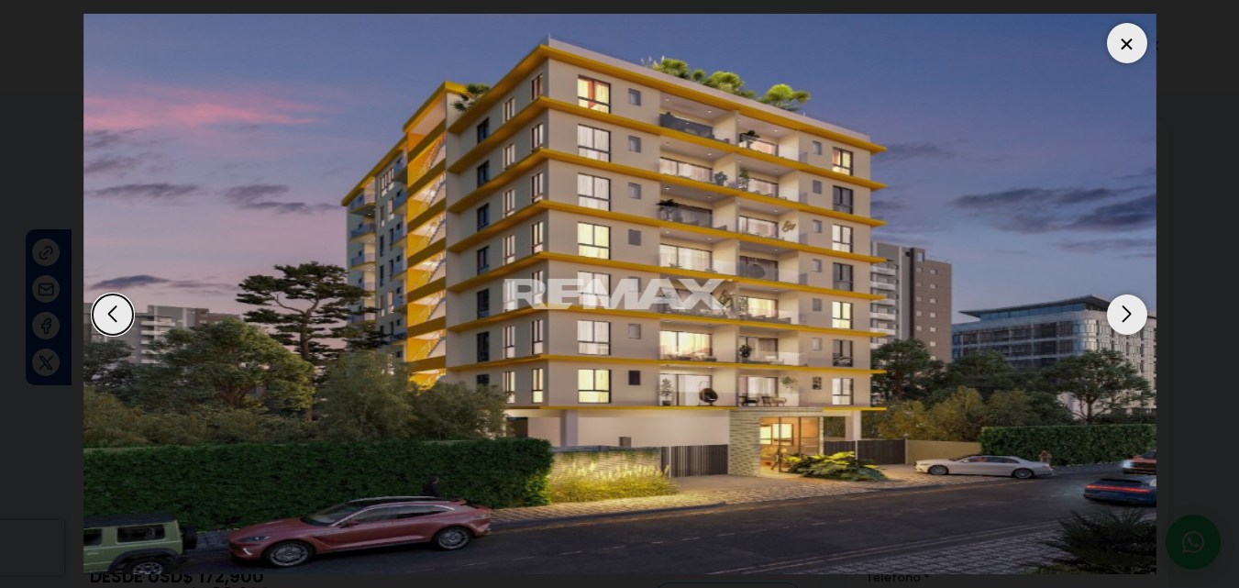
click at [1129, 304] on div "Next slide" at bounding box center [1127, 314] width 40 height 40
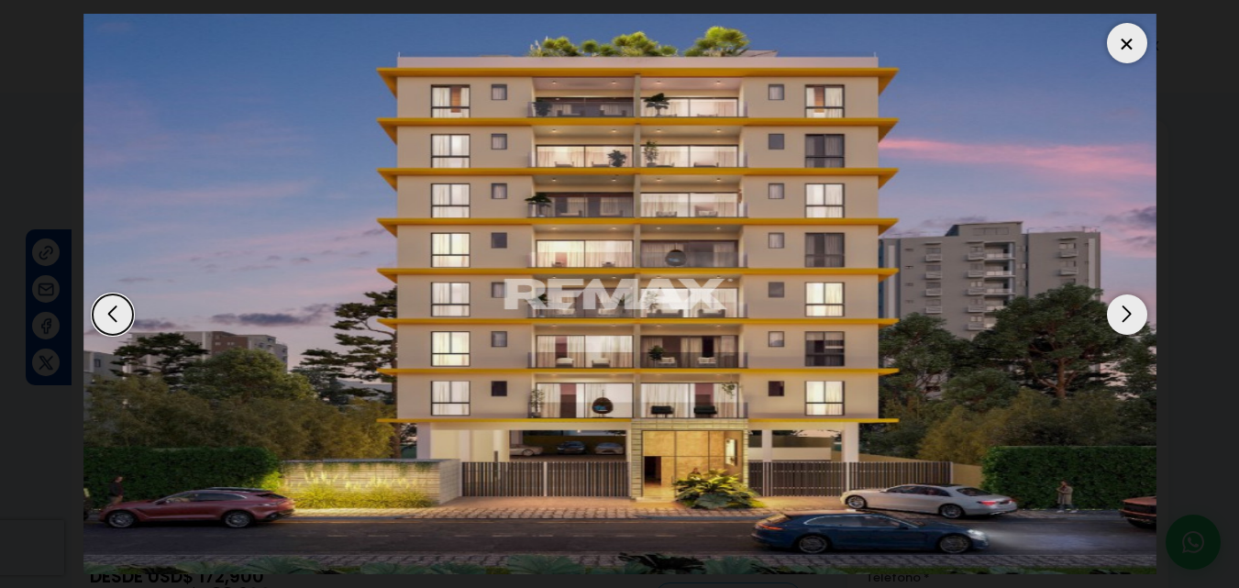
click at [1129, 304] on div "Next slide" at bounding box center [1127, 314] width 40 height 40
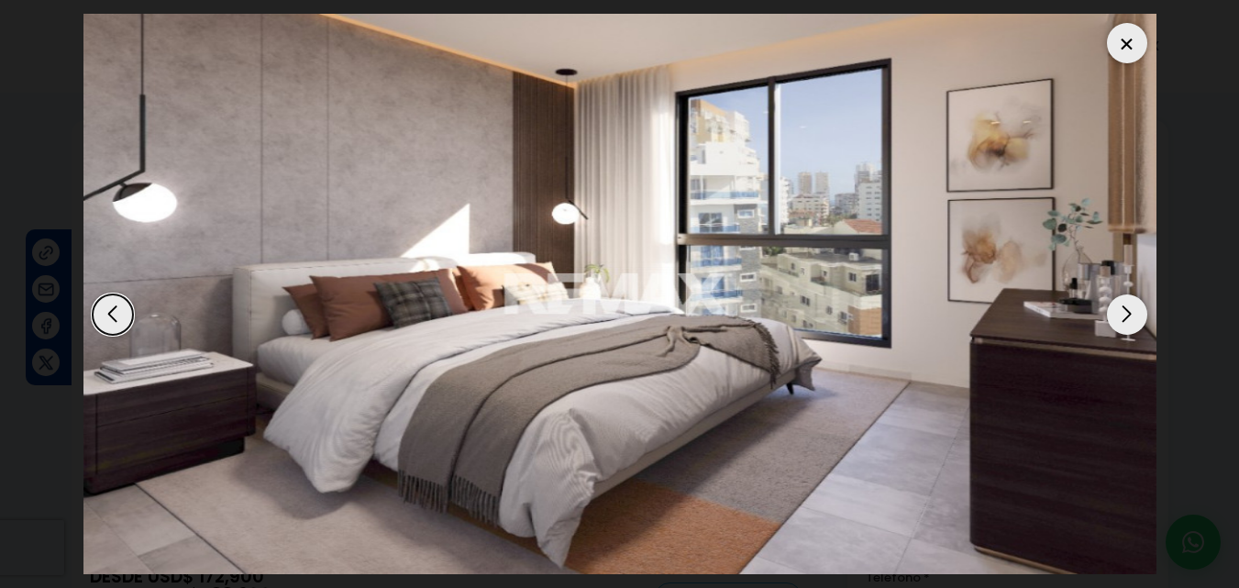
click at [1130, 304] on div "Next slide" at bounding box center [1127, 314] width 40 height 40
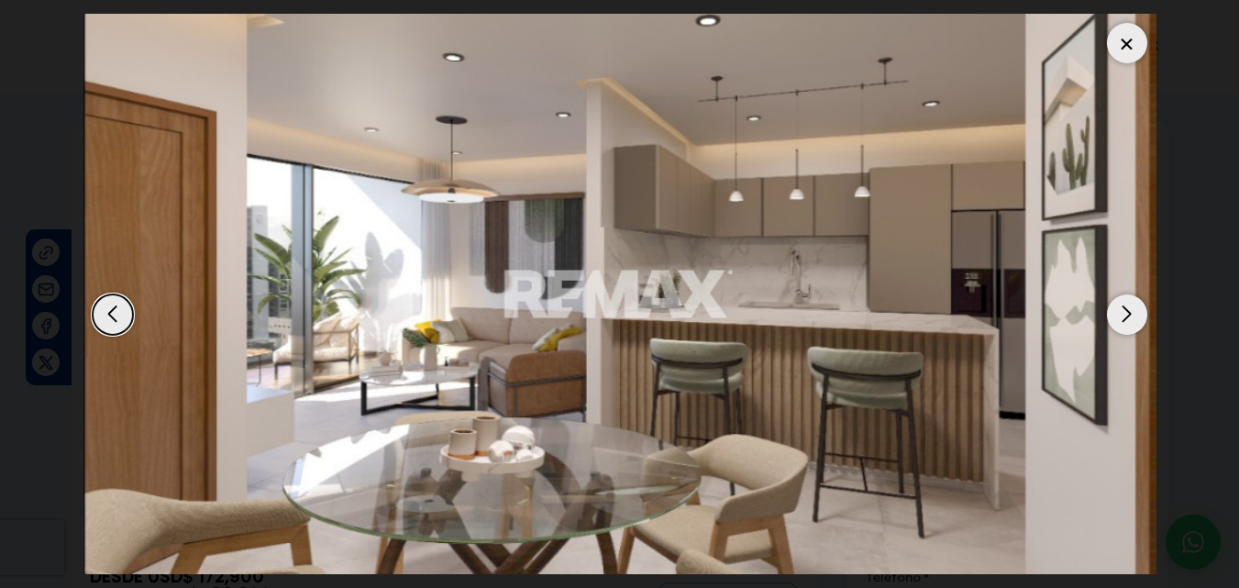
click at [1131, 304] on div "Next slide" at bounding box center [1127, 314] width 40 height 40
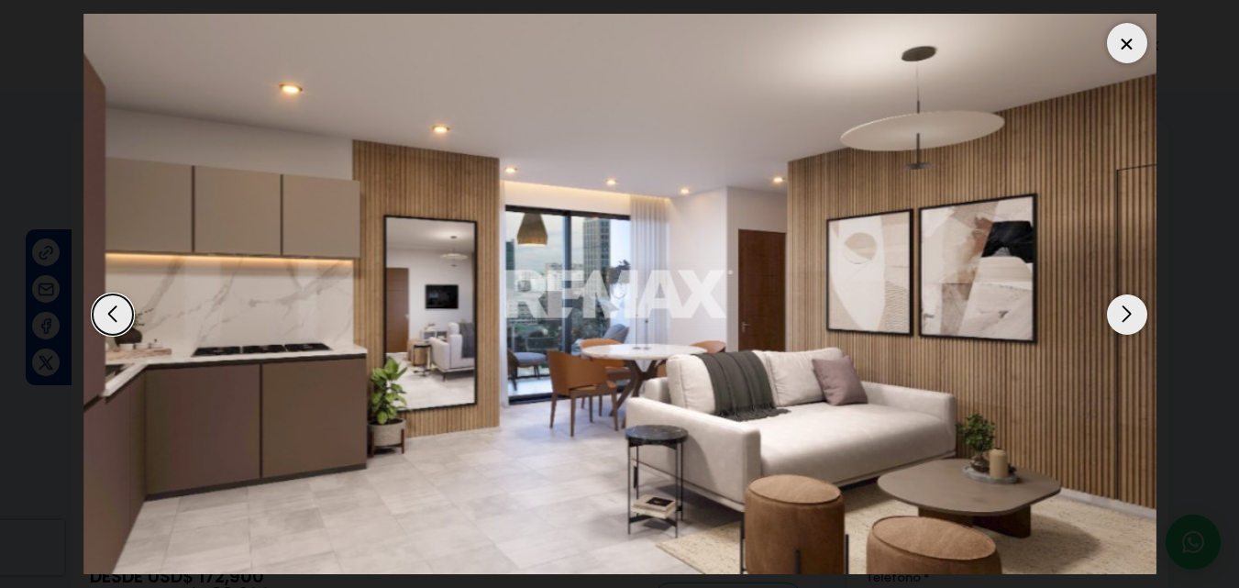
click at [1131, 304] on div "Next slide" at bounding box center [1127, 314] width 40 height 40
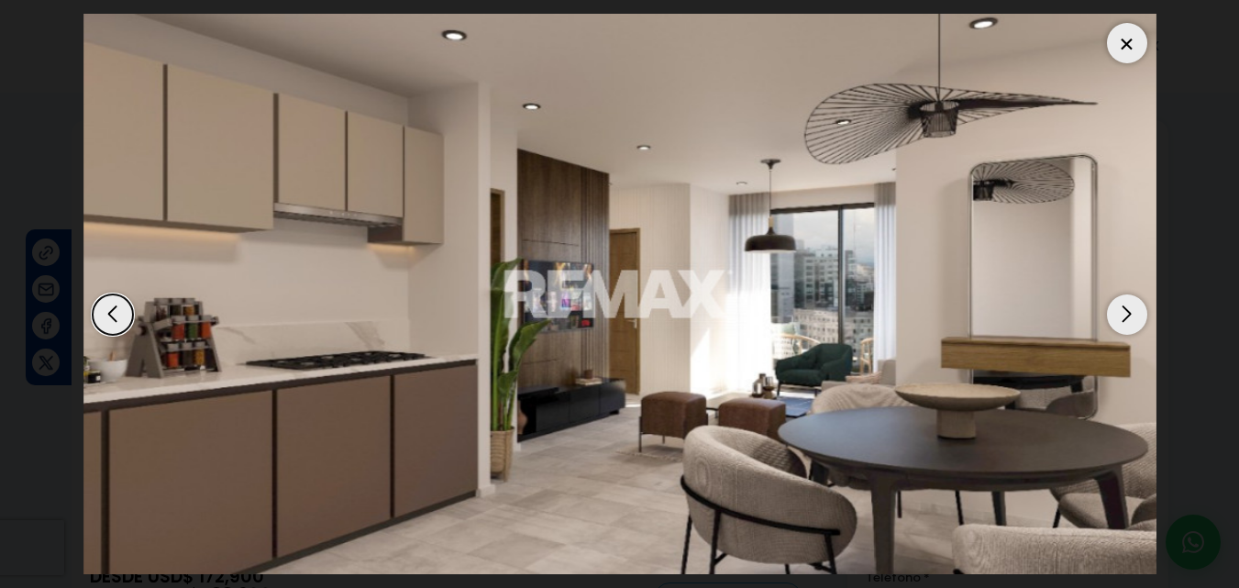
click at [1128, 308] on div "Next slide" at bounding box center [1127, 314] width 40 height 40
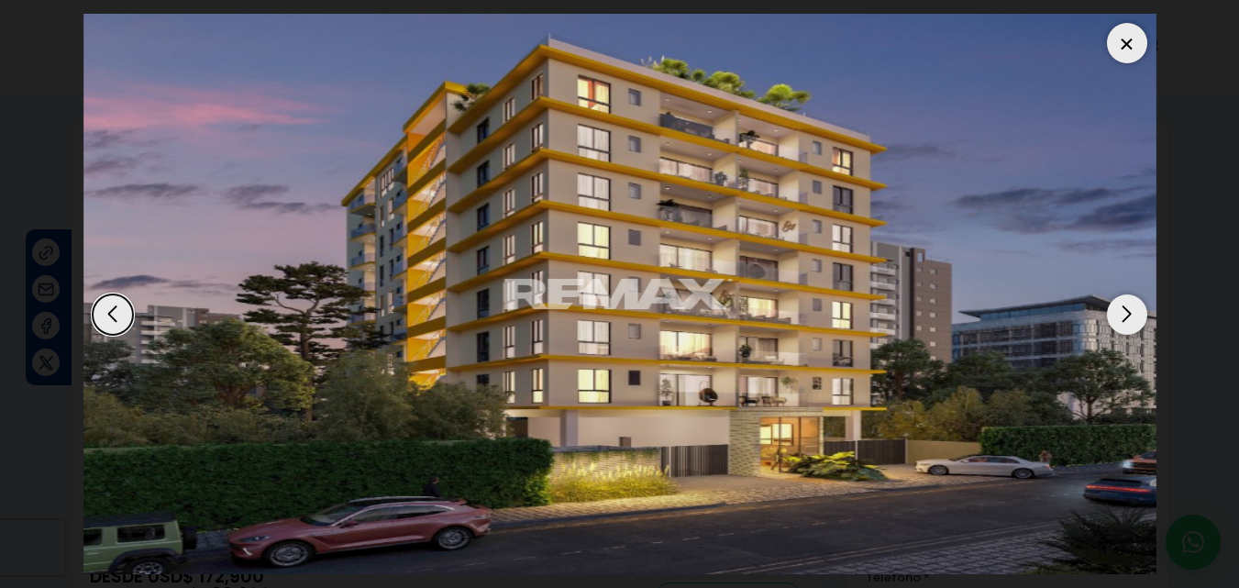
click at [1126, 312] on div "Next slide" at bounding box center [1127, 314] width 40 height 40
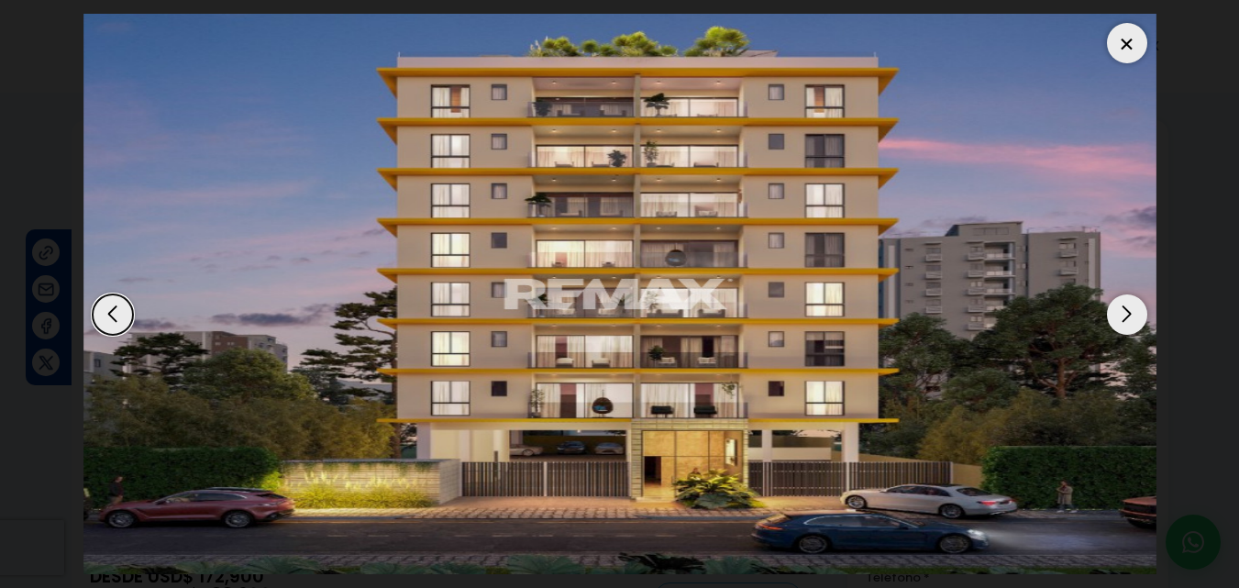
click at [1128, 50] on div at bounding box center [1127, 43] width 40 height 40
